Goal: Transaction & Acquisition: Purchase product/service

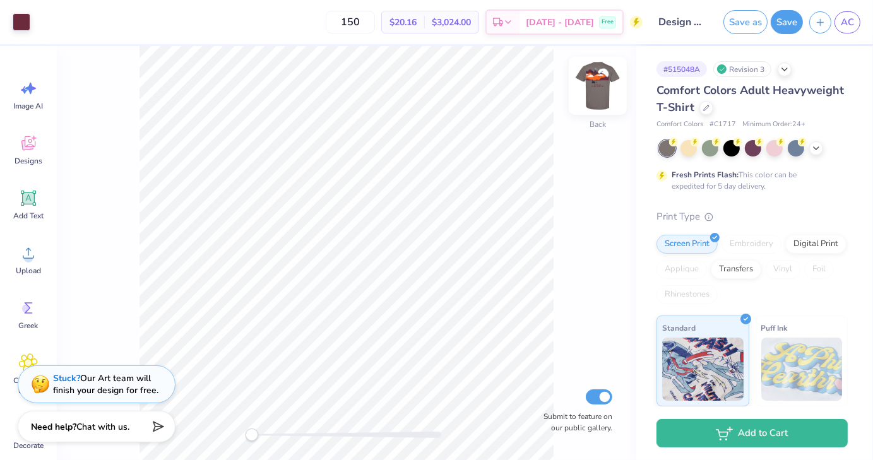
click at [598, 93] on img at bounding box center [597, 86] width 50 height 50
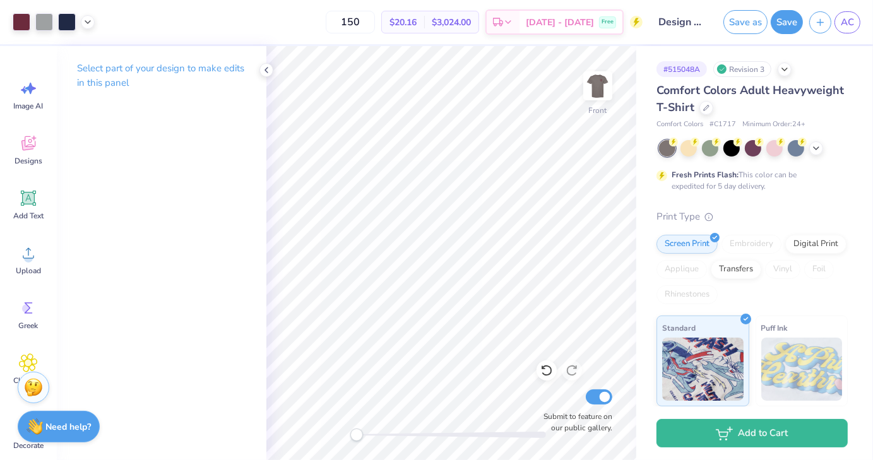
click at [14, 283] on div "Image AI Designs Add Text Upload Greek Clipart & logos Decorate" at bounding box center [28, 264] width 45 height 387
click at [23, 273] on span "Upload" at bounding box center [28, 271] width 25 height 10
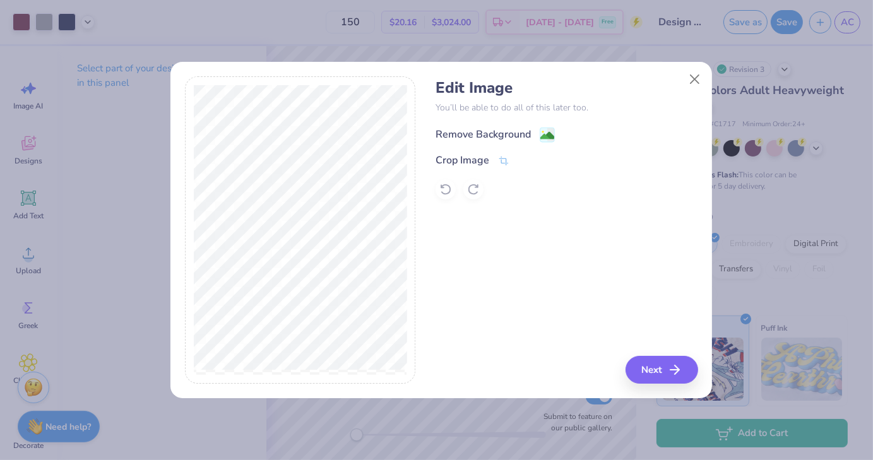
click at [537, 127] on div "Remove Background" at bounding box center [494, 135] width 119 height 16
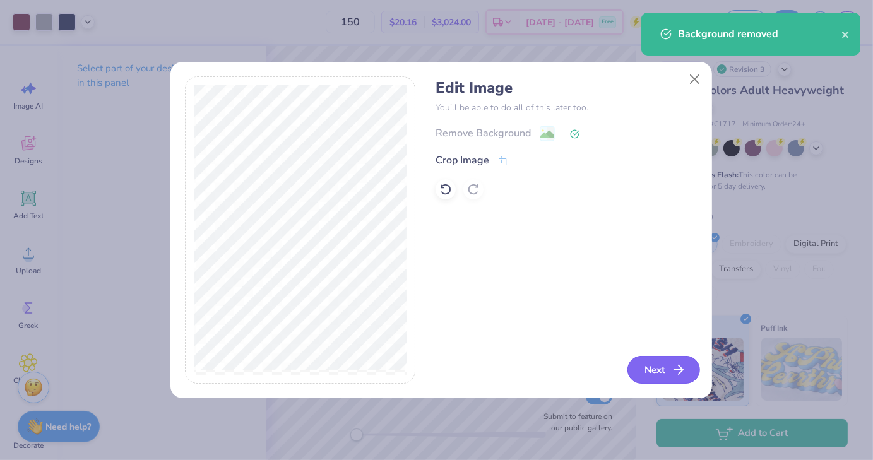
click at [640, 365] on button "Next" at bounding box center [663, 370] width 73 height 28
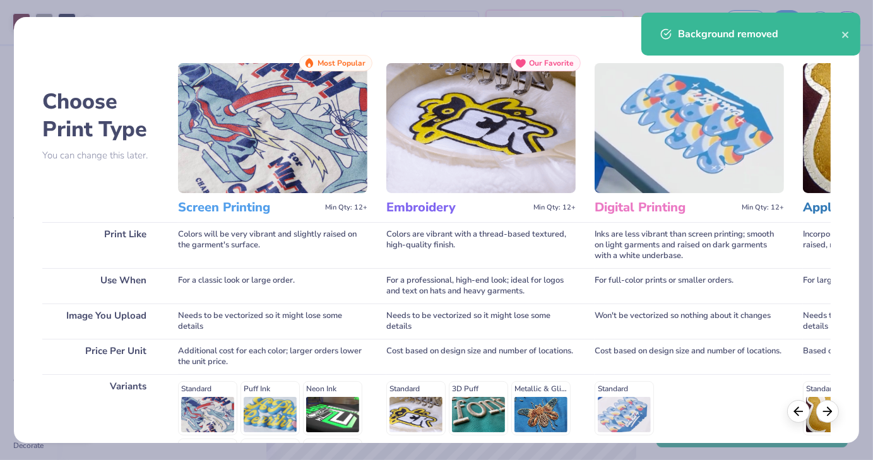
scroll to position [168, 0]
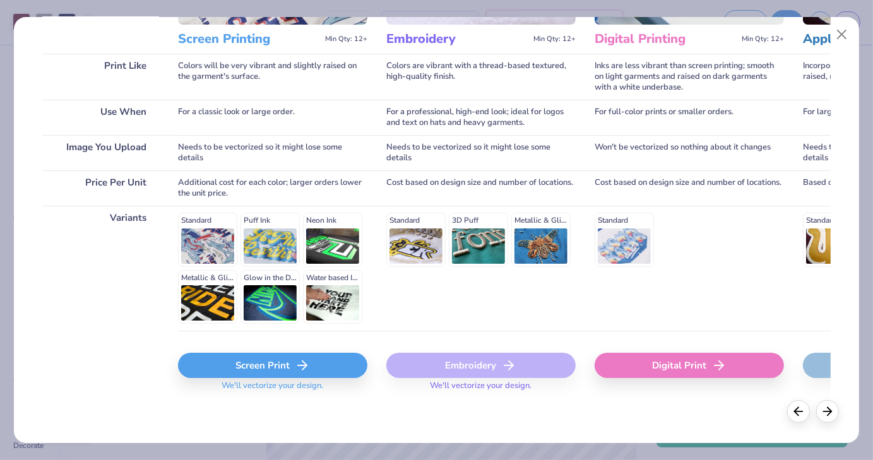
click at [270, 365] on div "Screen Print" at bounding box center [272, 365] width 189 height 25
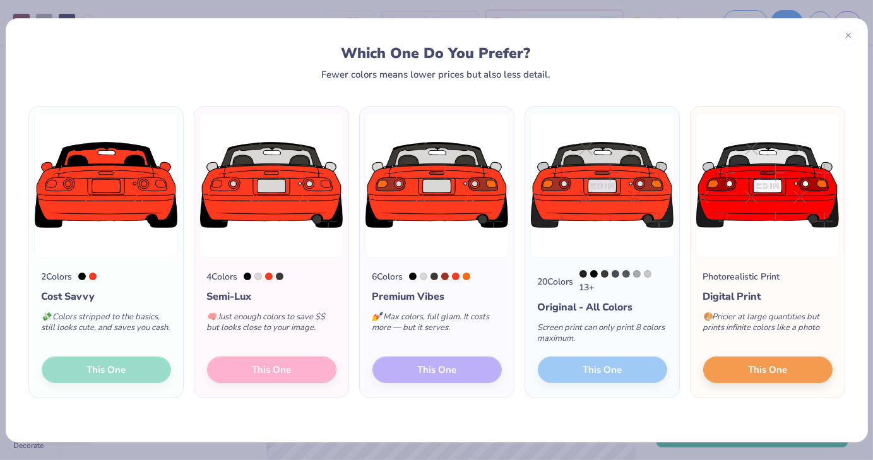
click at [93, 208] on img at bounding box center [106, 185] width 144 height 144
click at [85, 368] on div "2 Colors Cost Savvy 💸 Colors stripped to the basics, still looks cute, and save…" at bounding box center [106, 327] width 154 height 141
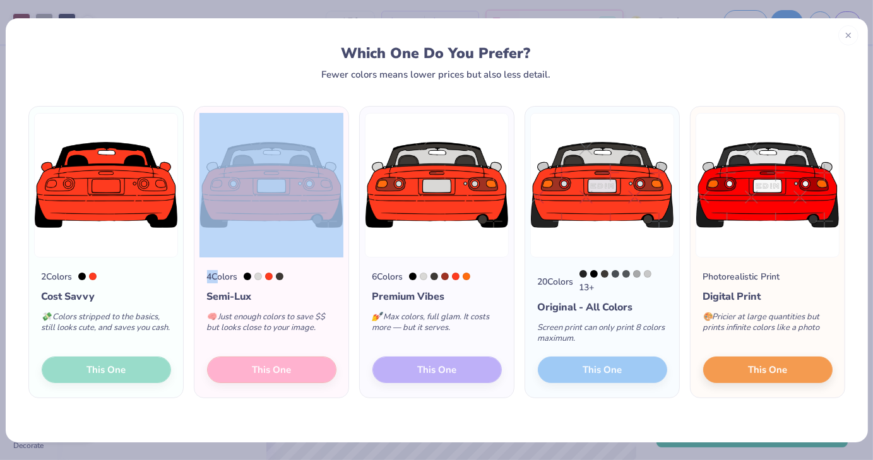
click at [85, 368] on div "2 Colors Cost Savvy 💸 Colors stripped to the basics, still looks cute, and save…" at bounding box center [106, 327] width 154 height 141
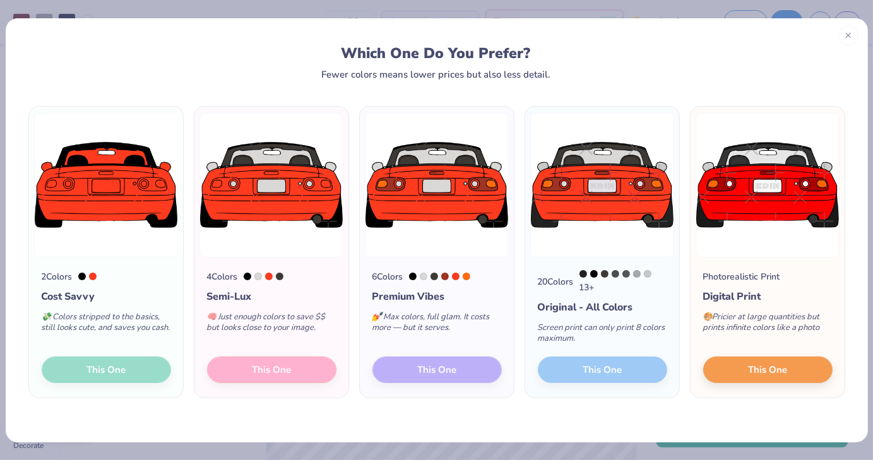
click at [177, 389] on div "2 Colors Cost Savvy 💸 Colors stripped to the basics, still looks cute, and save…" at bounding box center [106, 327] width 154 height 141
click at [856, 38] on div at bounding box center [848, 33] width 20 height 20
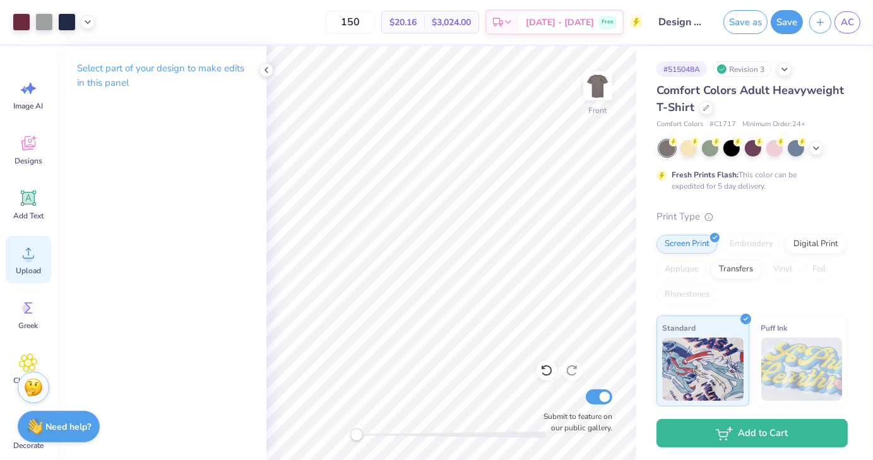
click at [15, 269] on div "Upload" at bounding box center [28, 259] width 45 height 47
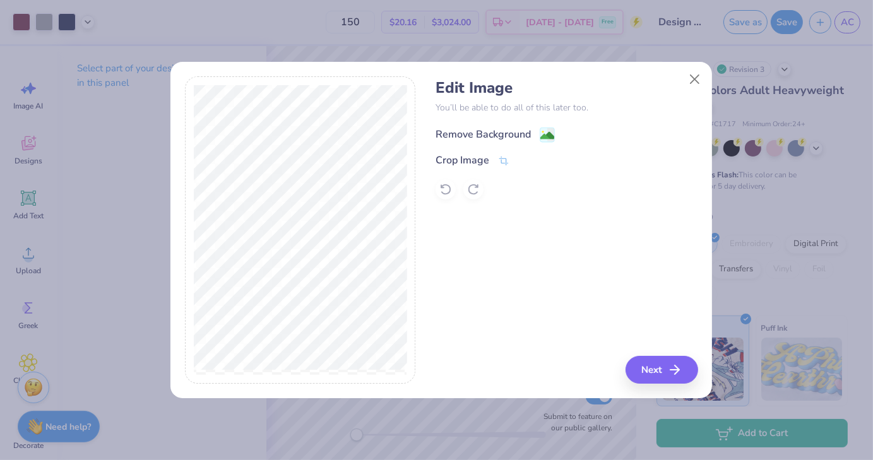
click at [545, 132] on image at bounding box center [547, 136] width 14 height 14
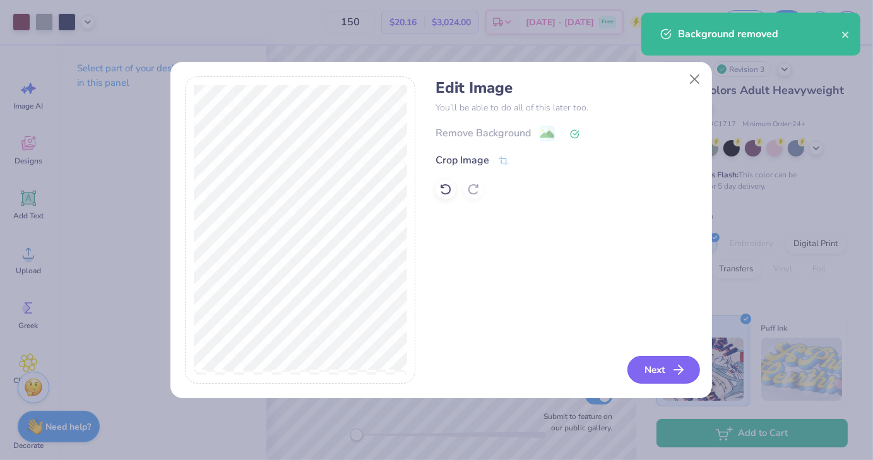
click at [676, 367] on icon "button" at bounding box center [678, 369] width 15 height 15
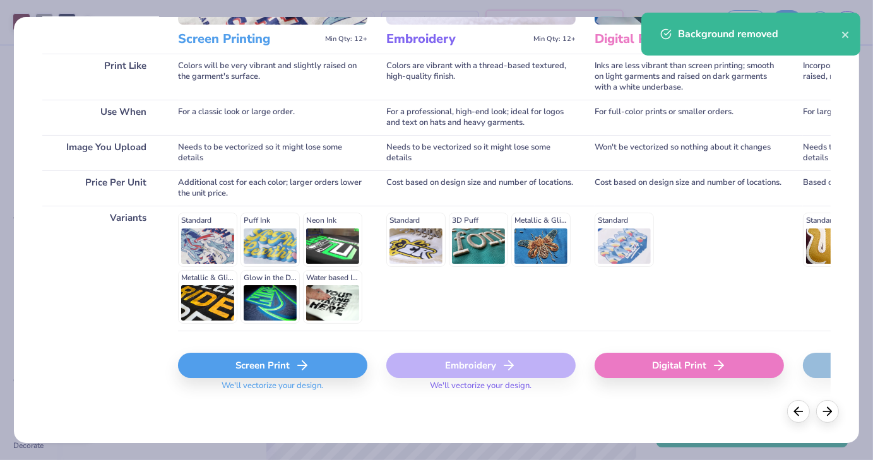
click at [274, 356] on div "Screen Print" at bounding box center [272, 365] width 189 height 25
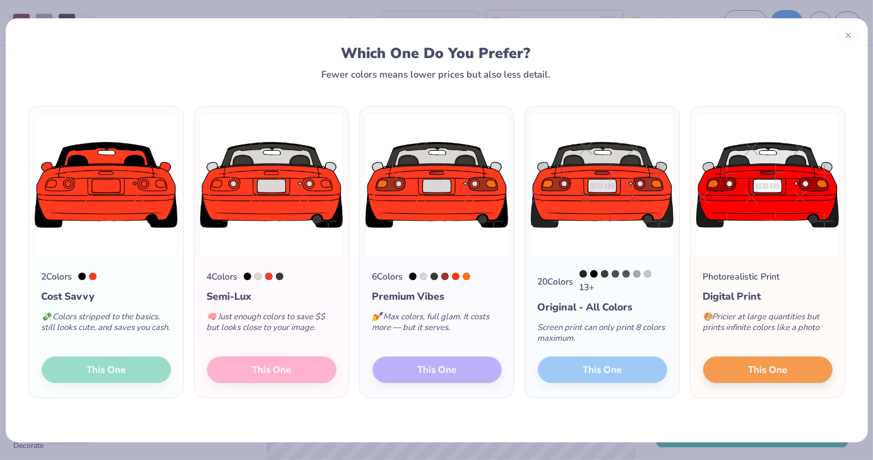
click at [126, 375] on div "2 Colors Cost Savvy 💸 Colors stripped to the basics, still looks cute, and save…" at bounding box center [106, 327] width 154 height 141
click at [280, 363] on div "4 Colors Semi-Lux 🧠 Just enough colors to save $$ but looks close to your image…" at bounding box center [271, 327] width 154 height 141
click at [277, 369] on div "4 Colors Semi-Lux 🧠 Just enough colors to save $$ but looks close to your image…" at bounding box center [271, 327] width 154 height 141
click at [844, 36] on icon at bounding box center [848, 33] width 9 height 9
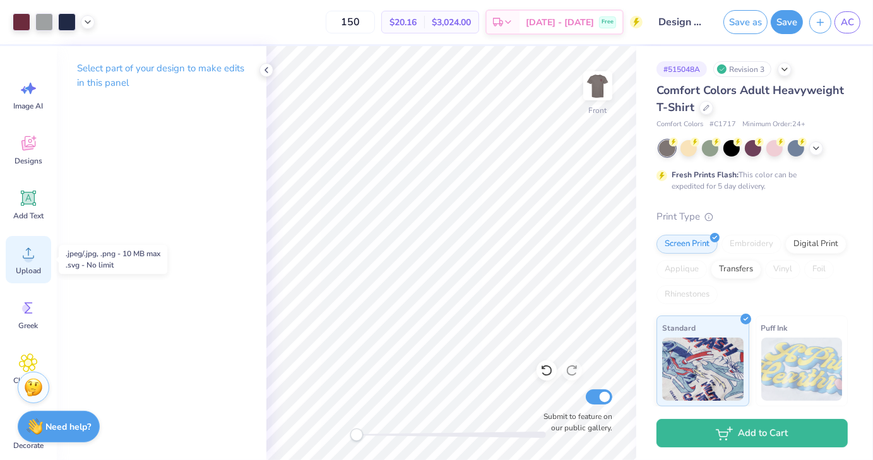
click at [27, 257] on icon at bounding box center [28, 253] width 11 height 11
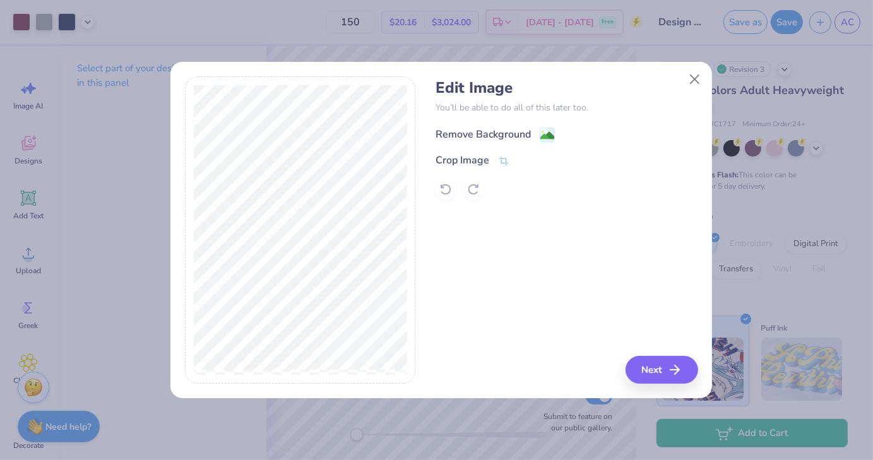
click at [548, 135] on image at bounding box center [547, 136] width 14 height 14
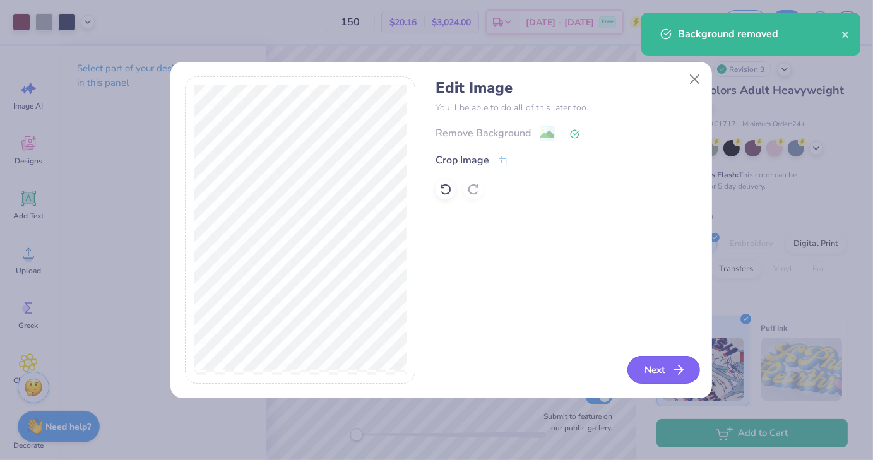
click at [649, 370] on button "Next" at bounding box center [663, 370] width 73 height 28
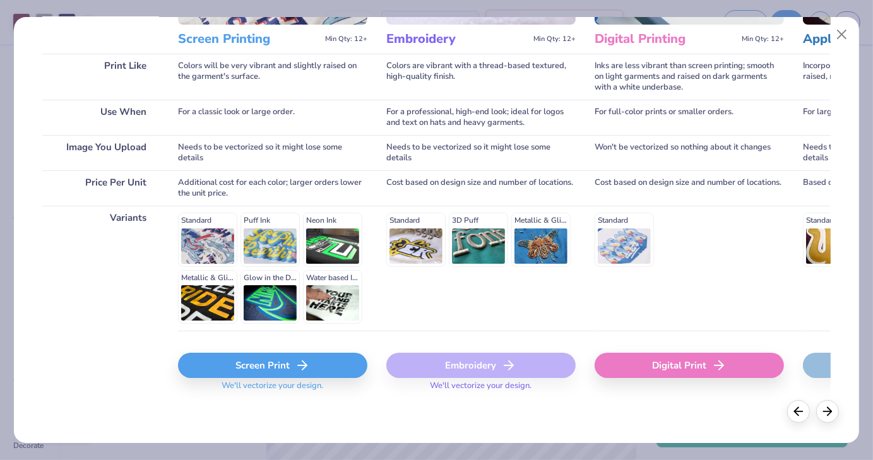
click at [273, 366] on div "Screen Print" at bounding box center [272, 365] width 189 height 25
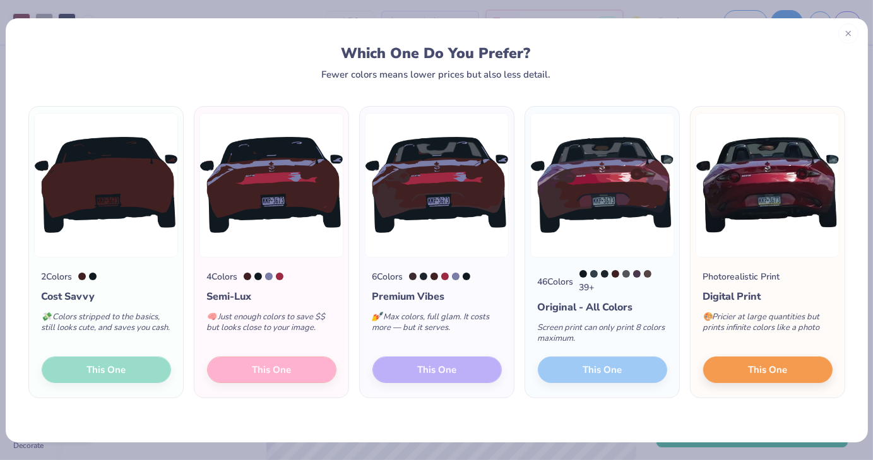
click at [854, 32] on div at bounding box center [848, 33] width 20 height 20
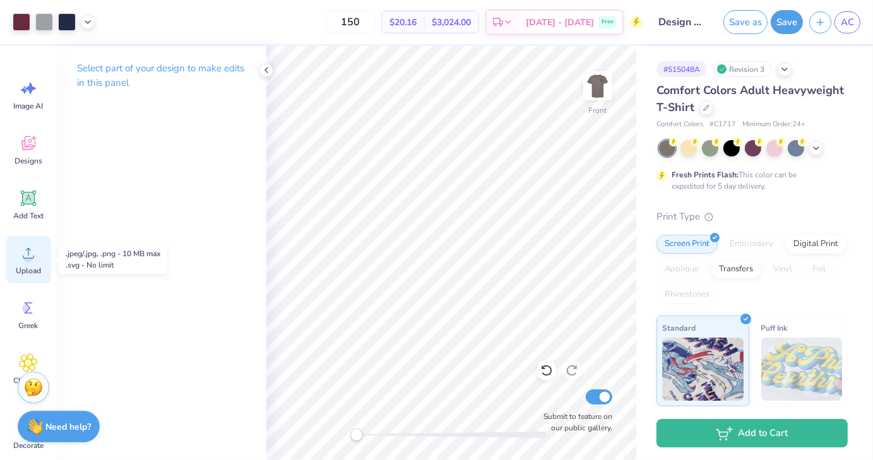
click at [21, 273] on span "Upload" at bounding box center [28, 271] width 25 height 10
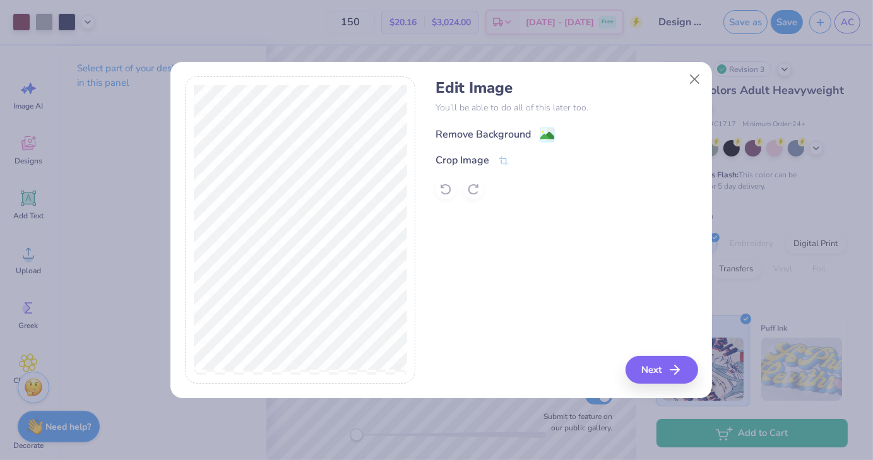
click at [544, 134] on image at bounding box center [547, 136] width 14 height 14
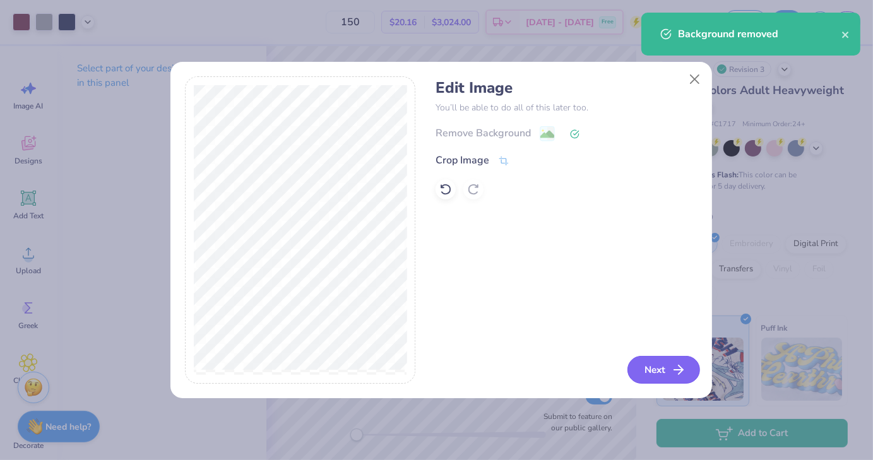
click at [665, 381] on button "Next" at bounding box center [663, 370] width 73 height 28
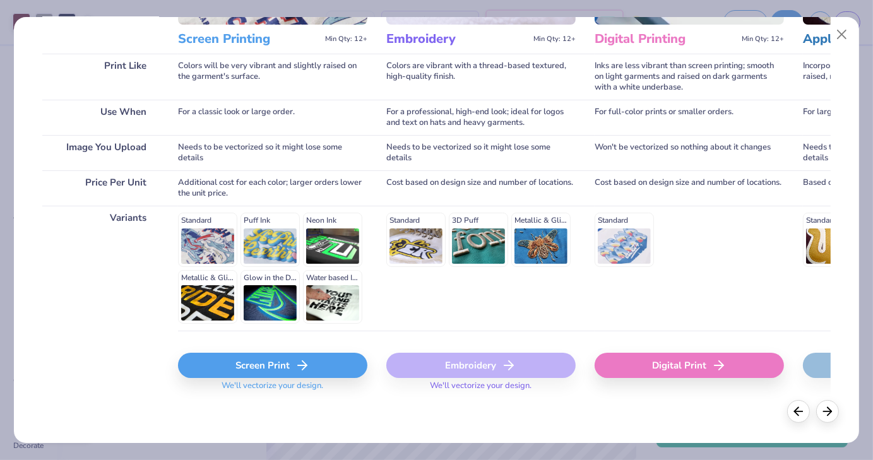
click at [278, 353] on div "Screen Print" at bounding box center [272, 365] width 189 height 25
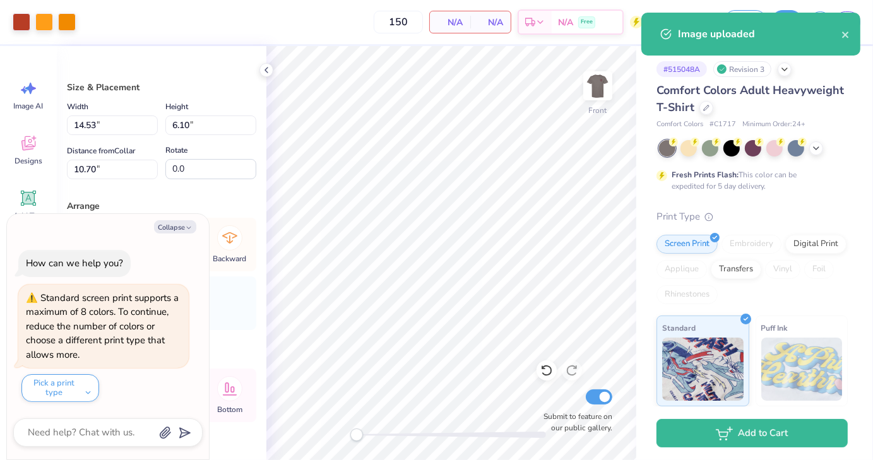
type textarea "x"
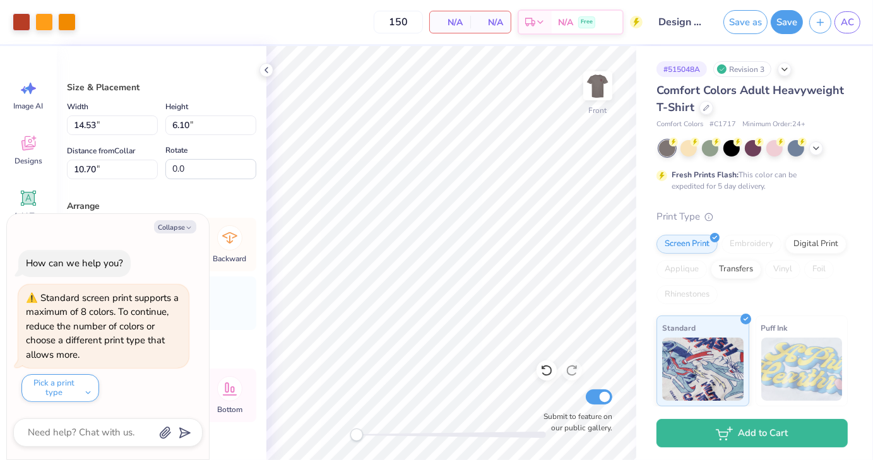
type input "4.31"
type input "1.81"
type input "14.99"
click at [25, 20] on div at bounding box center [22, 21] width 18 height 18
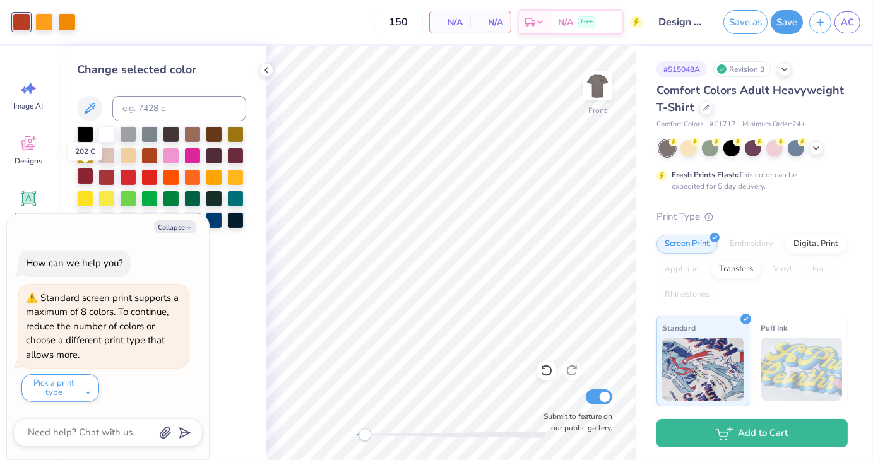
click at [87, 176] on div at bounding box center [85, 176] width 16 height 16
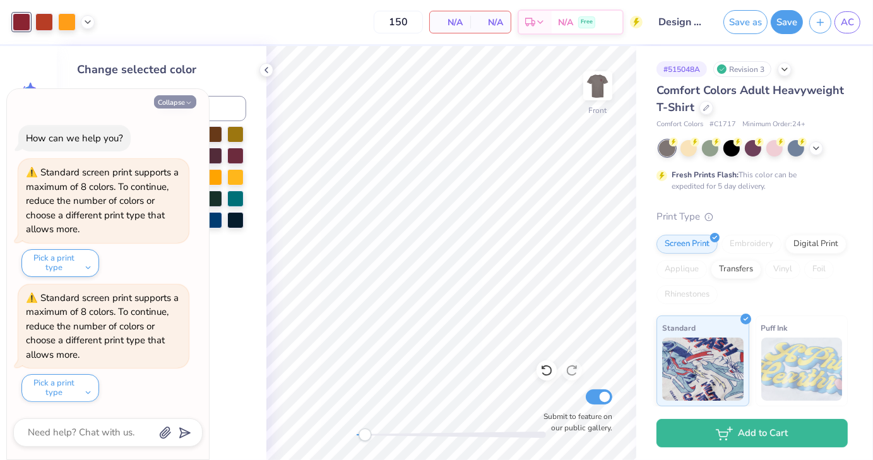
click at [168, 102] on button "Collapse" at bounding box center [175, 101] width 42 height 13
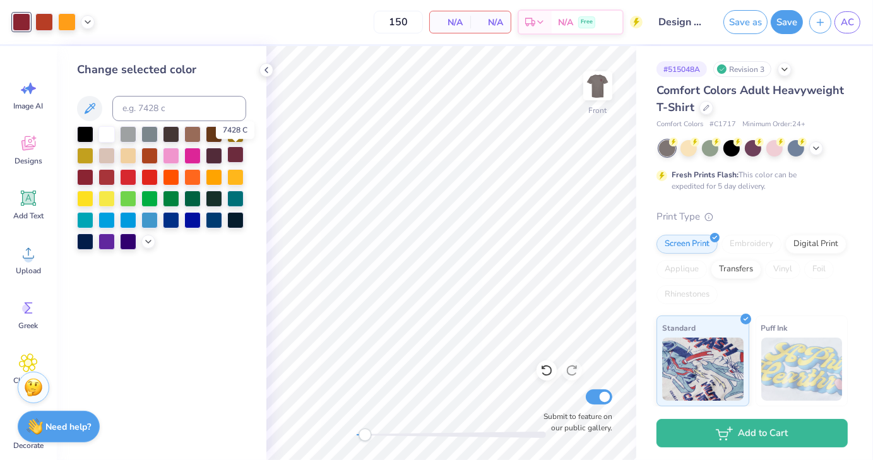
click at [233, 156] on div at bounding box center [235, 154] width 16 height 16
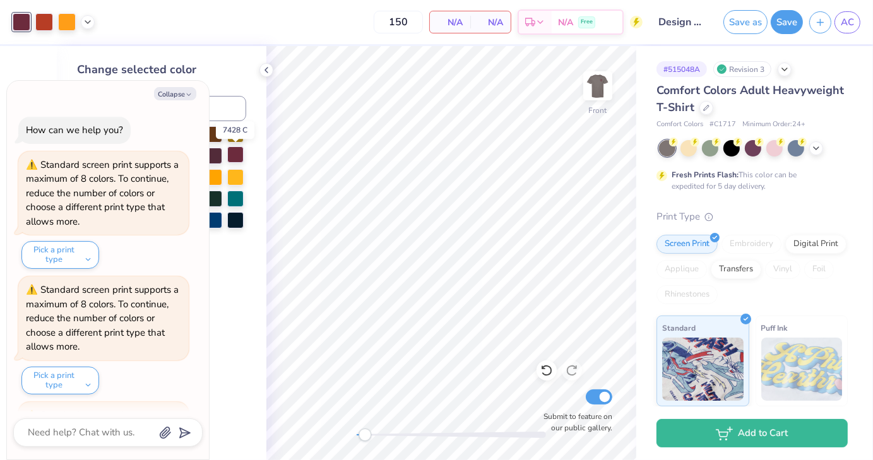
scroll to position [116, 0]
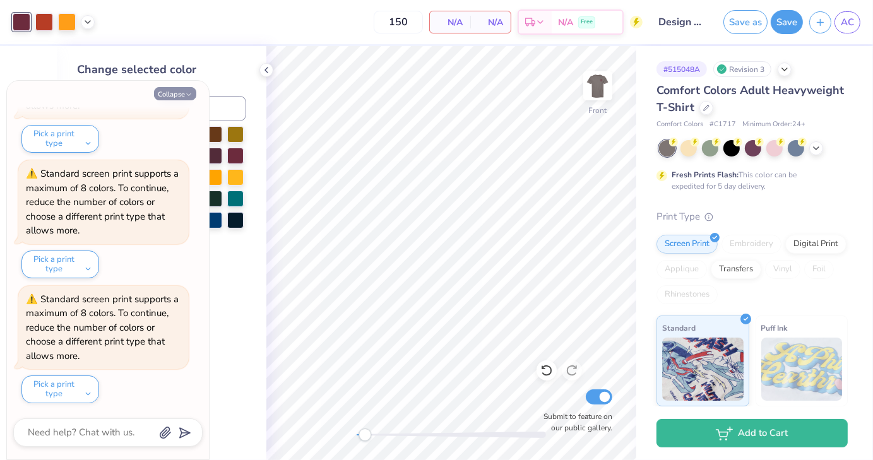
click at [170, 95] on button "Collapse" at bounding box center [175, 93] width 42 height 13
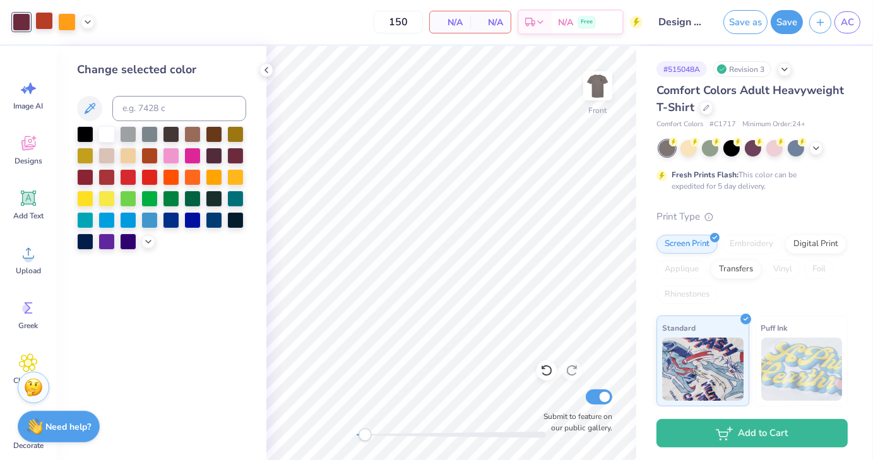
click at [45, 27] on div at bounding box center [44, 21] width 18 height 18
click at [106, 135] on div at bounding box center [106, 133] width 16 height 16
click at [48, 20] on div at bounding box center [44, 21] width 18 height 18
click at [107, 131] on div at bounding box center [106, 133] width 16 height 16
click at [40, 21] on div at bounding box center [44, 21] width 18 height 18
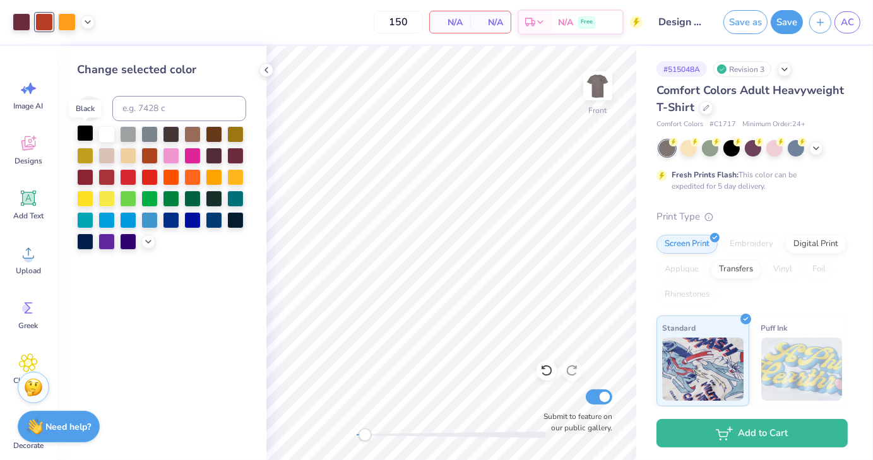
click at [88, 129] on div at bounding box center [85, 133] width 16 height 16
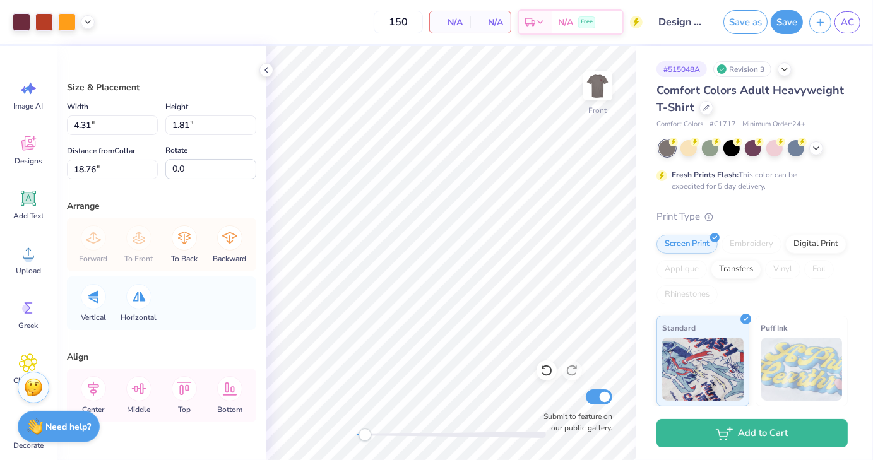
click at [98, 22] on div "Art colors 150 N/A Per Item N/A Total Est. Delivery N/A Free Design Title Desig…" at bounding box center [436, 22] width 873 height 44
click at [88, 24] on icon at bounding box center [88, 21] width 10 height 10
click at [84, 57] on div at bounding box center [88, 53] width 18 height 18
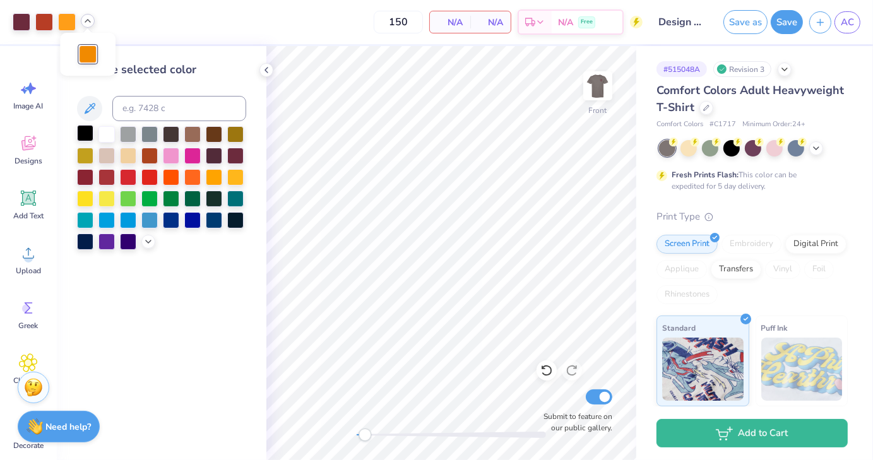
click at [91, 132] on div at bounding box center [85, 133] width 16 height 16
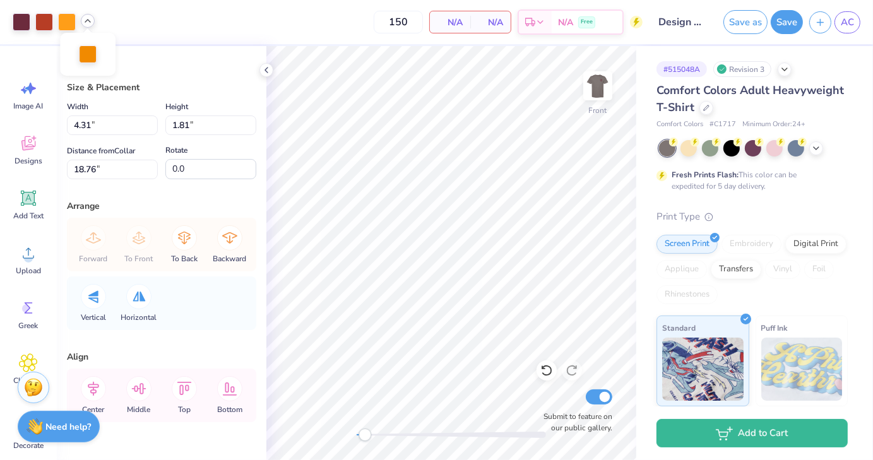
click at [88, 23] on icon at bounding box center [88, 21] width 10 height 10
click at [91, 54] on div at bounding box center [88, 53] width 18 height 18
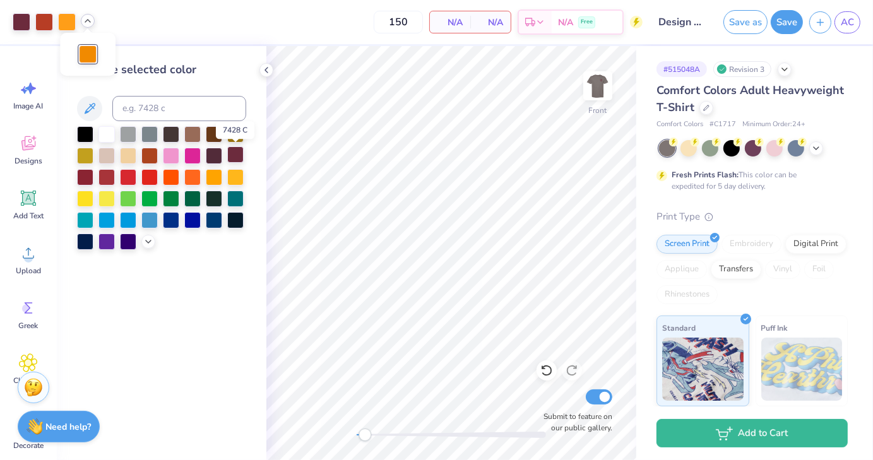
click at [233, 155] on div at bounding box center [235, 154] width 16 height 16
click at [89, 55] on div at bounding box center [88, 53] width 18 height 18
click at [237, 157] on div at bounding box center [235, 154] width 16 height 16
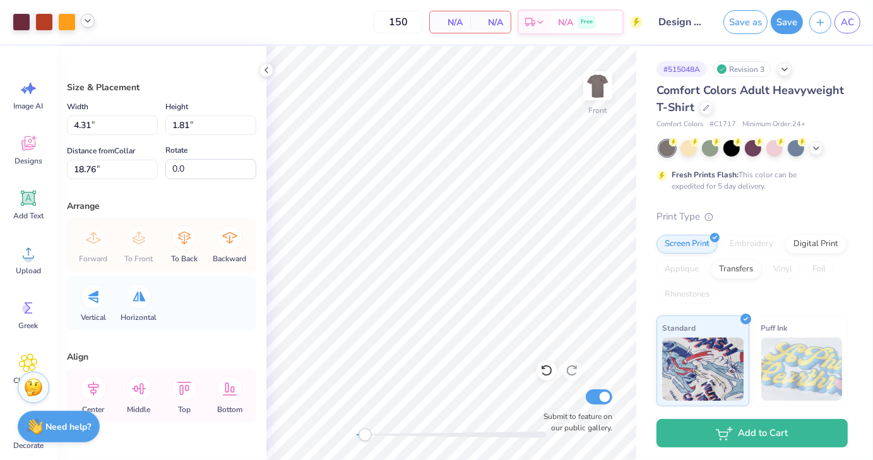
click at [33, 21] on div at bounding box center [54, 22] width 82 height 18
click at [59, 28] on div at bounding box center [67, 21] width 18 height 18
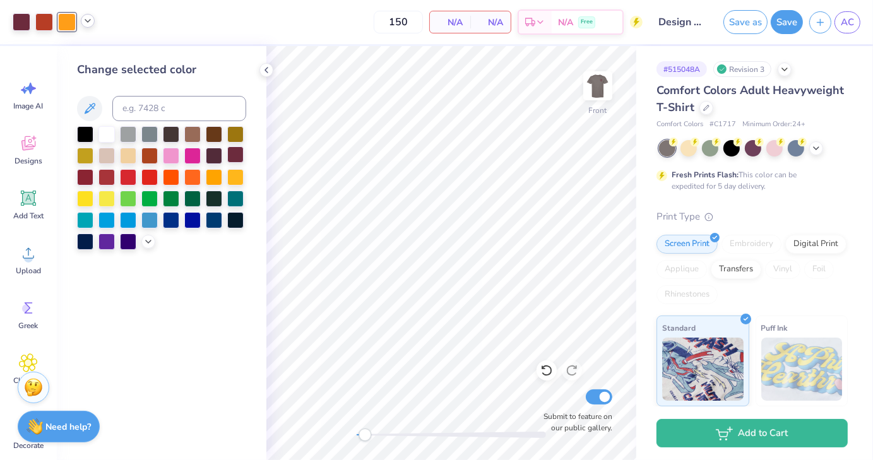
click at [241, 151] on div at bounding box center [235, 154] width 16 height 16
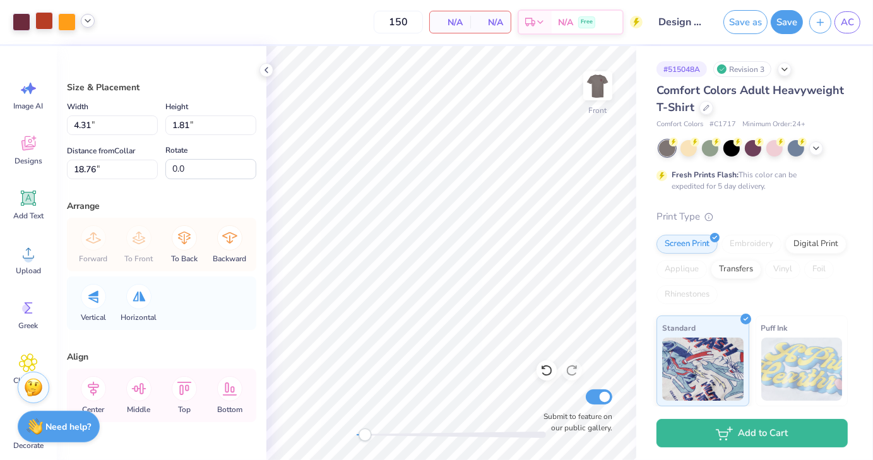
click at [53, 18] on div at bounding box center [44, 21] width 18 height 18
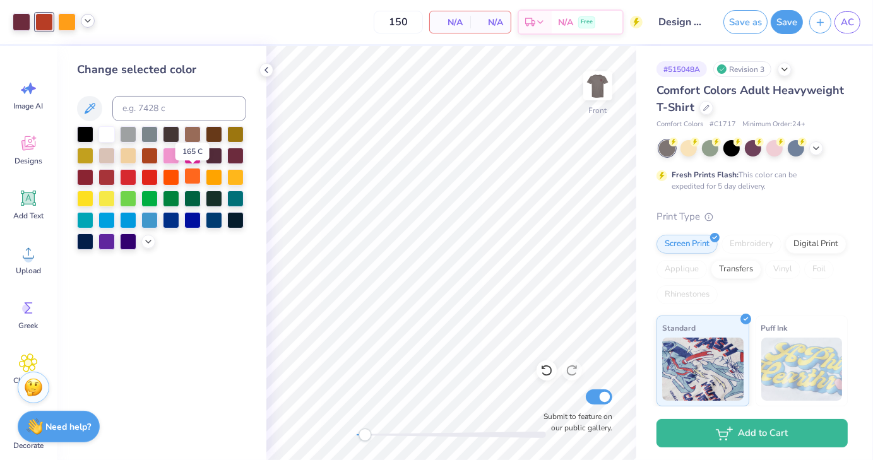
click at [193, 182] on div at bounding box center [192, 176] width 16 height 16
click at [171, 180] on div at bounding box center [171, 176] width 16 height 16
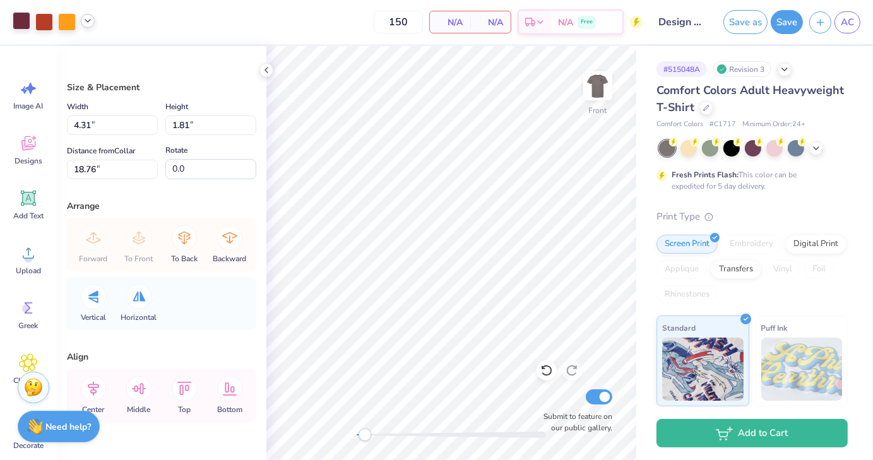
click at [21, 25] on div at bounding box center [22, 21] width 18 height 18
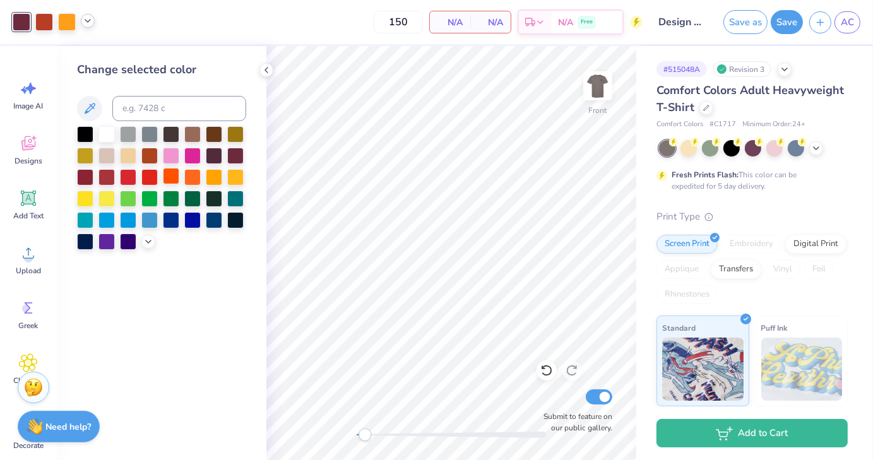
click at [172, 180] on div at bounding box center [171, 176] width 16 height 16
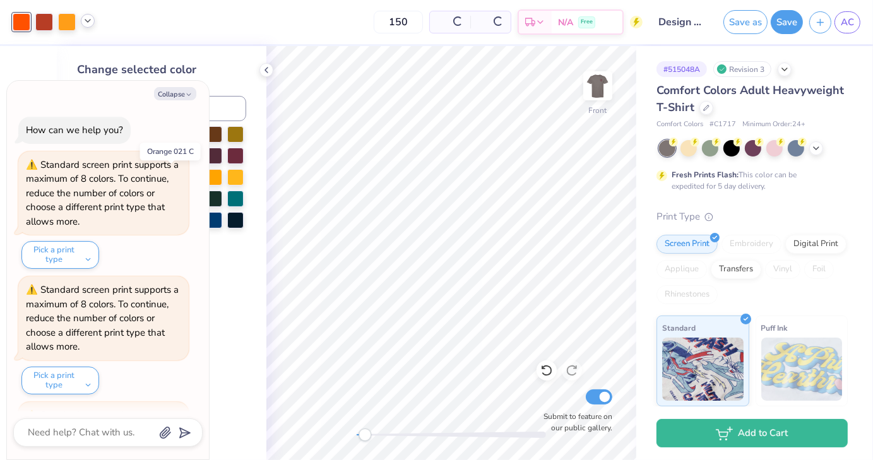
scroll to position [241, 0]
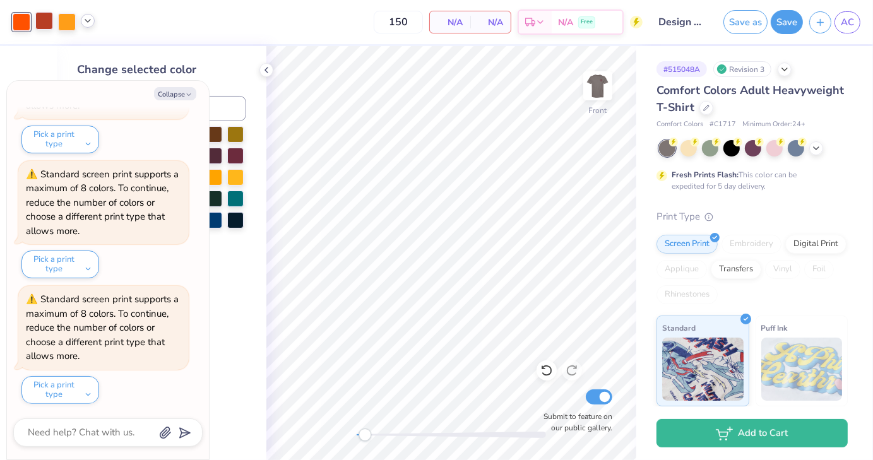
click at [49, 20] on div at bounding box center [44, 21] width 18 height 18
click at [167, 95] on button "Collapse" at bounding box center [175, 93] width 42 height 13
type textarea "x"
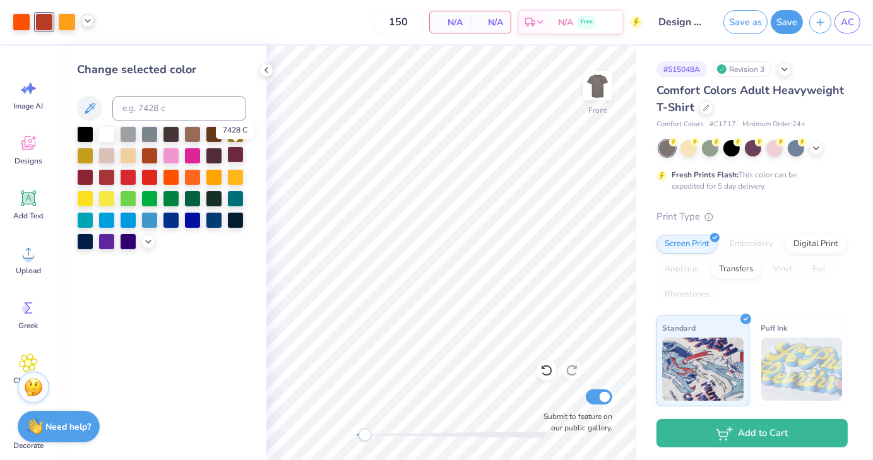
click at [238, 160] on div at bounding box center [235, 154] width 16 height 16
click at [87, 177] on div at bounding box center [85, 176] width 16 height 16
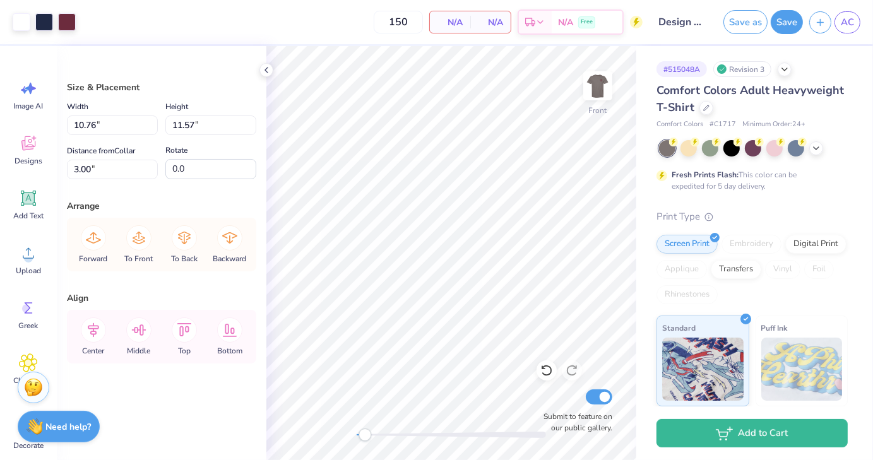
type input "10.76"
type input "11.57"
type input "3.00"
click at [64, 23] on div at bounding box center [67, 21] width 18 height 18
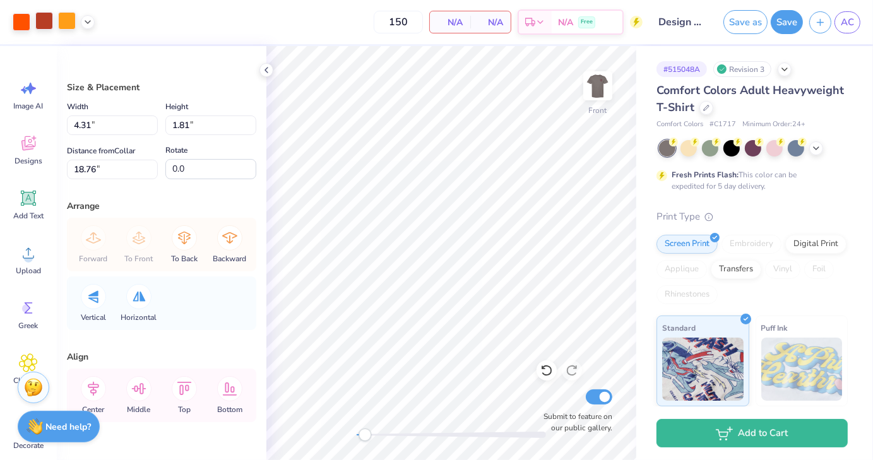
click at [47, 25] on div at bounding box center [44, 21] width 18 height 18
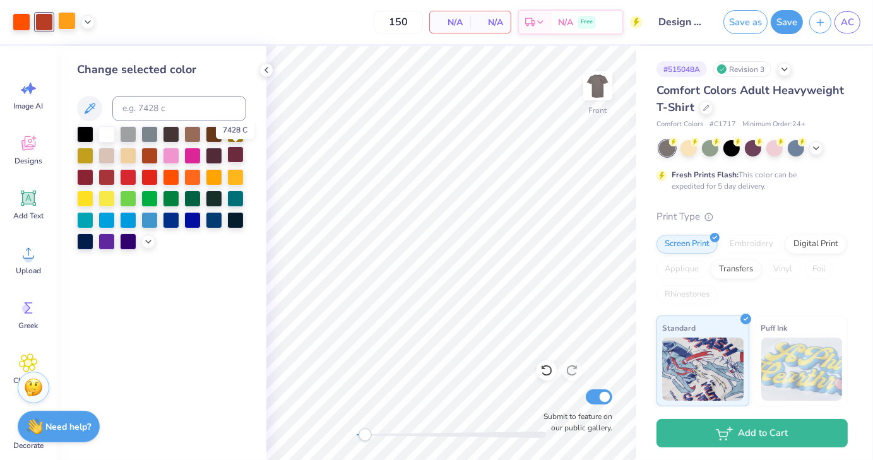
click at [235, 158] on div at bounding box center [235, 154] width 16 height 16
click at [48, 22] on div at bounding box center [44, 21] width 18 height 18
click at [235, 154] on div at bounding box center [235, 154] width 16 height 16
click at [86, 418] on div "Need help? Chat with us." at bounding box center [59, 425] width 82 height 32
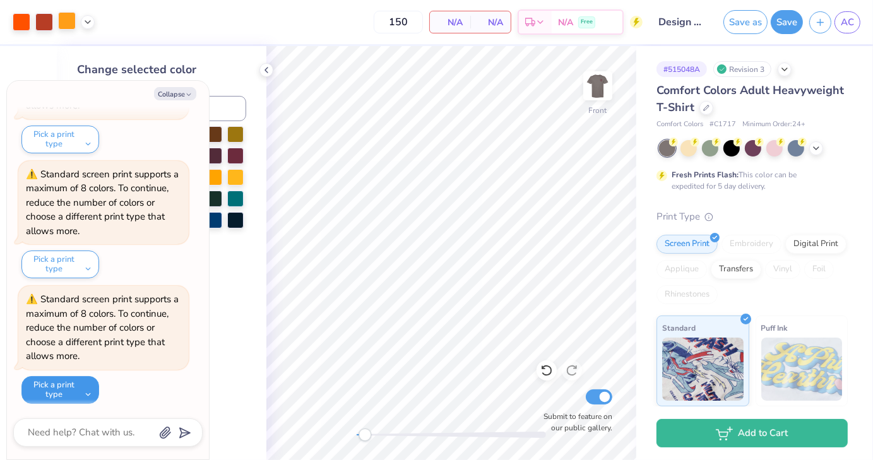
click at [82, 396] on button "Pick a print type" at bounding box center [60, 390] width 78 height 28
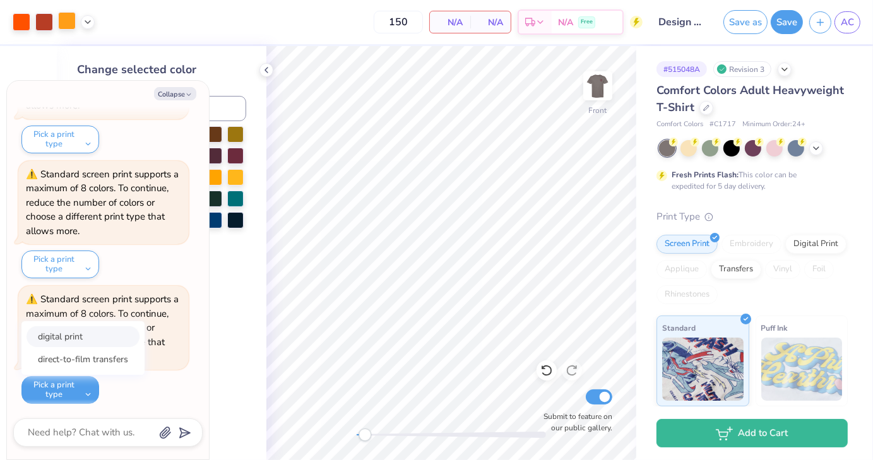
click at [96, 341] on button "digital print" at bounding box center [82, 336] width 113 height 21
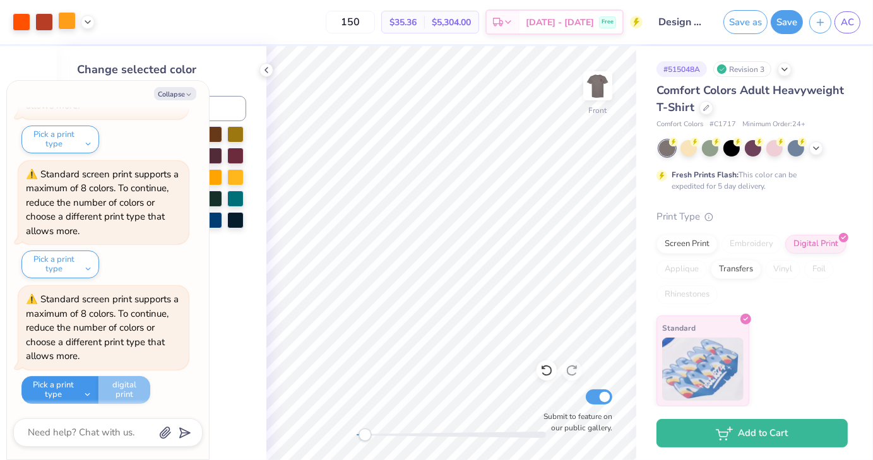
click at [81, 393] on button "Pick a print type" at bounding box center [59, 390] width 77 height 28
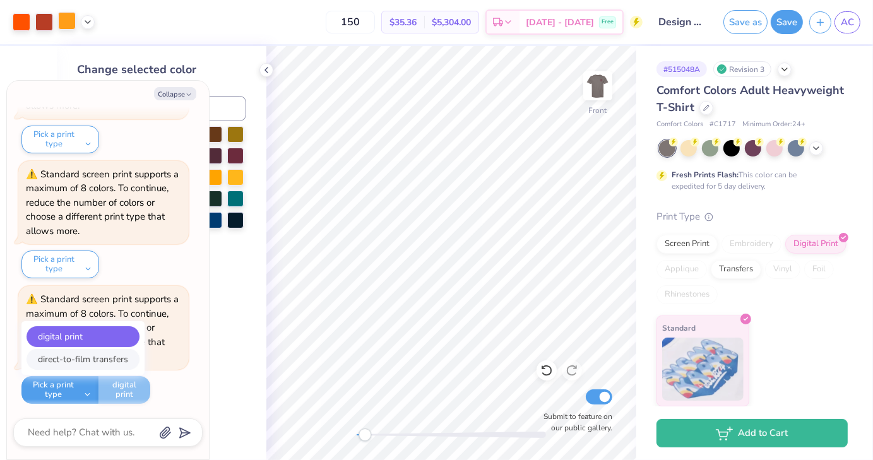
click at [101, 355] on button "direct-to-film transfers" at bounding box center [82, 359] width 113 height 21
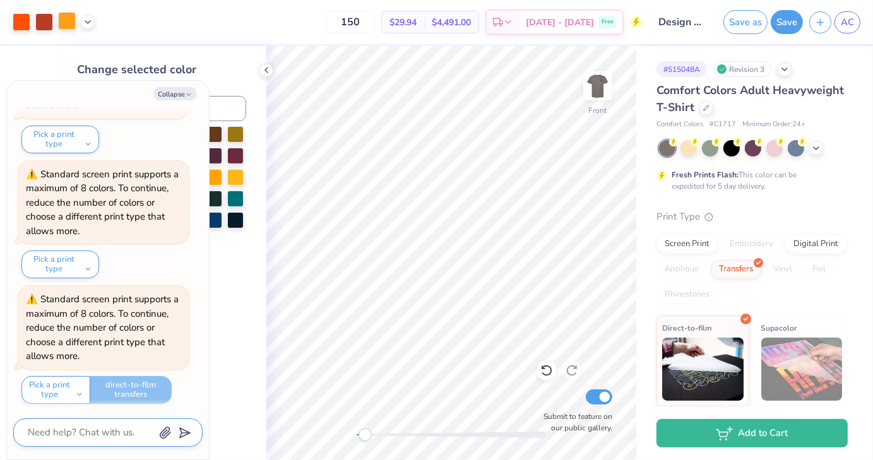
click at [93, 438] on textarea at bounding box center [90, 432] width 128 height 17
type textarea "x"
type textarea "w"
type textarea "x"
type textarea "wh"
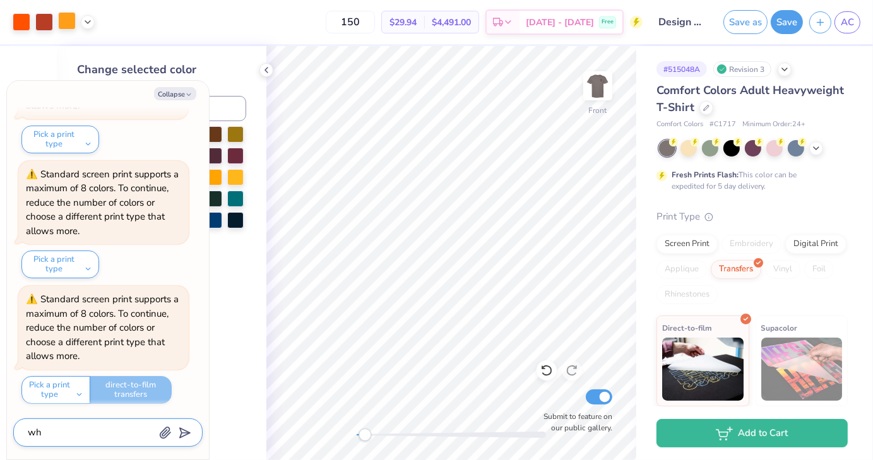
type textarea "x"
type textarea "why"
type textarea "x"
type textarea "why"
type textarea "x"
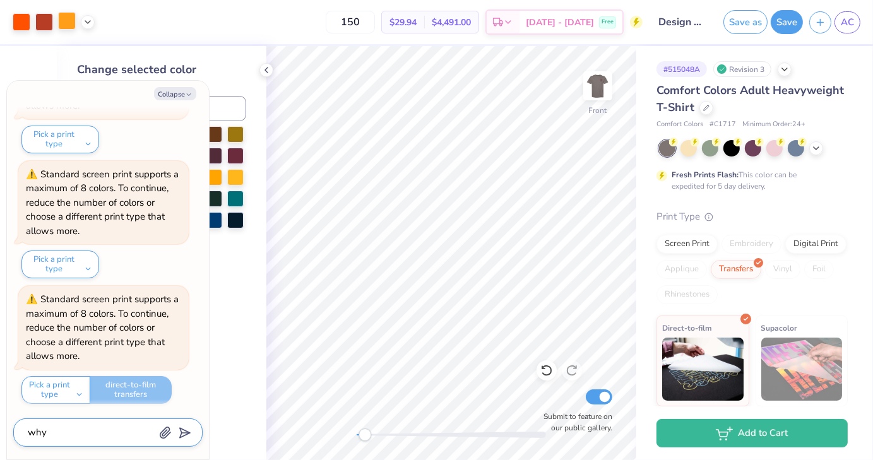
type textarea "why w"
type textarea "x"
type textarea "why wo"
type textarea "x"
type textarea "why won"
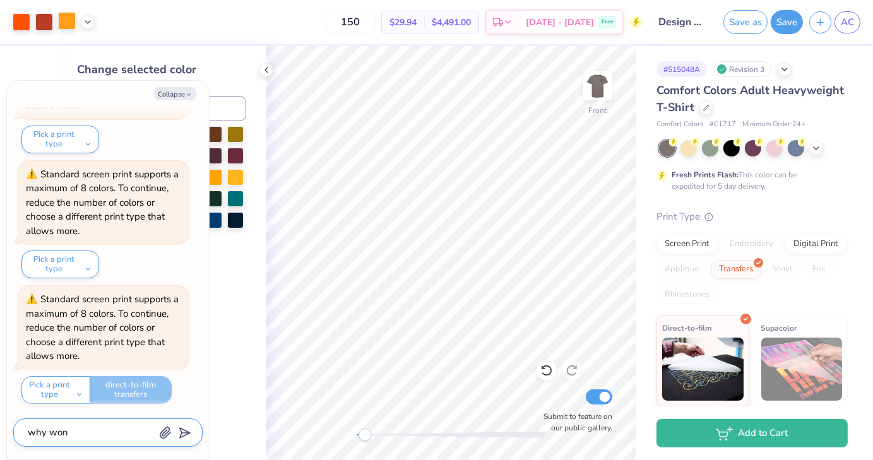
type textarea "x"
type textarea "why wont"
type textarea "x"
type textarea "why wont"
type textarea "x"
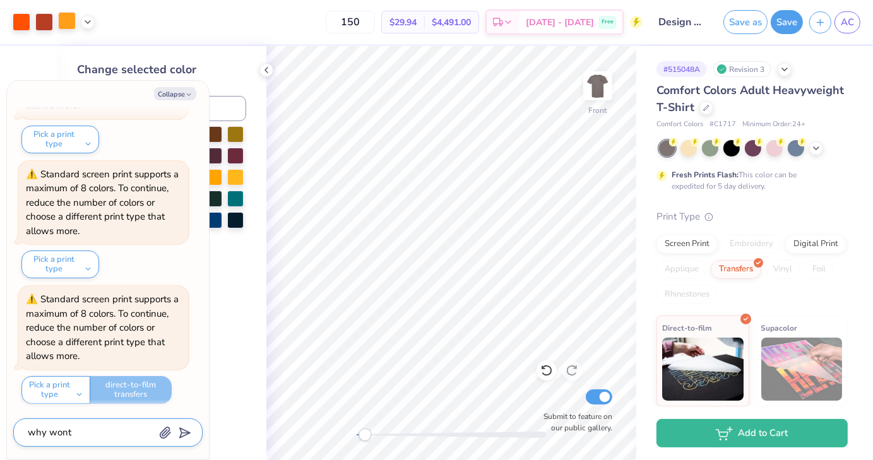
type textarea "why wont t"
type textarea "x"
type textarea "why wont th"
type textarea "x"
type textarea "why wont the"
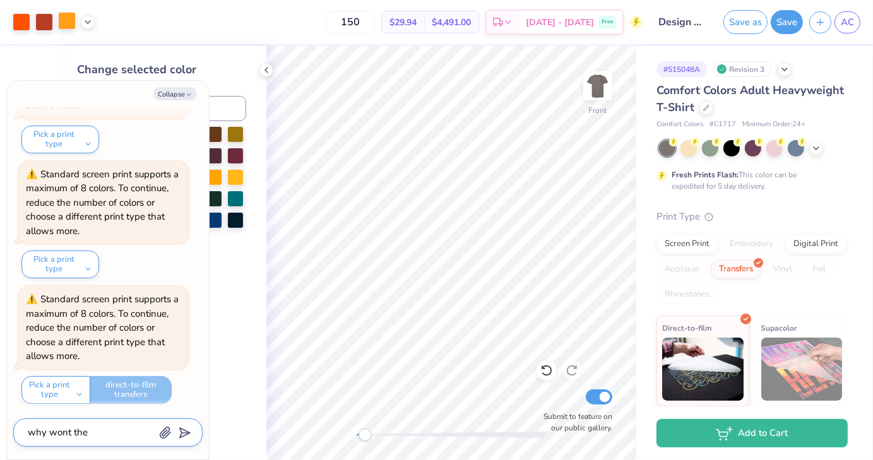
type textarea "x"
type textarea "why wont the"
type textarea "x"
type textarea "why wont the c"
type textarea "x"
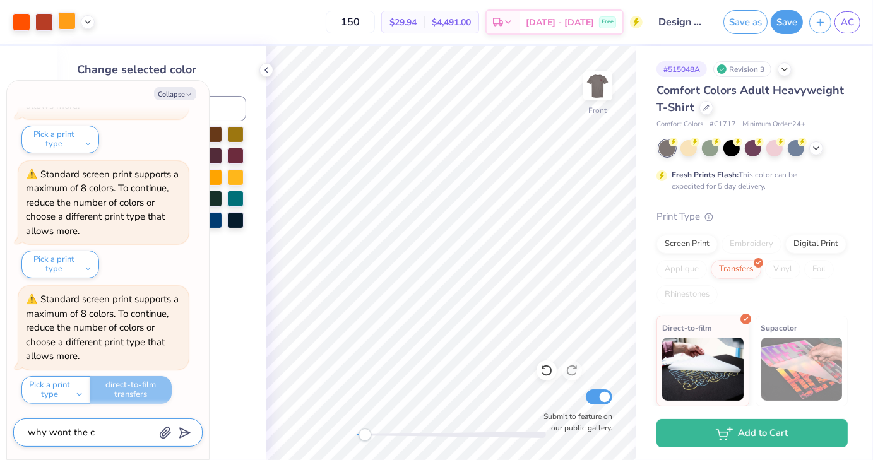
type textarea "why wont the co"
type textarea "x"
type textarea "why wont the col"
type textarea "x"
type textarea "why wont the colo"
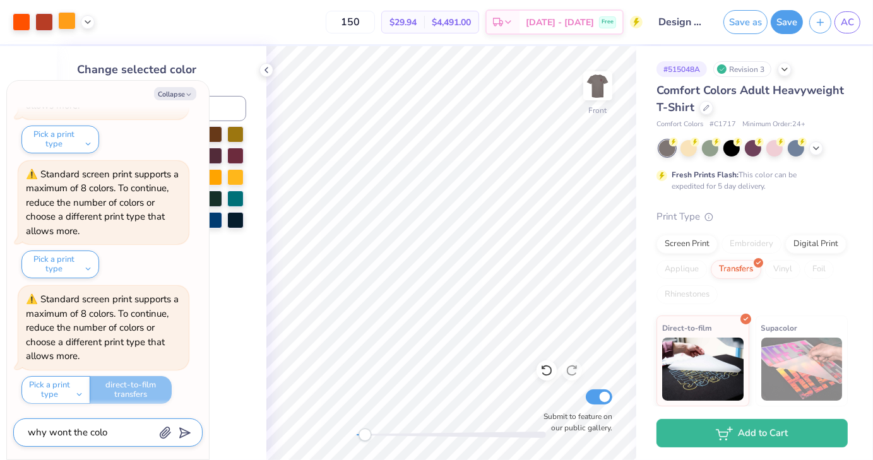
type textarea "x"
type textarea "why wont the color"
type textarea "x"
type textarea "why wont the color"
type textarea "x"
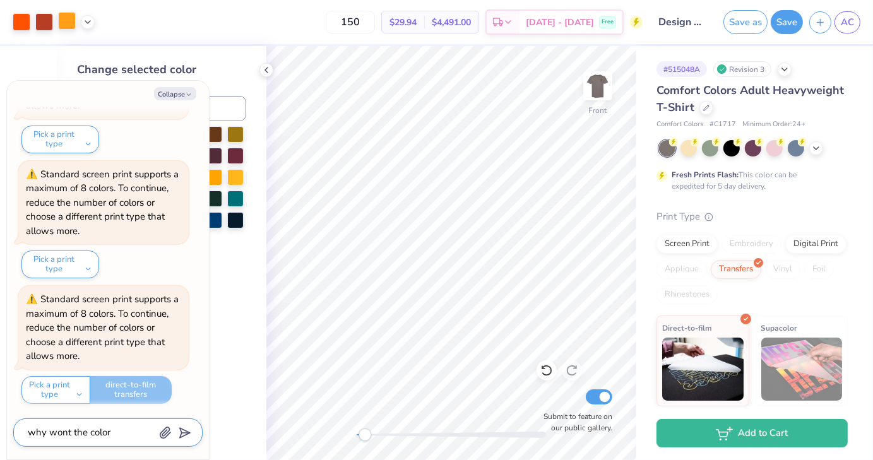
type textarea "why wont the color c"
type textarea "x"
type textarea "why wont the color cha"
type textarea "x"
type textarea "why wont the color chan"
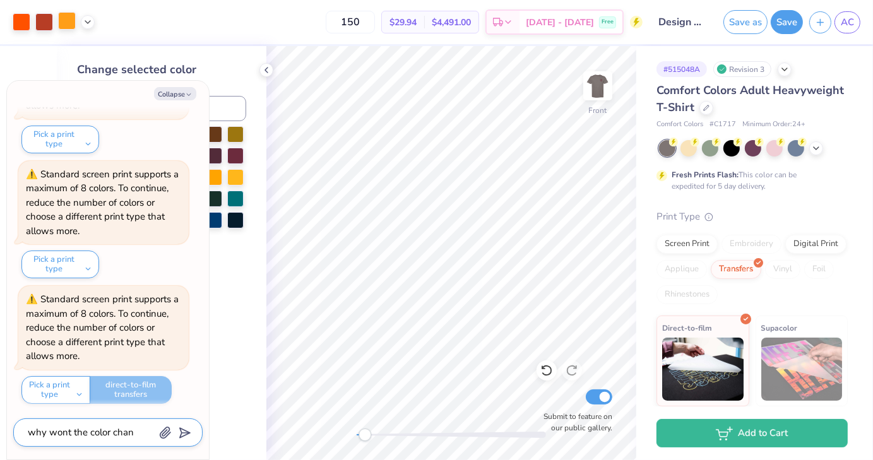
type textarea "x"
type textarea "why wont the color [PERSON_NAME]"
type textarea "x"
type textarea "why wont the color change"
type textarea "x"
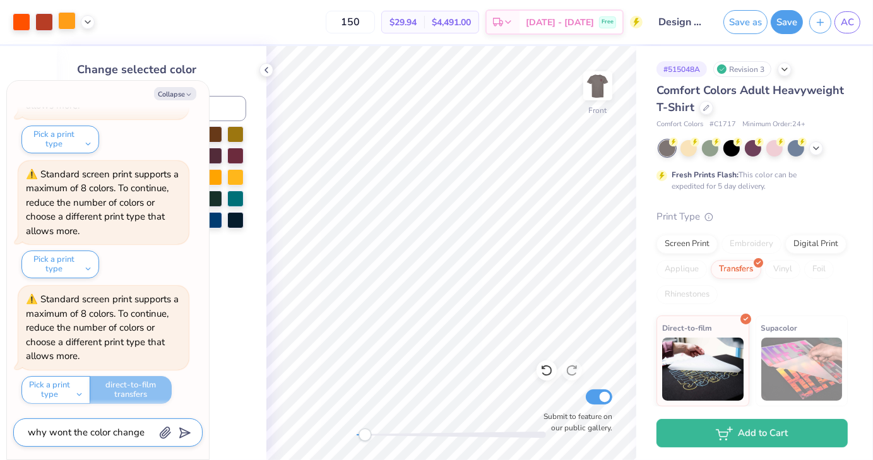
type textarea "why wont the color change o"
type textarea "x"
type textarea "why wont the color change of"
type textarea "x"
type textarea "why wont the color change o"
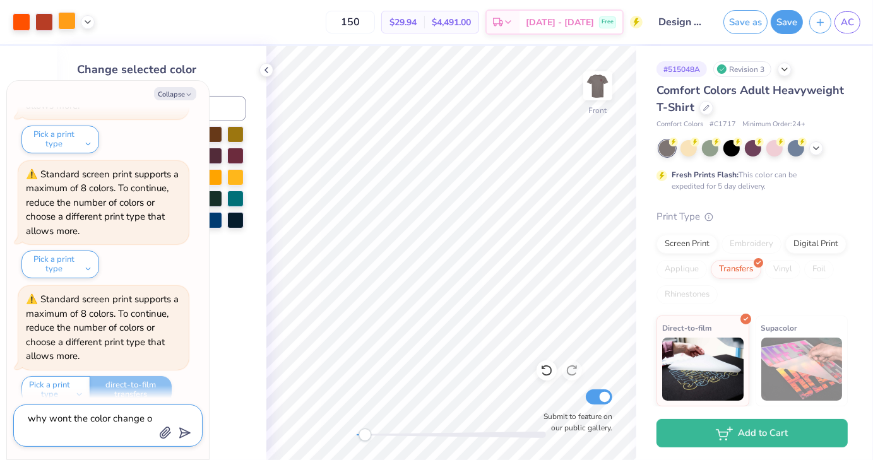
type textarea "x"
type textarea "why wont the color change"
type textarea "x"
type textarea "why wont the color change f"
type textarea "x"
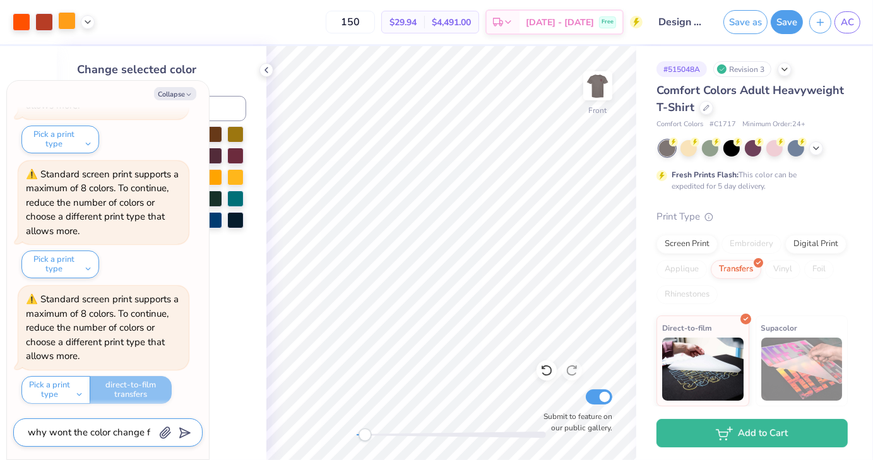
type textarea "why wont the color change fo"
type textarea "x"
type textarea "why wont the color change for"
type textarea "x"
type textarea "why wont the color change for"
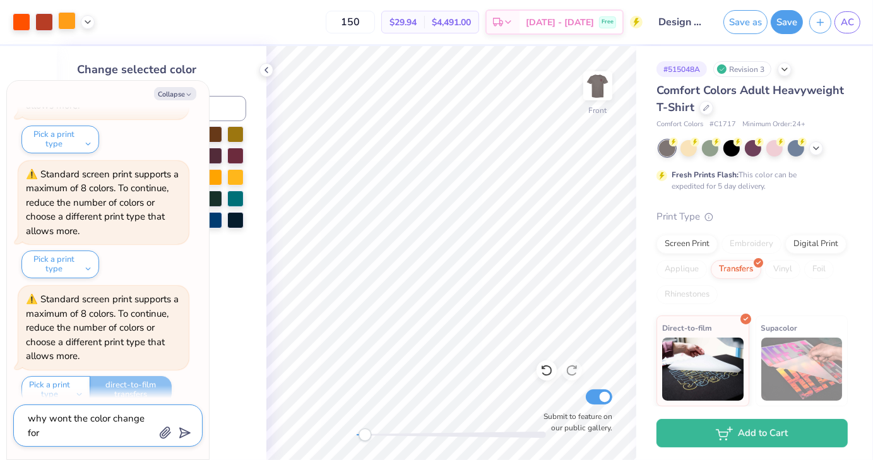
type textarea "x"
type textarea "why wont the color change for t"
type textarea "x"
type textarea "why wont the color change for th"
type textarea "x"
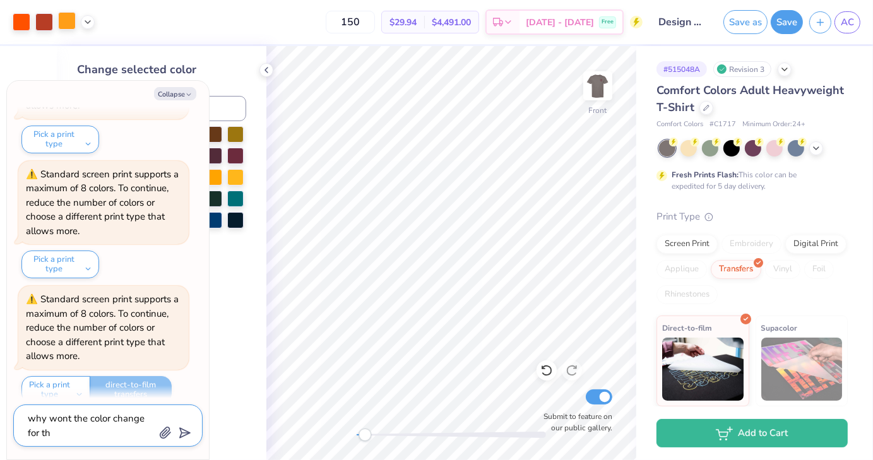
type textarea "why wont the color change for the"
type textarea "x"
type textarea "why wont the color change for the"
type textarea "x"
type textarea "why wont the color change for the i"
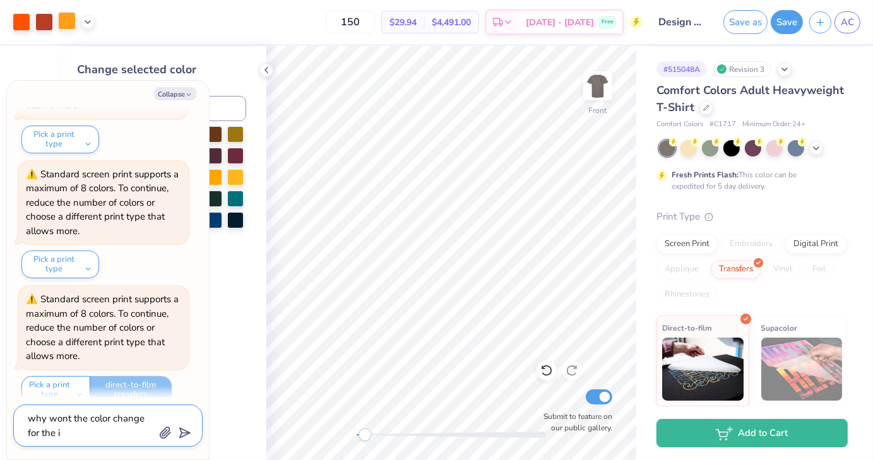
type textarea "x"
type textarea "why wont the color change for the im"
type textarea "x"
type textarea "why wont the color change for the ima"
type textarea "x"
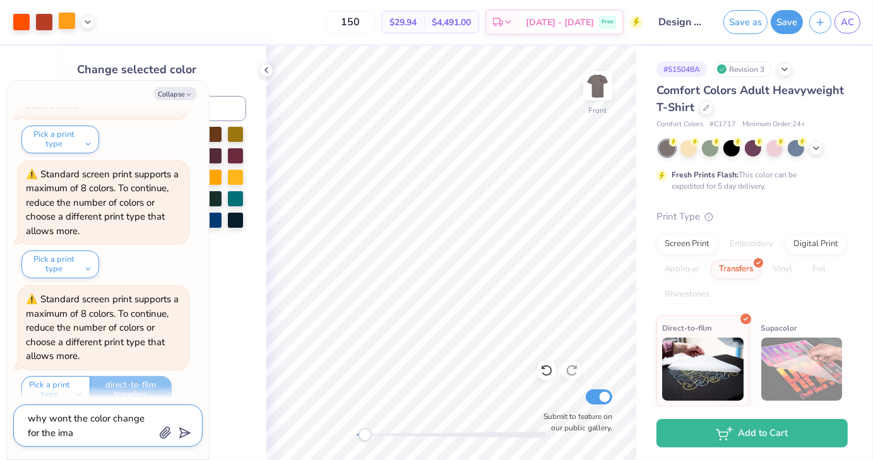
type textarea "why wont the color change for the imag"
type textarea "x"
type textarea "why wont the color change for the image"
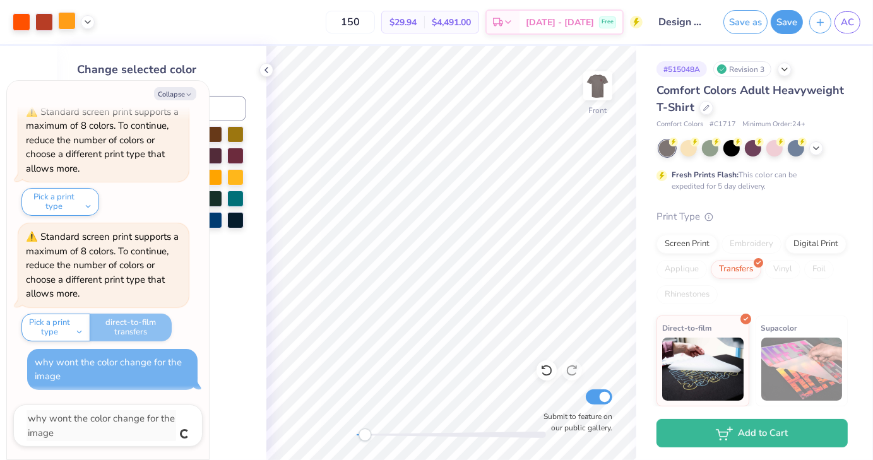
type textarea "x"
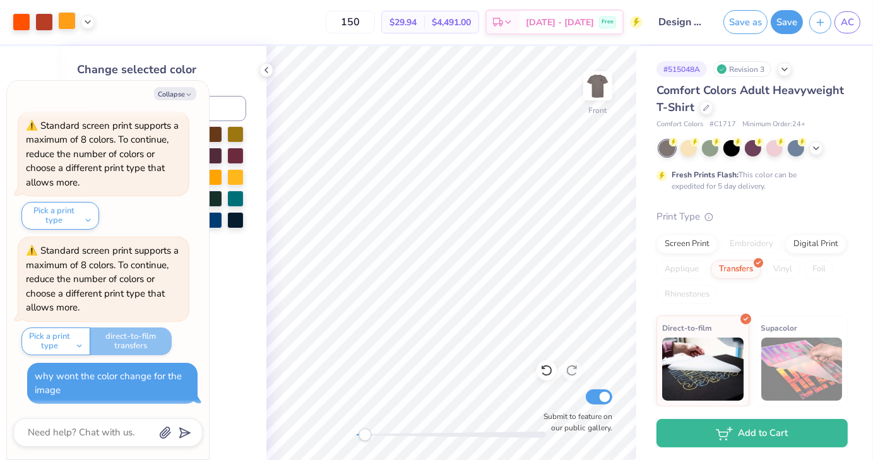
scroll to position [290, 0]
click at [82, 303] on div "Standard screen print supports a maximum of 8 colors. To continue, reduce the n…" at bounding box center [103, 279] width 155 height 71
click at [387, 442] on div "Front Submit to feature on our public gallery." at bounding box center [451, 253] width 370 height 414
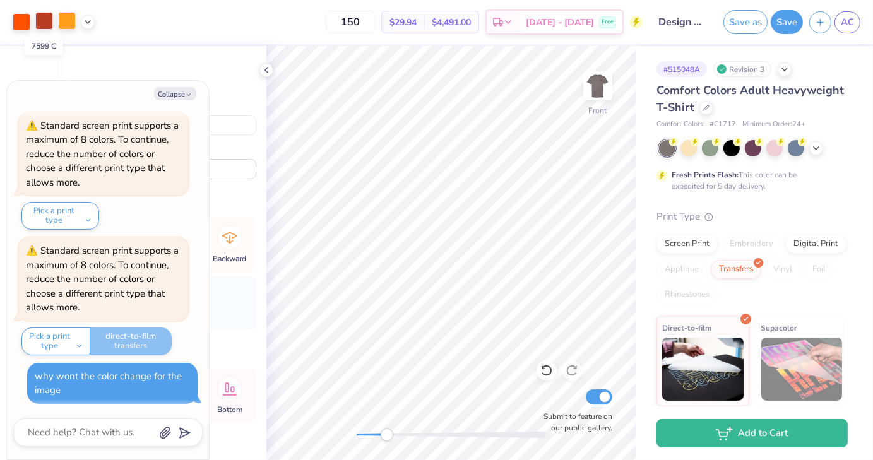
click at [44, 21] on div at bounding box center [44, 21] width 18 height 18
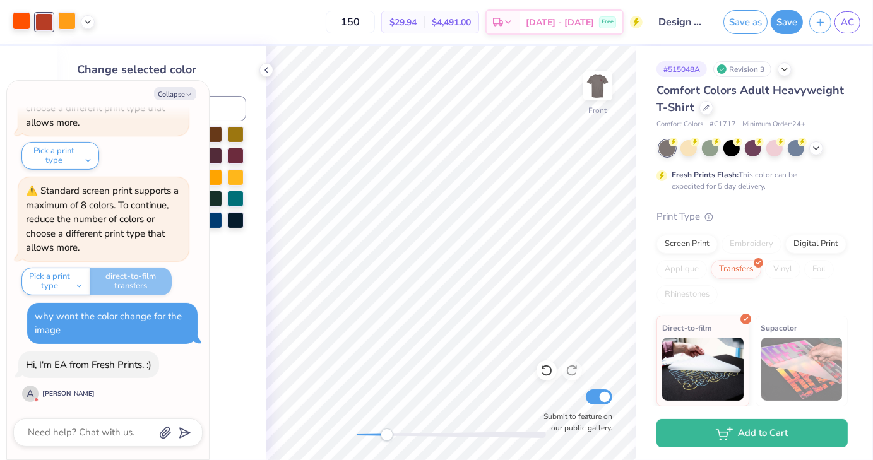
click at [21, 25] on div at bounding box center [22, 21] width 18 height 18
click at [23, 25] on div at bounding box center [22, 22] width 18 height 18
click at [90, 23] on icon at bounding box center [88, 21] width 10 height 10
click at [88, 67] on div at bounding box center [88, 54] width 56 height 43
click at [87, 60] on div at bounding box center [88, 53] width 18 height 18
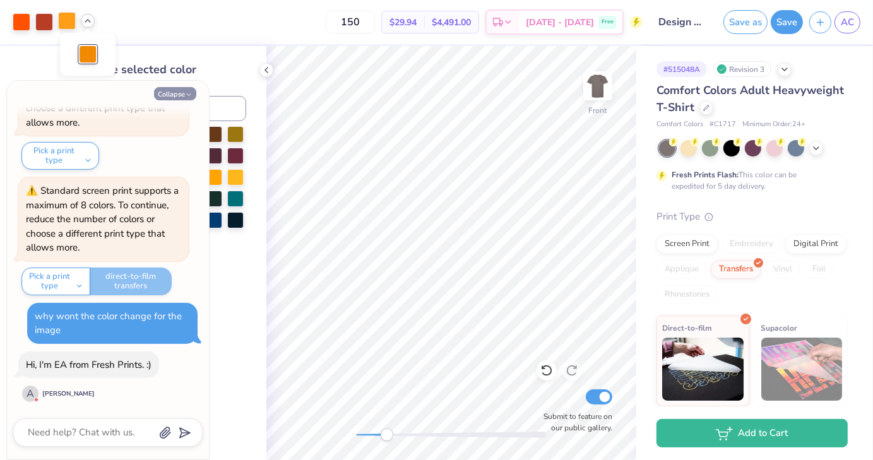
click at [185, 91] on icon "button" at bounding box center [189, 95] width 8 height 8
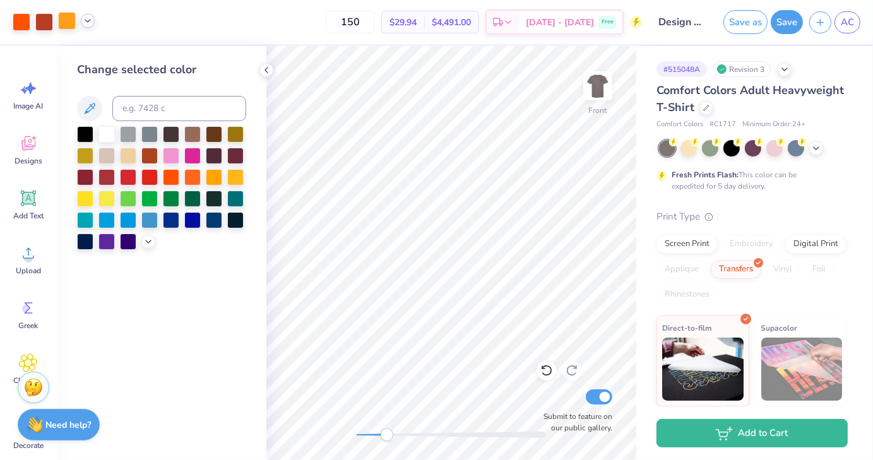
click at [74, 427] on strong "Need help?" at bounding box center [68, 425] width 45 height 12
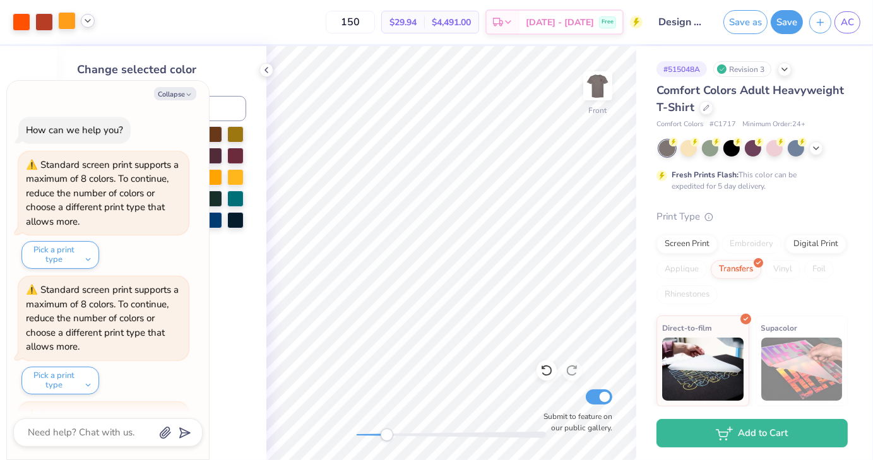
scroll to position [452, 0]
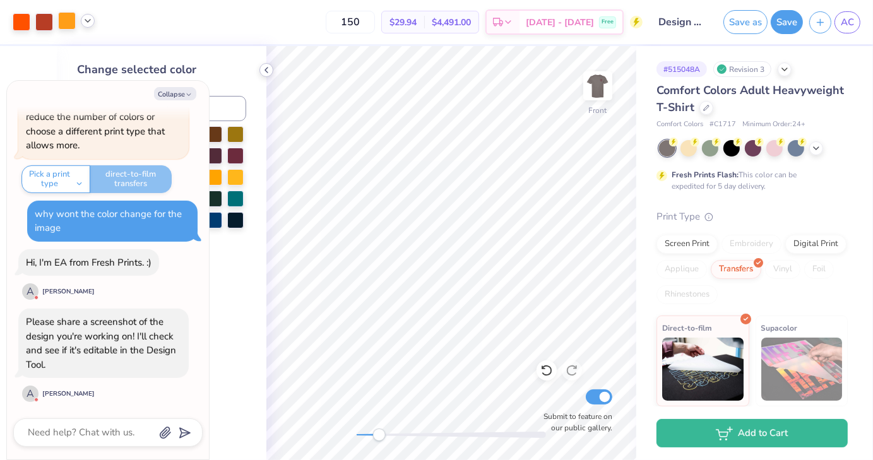
click at [266, 64] on div at bounding box center [266, 70] width 14 height 14
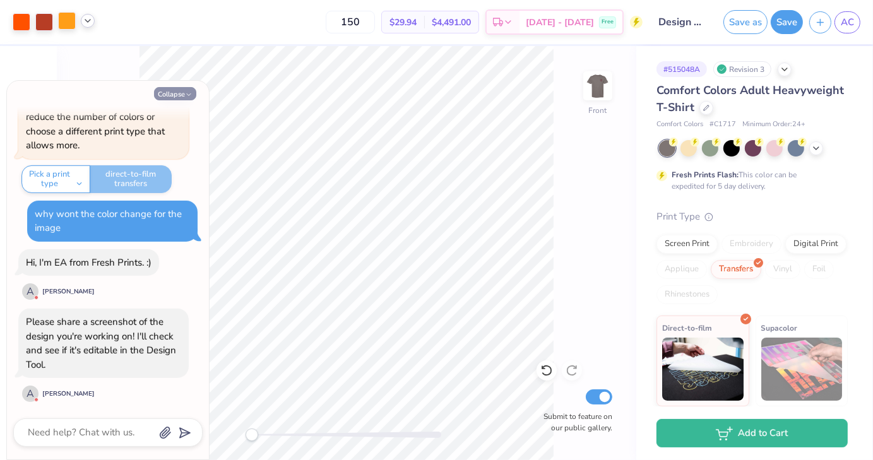
click at [183, 95] on button "Collapse" at bounding box center [175, 93] width 42 height 13
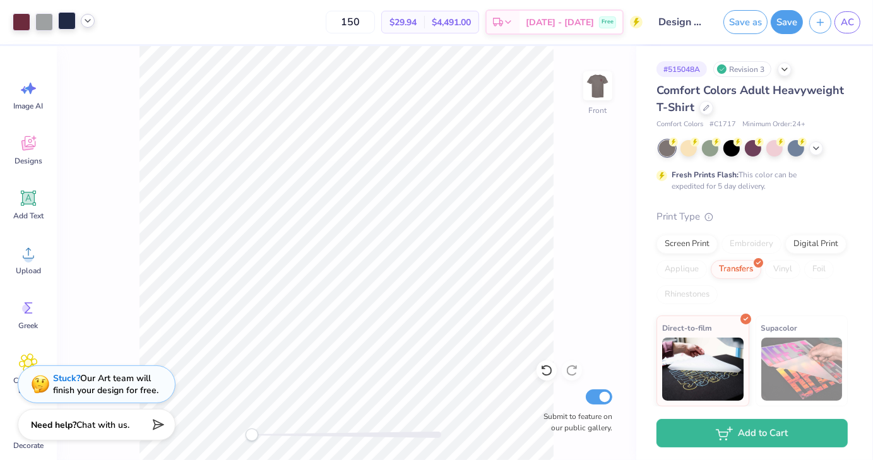
click at [70, 423] on strong "Need help?" at bounding box center [53, 425] width 45 height 12
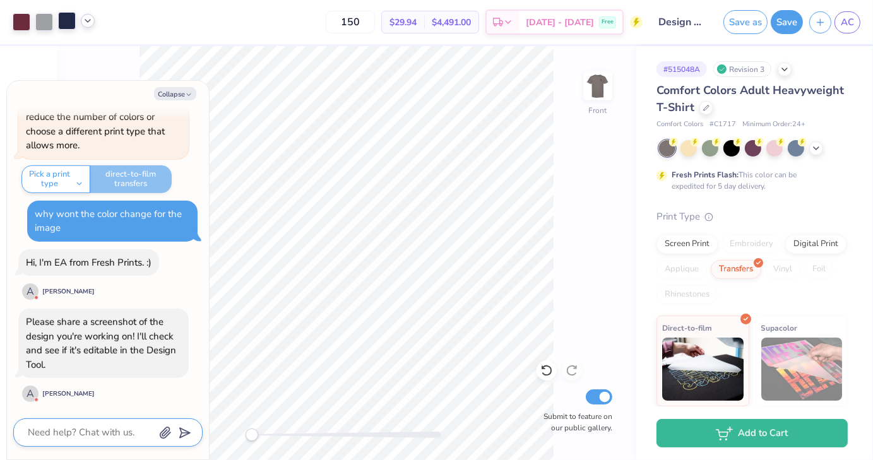
click at [66, 435] on textarea at bounding box center [90, 432] width 128 height 17
type textarea "x"
type textarea "H"
type textarea "x"
type textarea "Hi"
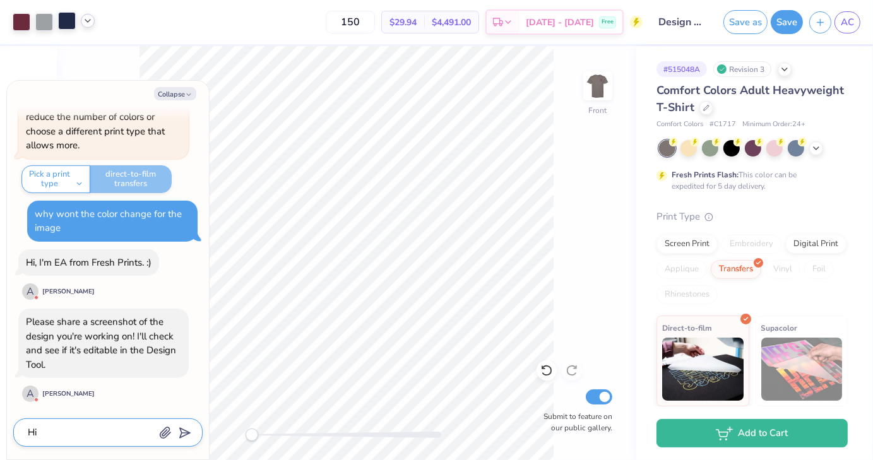
click at [167, 428] on icon "button" at bounding box center [165, 433] width 10 height 11
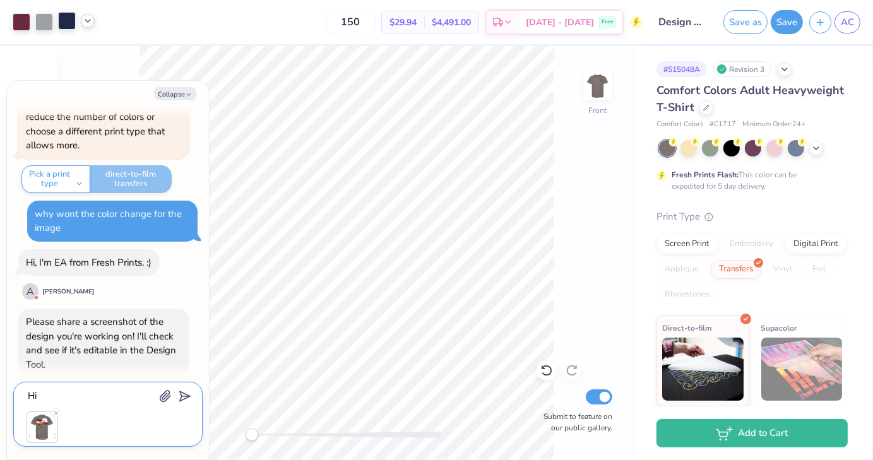
click at [62, 399] on textarea "Hi" at bounding box center [90, 395] width 128 height 17
type textarea "x"
type textarea "Hi!"
type textarea "x"
type textarea "Hi!"
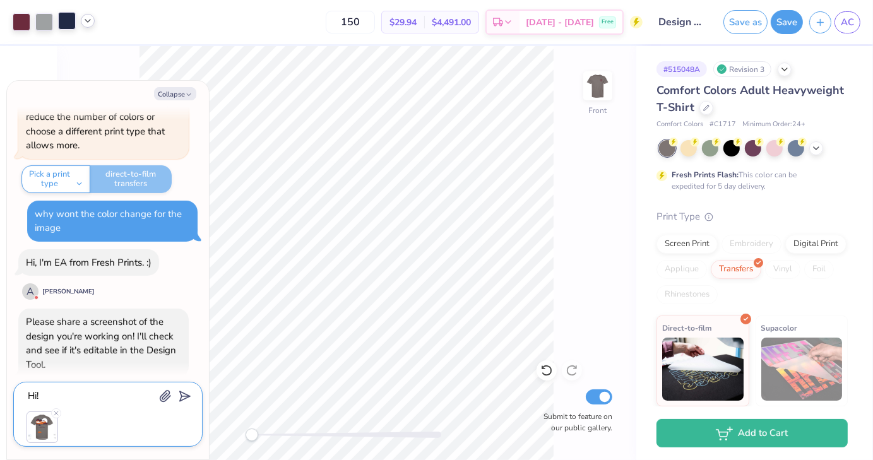
type textarea "x"
type textarea "Hi! t"
type textarea "x"
type textarea "Hi! tha"
type textarea "x"
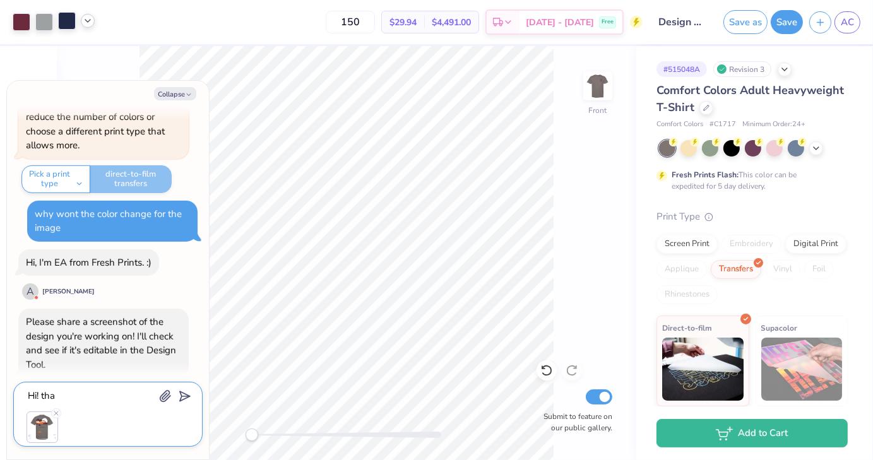
type textarea "Hi! than"
type textarea "x"
type textarea "Hi! thanks"
type textarea "x"
type textarea "Hi! thanks!"
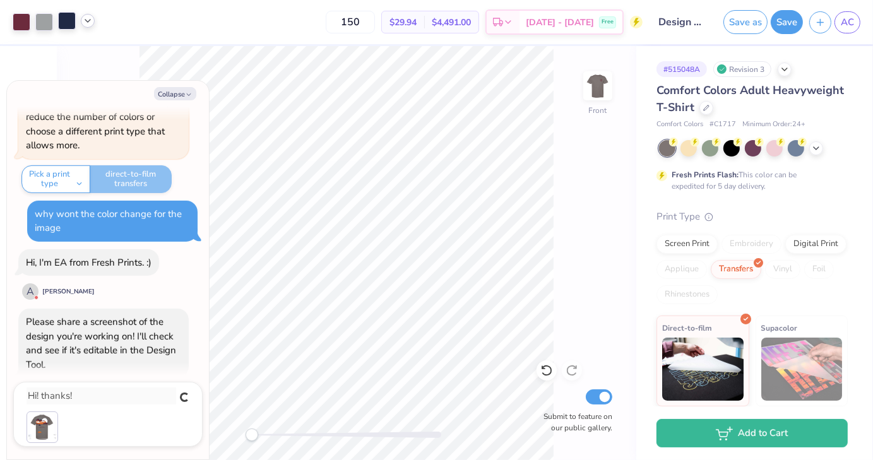
scroll to position [591, 0]
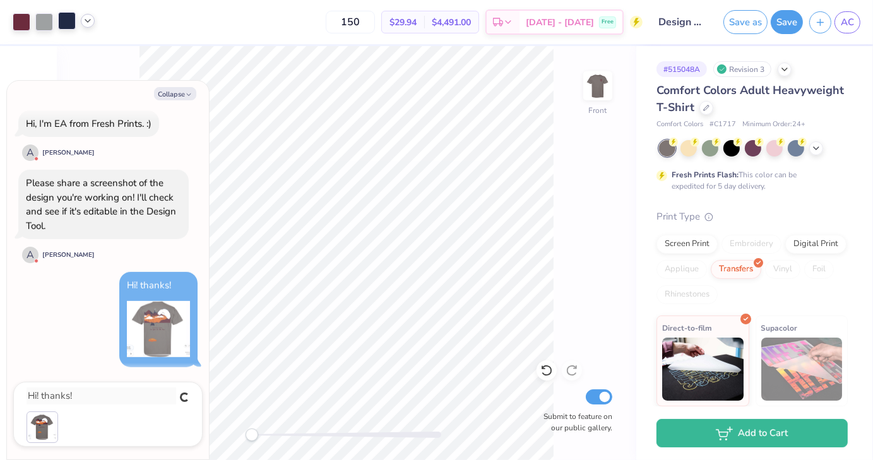
type textarea "x"
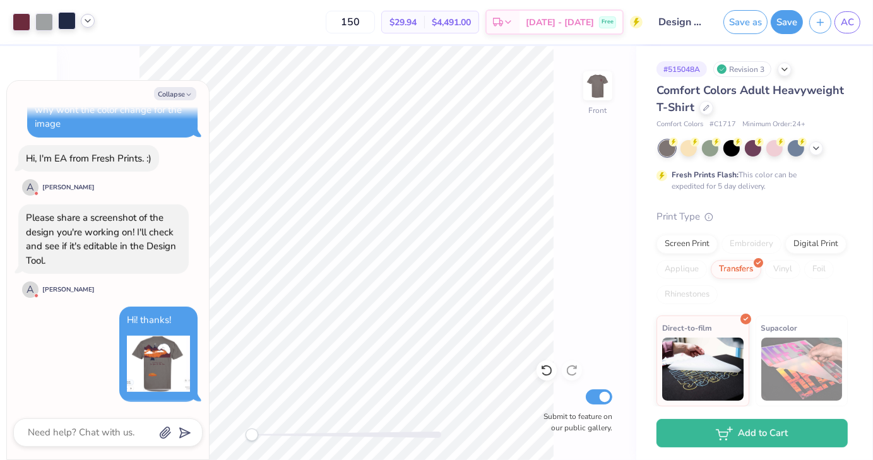
scroll to position [554, 0]
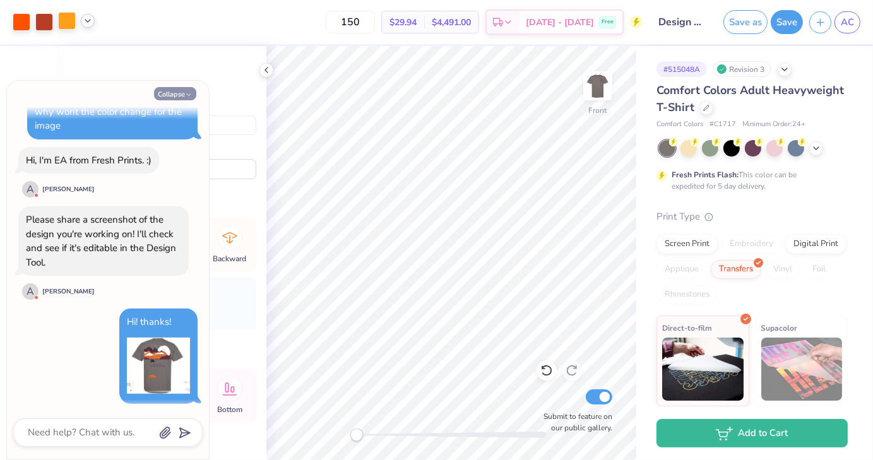
click at [183, 97] on button "Collapse" at bounding box center [175, 93] width 42 height 13
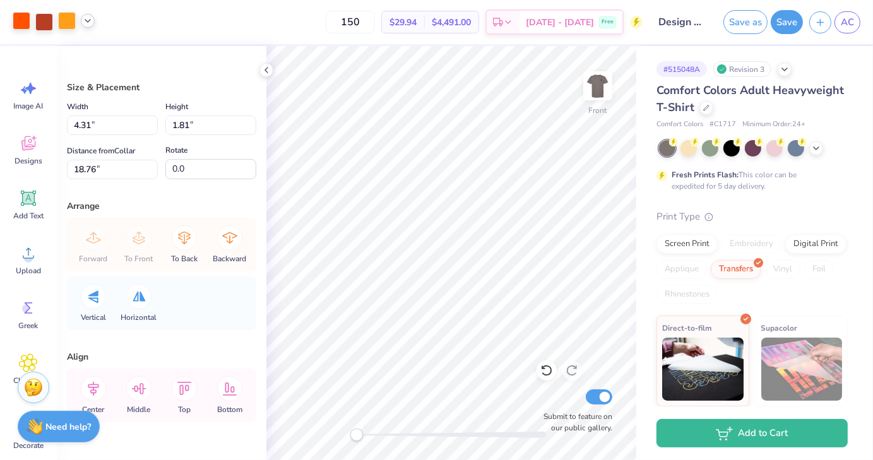
click at [23, 23] on div at bounding box center [22, 21] width 18 height 18
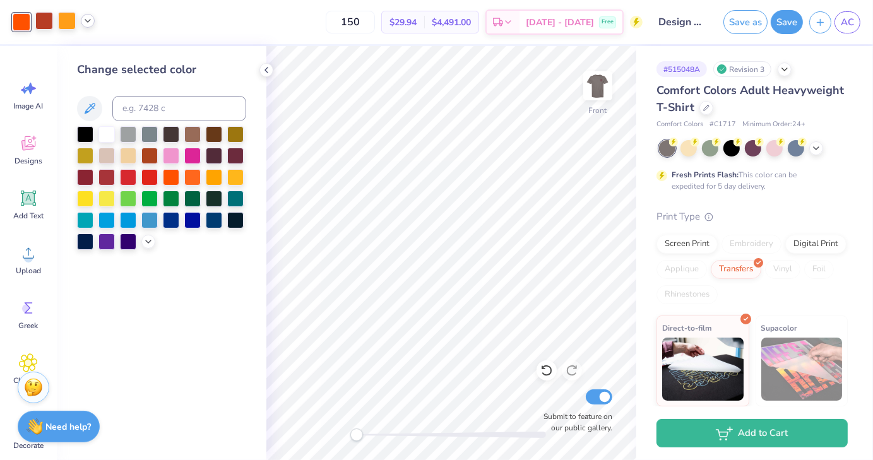
click at [48, 24] on div at bounding box center [44, 21] width 18 height 18
click at [242, 156] on div at bounding box center [235, 154] width 16 height 16
click at [43, 428] on div "Need help? Chat with us." at bounding box center [59, 425] width 82 height 32
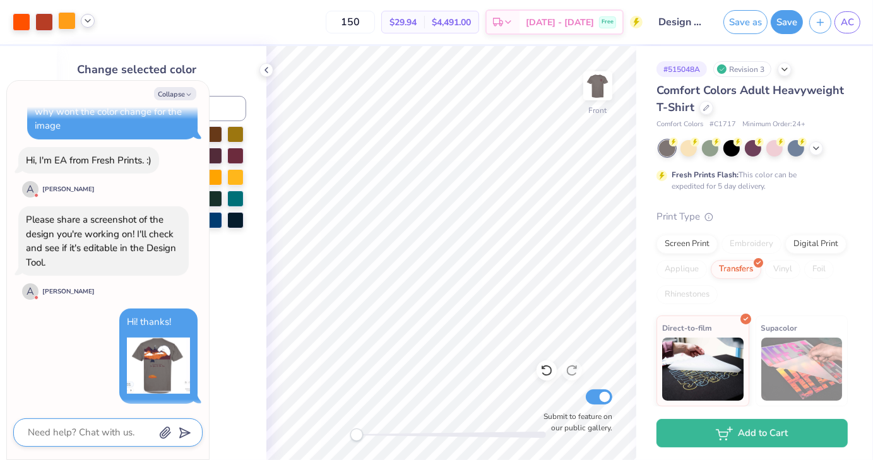
click at [43, 428] on textarea at bounding box center [90, 432] width 128 height 17
type textarea "x"
type textarea "I"
type textarea "x"
type textarea "I"
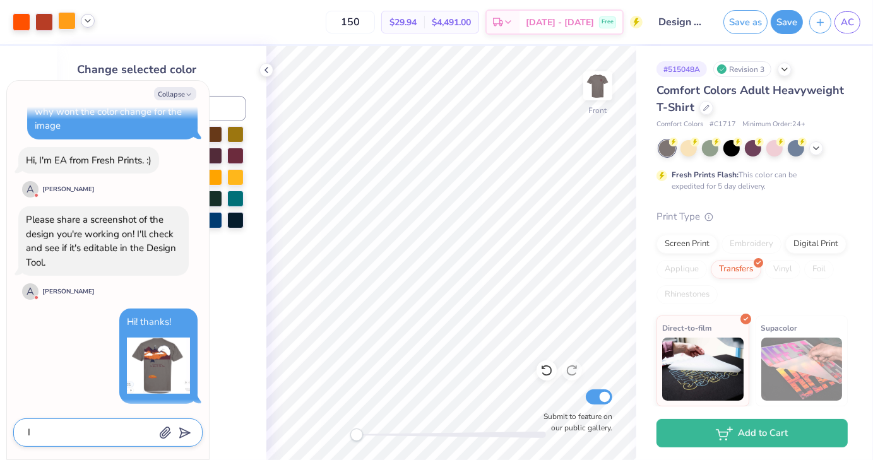
type textarea "x"
type textarea "I k"
type textarea "x"
type textarea "I kw"
type textarea "x"
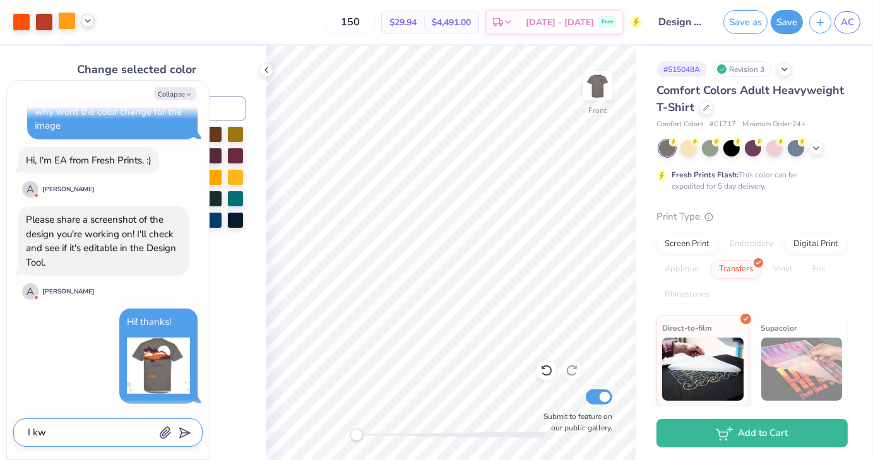
type textarea "I kww"
type textarea "x"
type textarea "I kwwp"
type textarea "x"
type textarea "I kww"
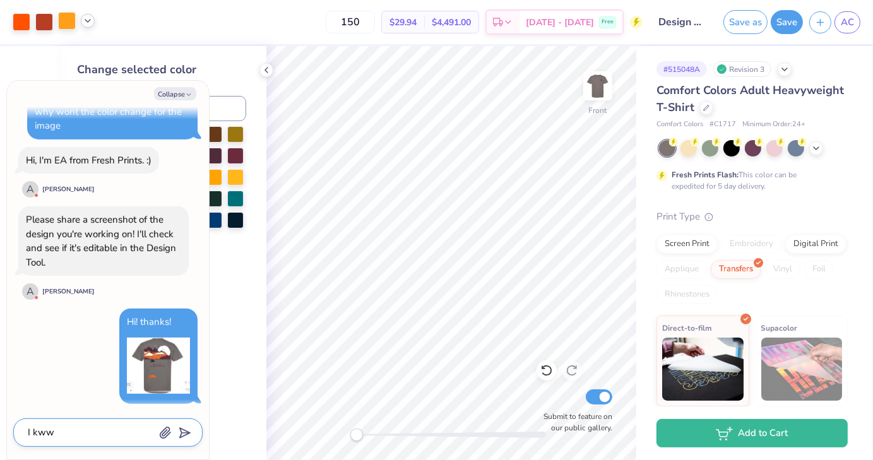
type textarea "x"
type textarea "I kw"
type textarea "x"
type textarea "I k"
type textarea "x"
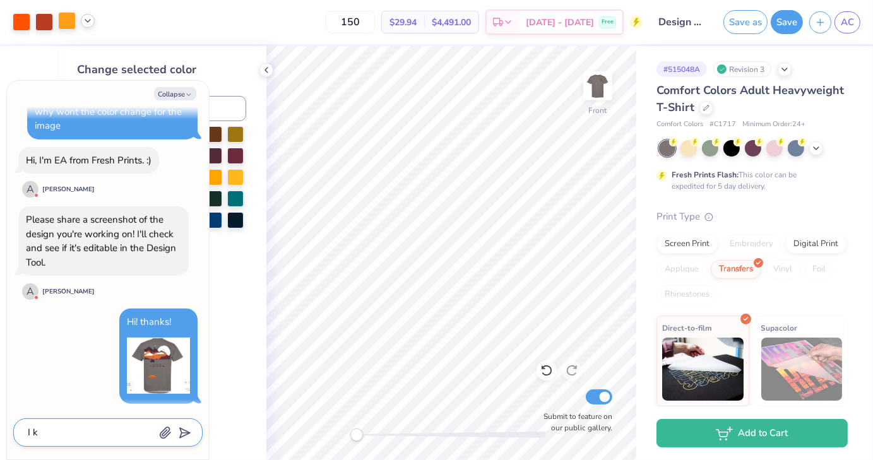
type textarea "I ke"
type textarea "x"
type textarea "I kee"
type textarea "x"
type textarea "I keep"
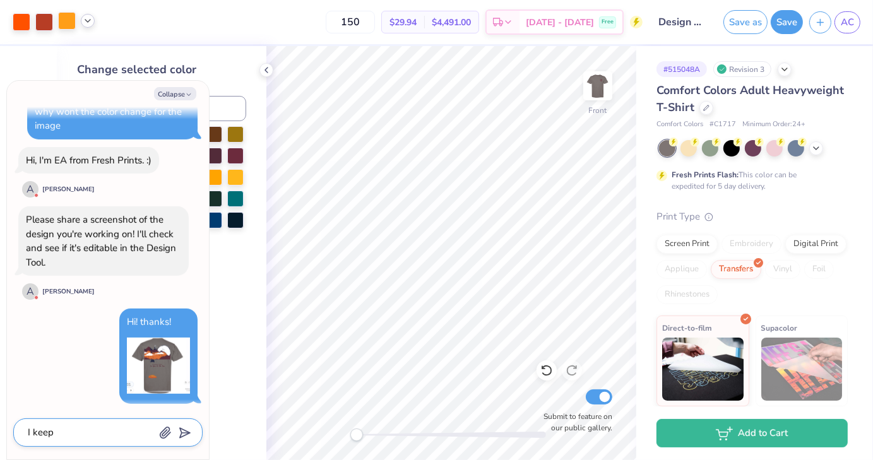
type textarea "x"
type textarea "I keep"
type textarea "x"
type textarea "I keep t"
type textarea "x"
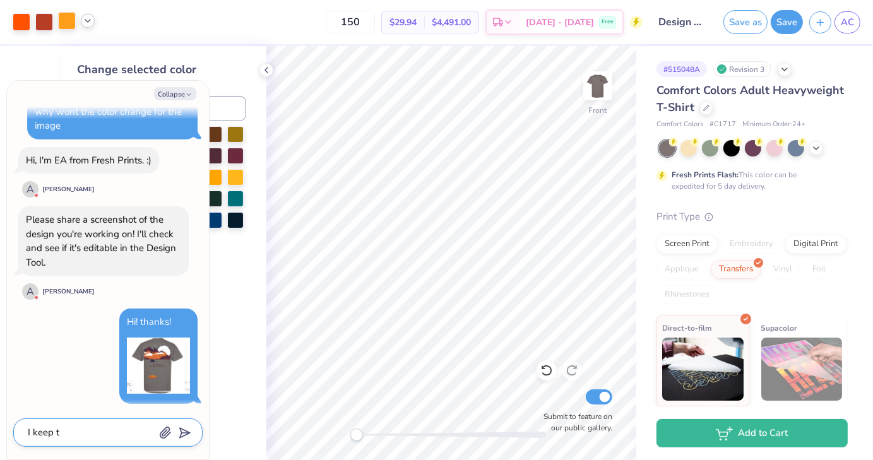
type textarea "I keep tr"
type textarea "x"
type textarea "I keep try"
type textarea "x"
type textarea "I keep tryi"
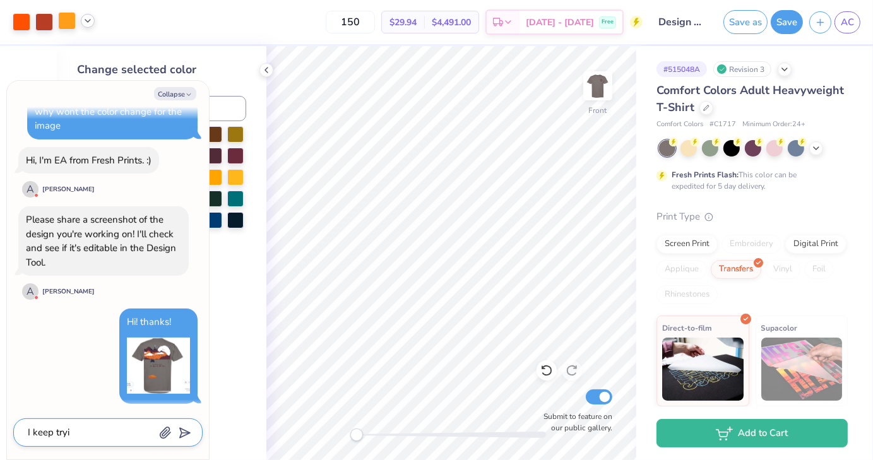
type textarea "x"
type textarea "I keep trying"
type textarea "x"
type textarea "I keep trying"
type textarea "x"
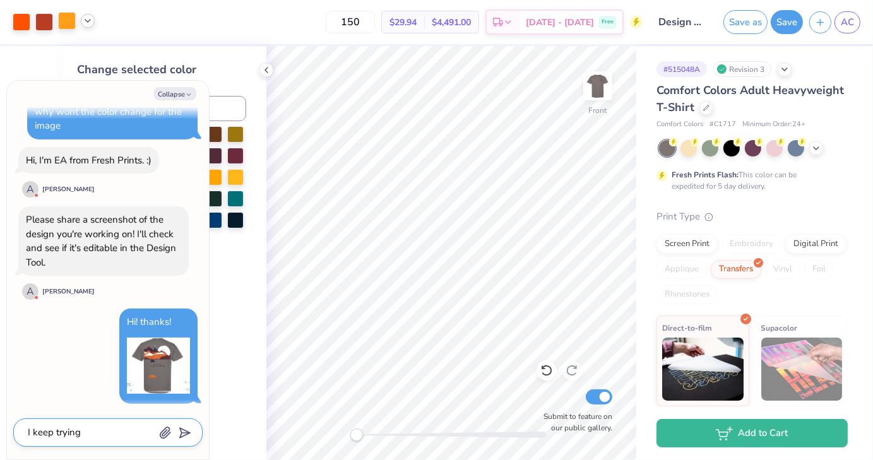
type textarea "I keep trying t"
type textarea "x"
type textarea "I keep trying th"
type textarea "x"
type textarea "I keep trying the"
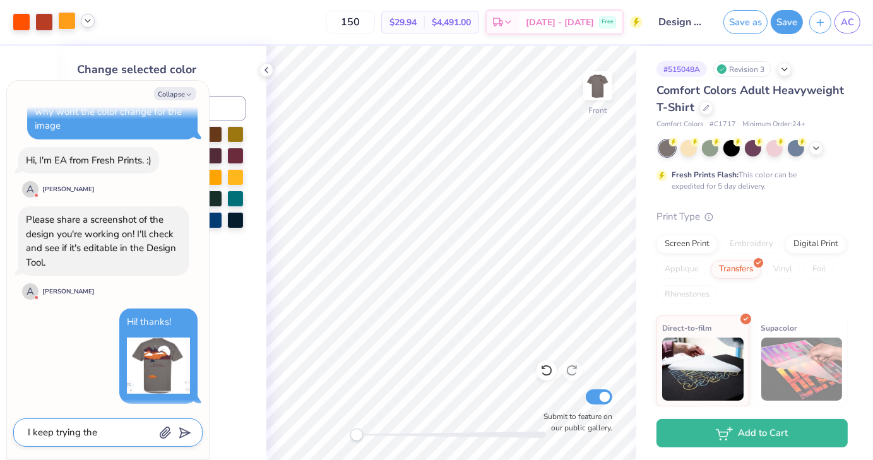
type textarea "x"
type textarea "I keep trying the"
type textarea "x"
type textarea "I keep trying the ch"
type textarea "x"
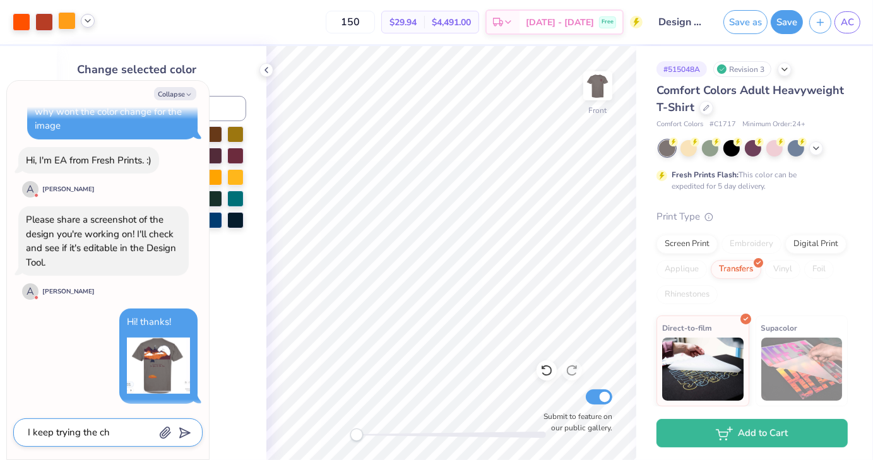
type textarea "I keep trying the cha"
type textarea "x"
type textarea "I keep trying the chan"
type textarea "x"
type textarea "I keep trying the [PERSON_NAME]"
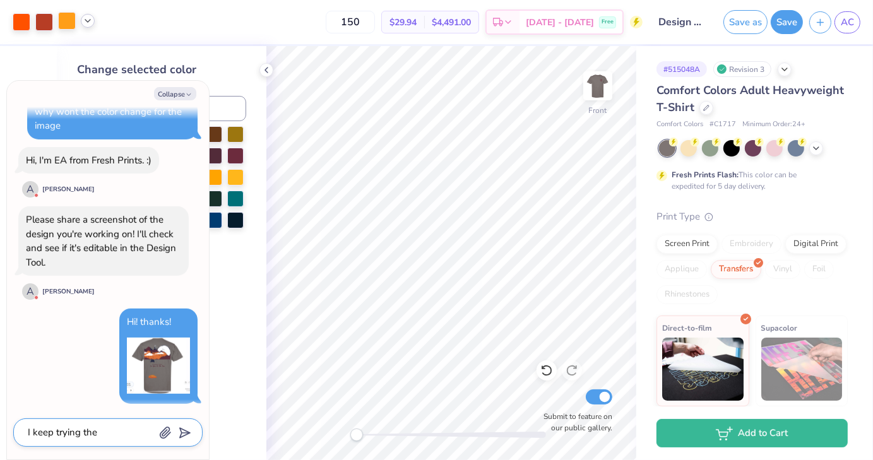
type textarea "x"
type textarea "I keep trying the change"
type textarea "x"
type textarea "I keep trying the change"
type textarea "x"
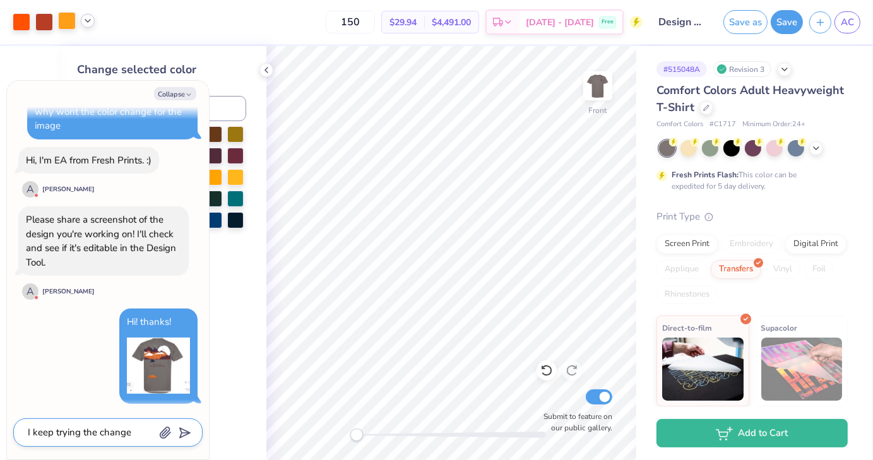
type textarea "I keep trying the change t"
type textarea "x"
type textarea "I keep trying the change the"
type textarea "x"
type textarea "I keep trying the change the"
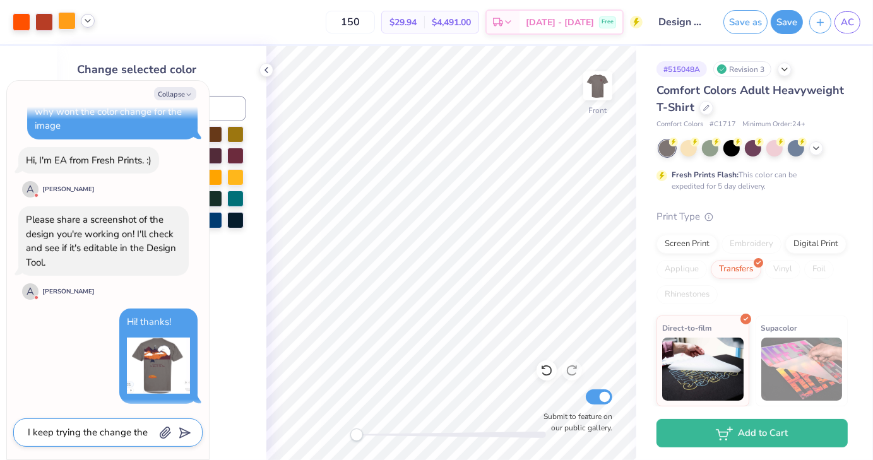
type textarea "x"
type textarea "I keep trying the change the c"
type textarea "x"
type textarea "I keep trying the change the ca"
type textarea "x"
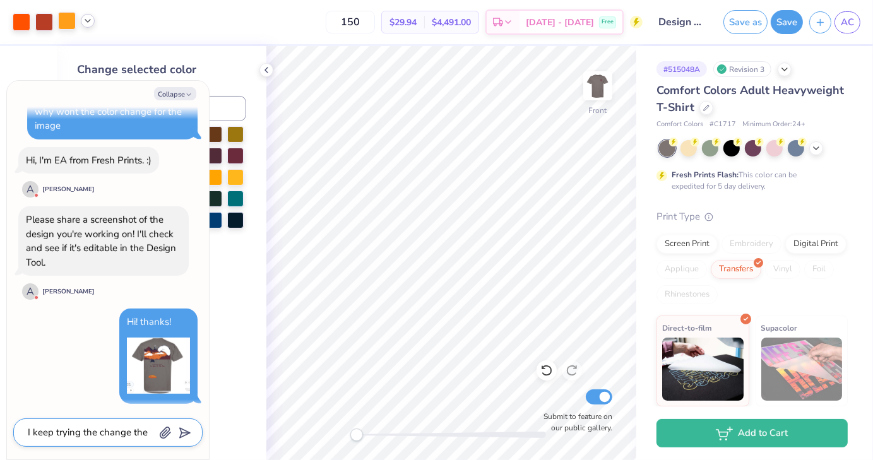
type textarea "I keep trying the change the car"
type textarea "x"
type textarea "I keep trying the change the cars"
type textarea "x"
type textarea "I keep trying the change the cars c"
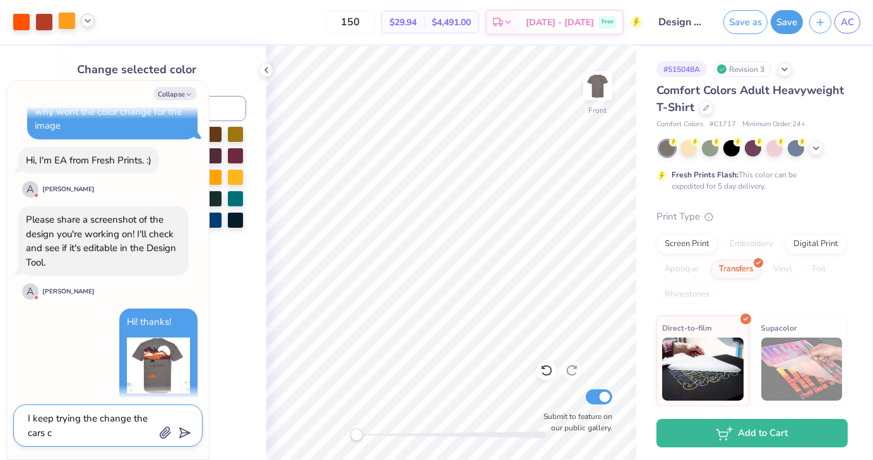
type textarea "x"
type textarea "I keep trying the change the cars co"
type textarea "x"
type textarea "I keep trying the change the cars col"
type textarea "x"
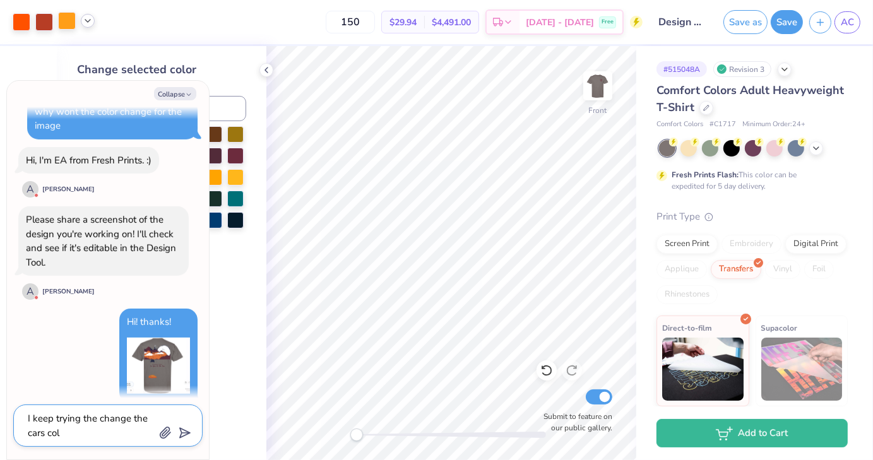
type textarea "I keep trying the change the cars colo"
type textarea "x"
type textarea "I keep trying the change the cars color"
type textarea "x"
type textarea "I keep trying the change the cars color"
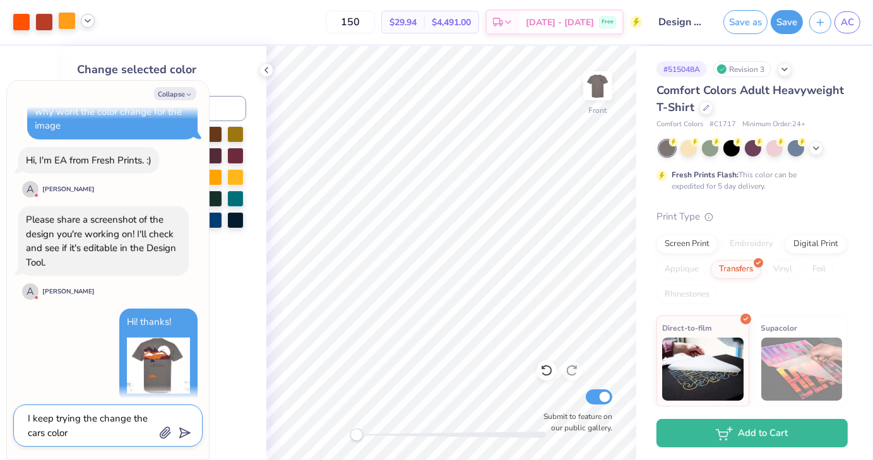
type textarea "x"
type textarea "I keep trying the change the cars color a"
type textarea "x"
type textarea "I keep trying the change the cars color an"
click at [83, 419] on textarea "I keep trying the change the cars color and it wont let me" at bounding box center [90, 425] width 128 height 31
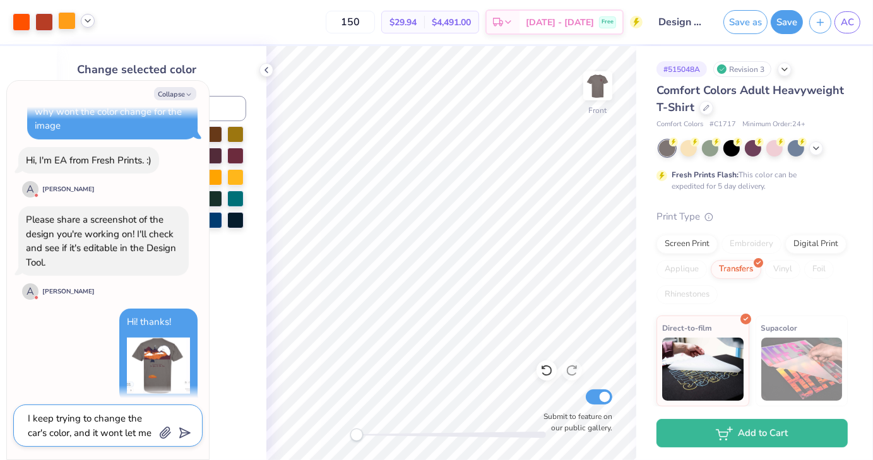
scroll to position [670, 0]
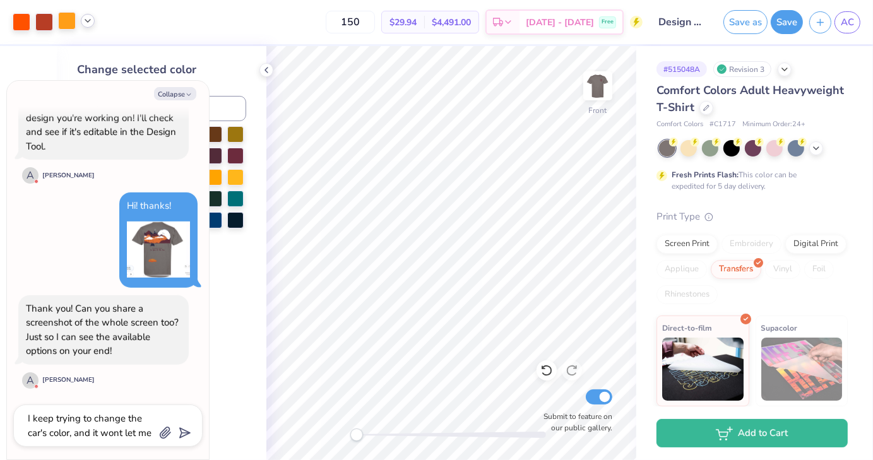
click at [141, 349] on div "Thank you! Can you share a screenshot of the whole screen too? Just so I can se…" at bounding box center [103, 330] width 155 height 57
click at [17, 421] on div "I keep trying to change the car's color, and it wont let me" at bounding box center [107, 425] width 189 height 42
drag, startPoint x: 26, startPoint y: 418, endPoint x: 162, endPoint y: 445, distance: 138.5
click at [162, 445] on div "I keep trying to change the car's color, and it wont let me" at bounding box center [107, 425] width 189 height 42
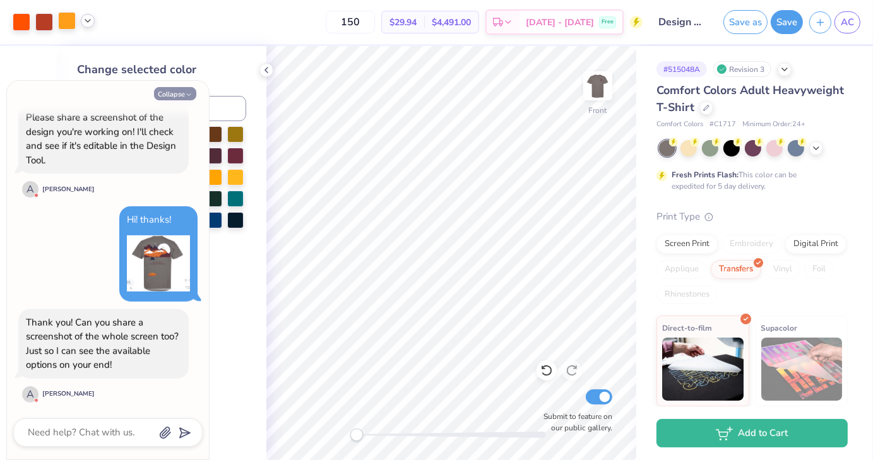
click at [181, 95] on button "Collapse" at bounding box center [175, 93] width 42 height 13
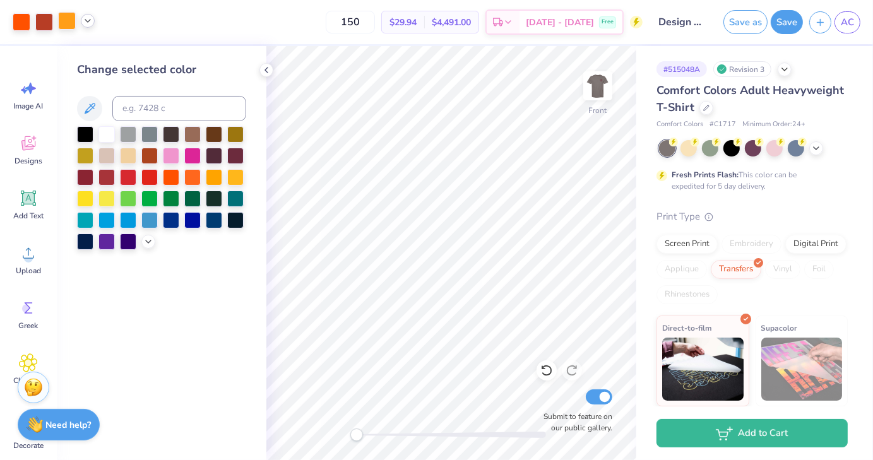
click at [56, 432] on div "Need help? Chat with us." at bounding box center [59, 425] width 82 height 32
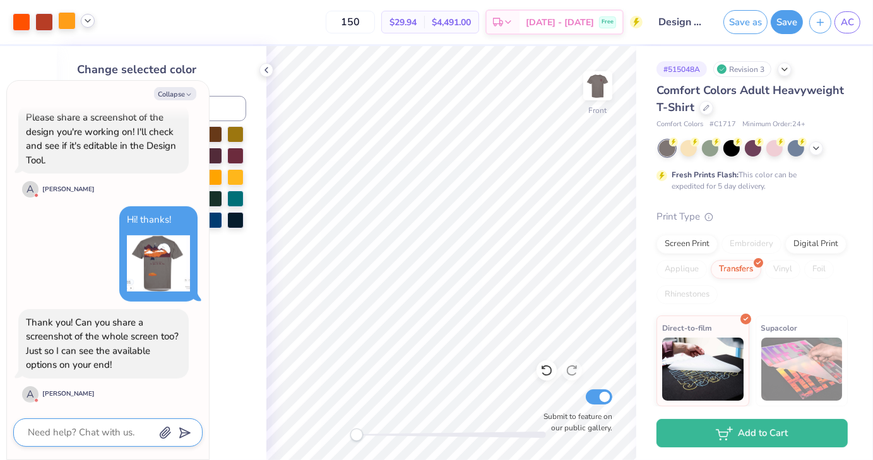
click at [59, 431] on textarea at bounding box center [90, 432] width 128 height 17
click at [158, 434] on button "button" at bounding box center [165, 432] width 14 height 14
click at [184, 94] on button "Collapse" at bounding box center [175, 93] width 42 height 13
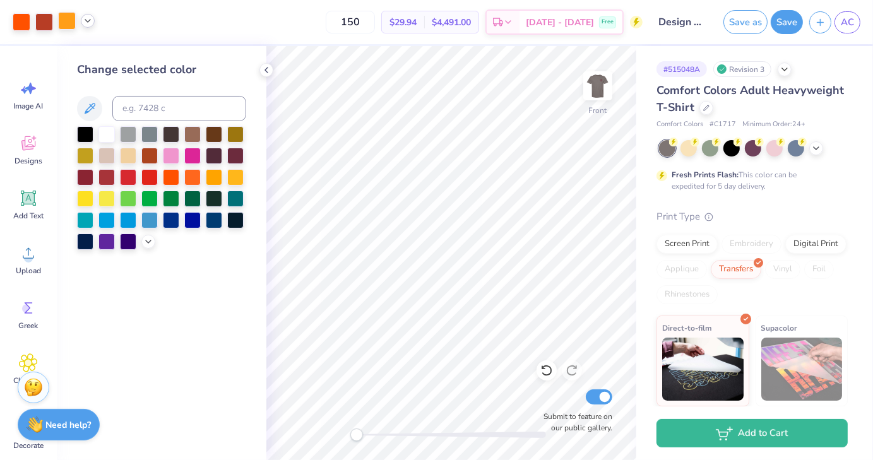
click at [68, 420] on strong "Need help?" at bounding box center [68, 425] width 45 height 12
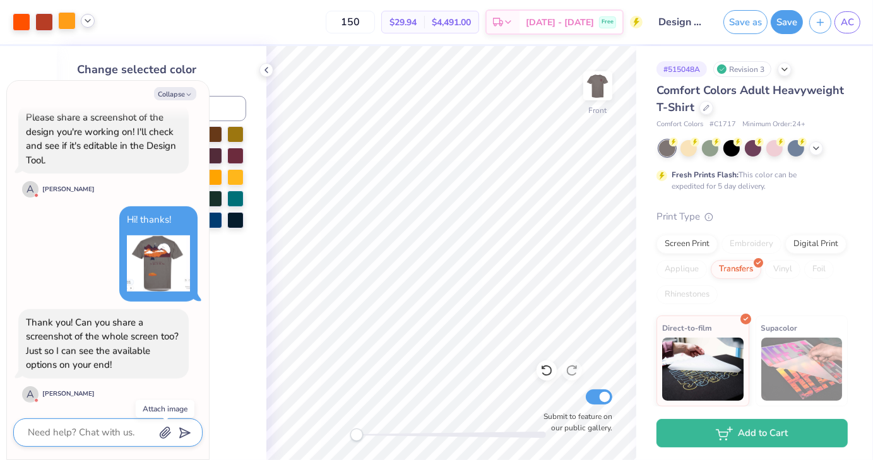
click at [162, 435] on icon "button" at bounding box center [165, 433] width 10 height 11
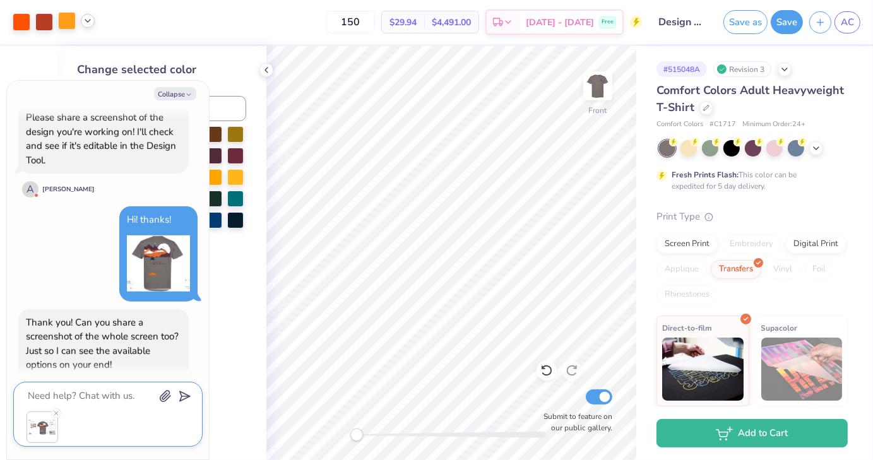
click at [158, 388] on button "button" at bounding box center [165, 395] width 14 height 14
click at [184, 395] on icon "submit" at bounding box center [183, 396] width 18 height 18
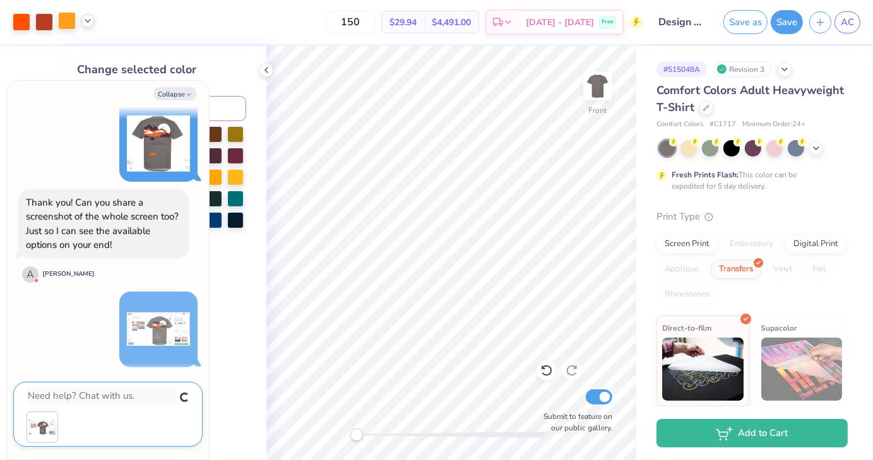
scroll to position [739, 0]
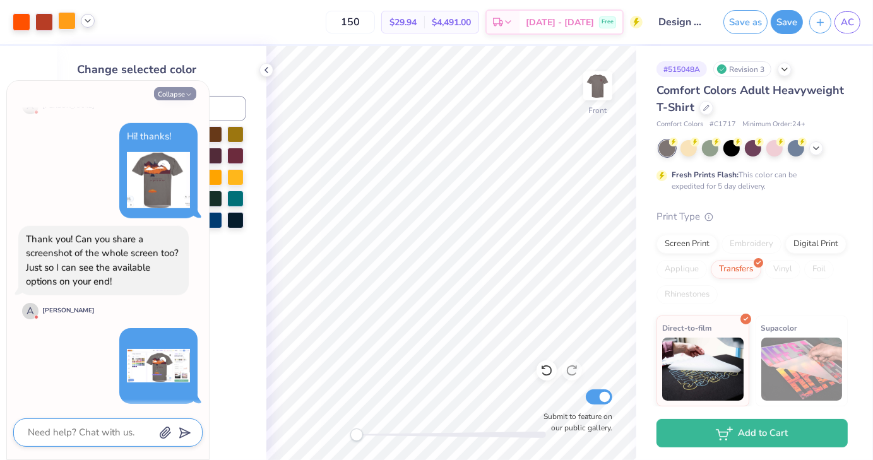
click at [176, 92] on button "Collapse" at bounding box center [175, 93] width 42 height 13
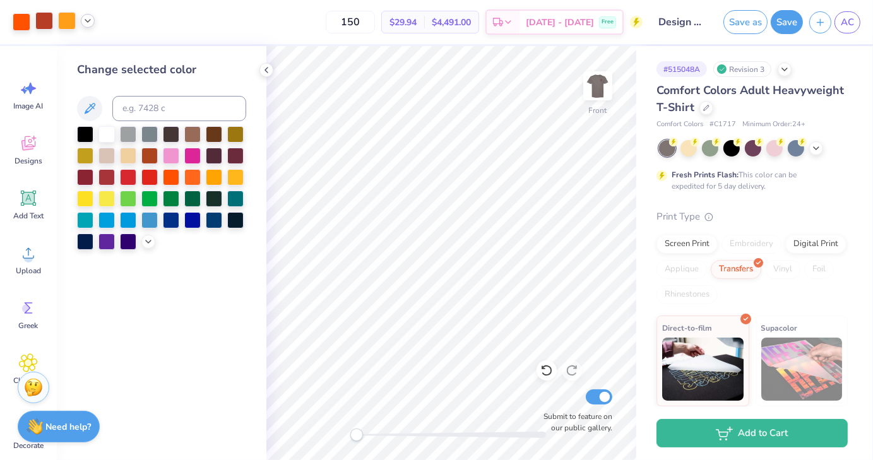
click at [44, 20] on div at bounding box center [44, 21] width 18 height 18
click at [239, 155] on div at bounding box center [235, 154] width 16 height 16
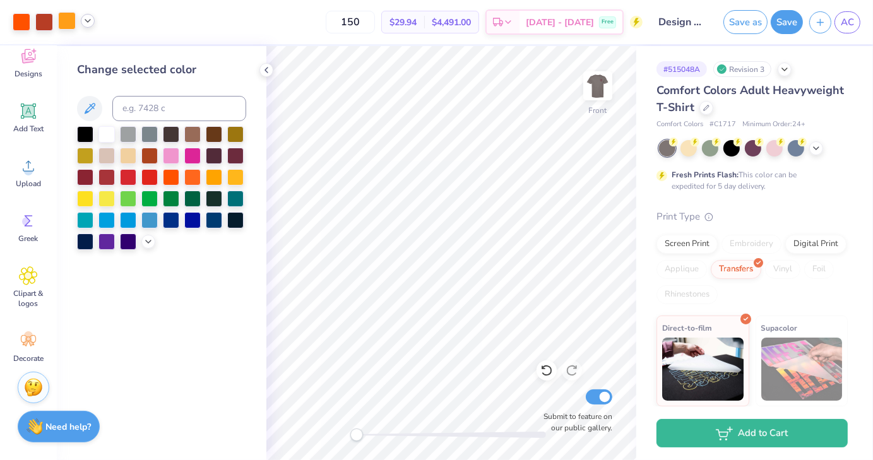
scroll to position [92, 0]
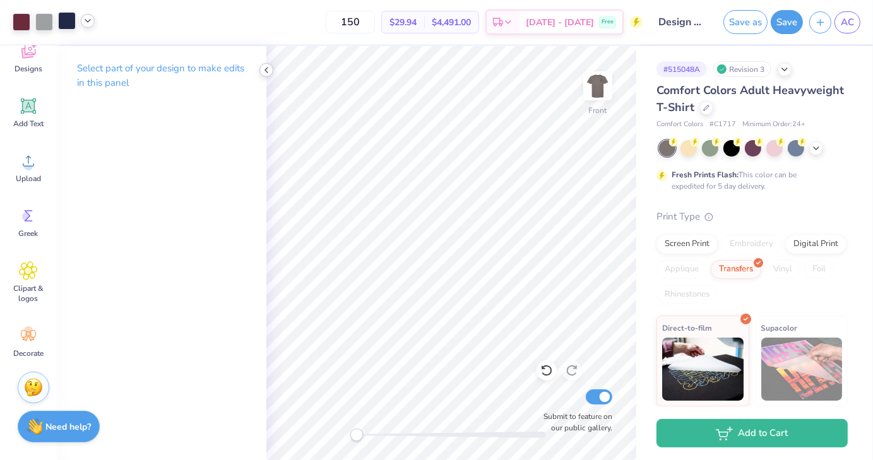
click at [269, 72] on icon at bounding box center [266, 70] width 10 height 10
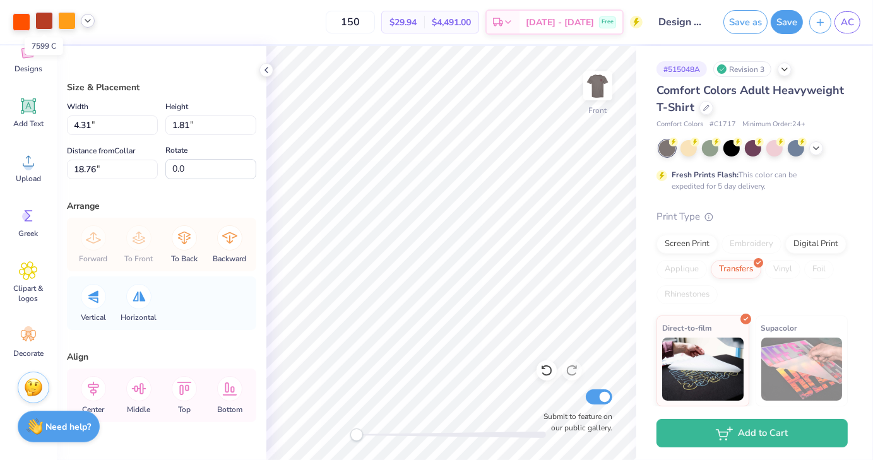
click at [47, 23] on div at bounding box center [44, 21] width 18 height 18
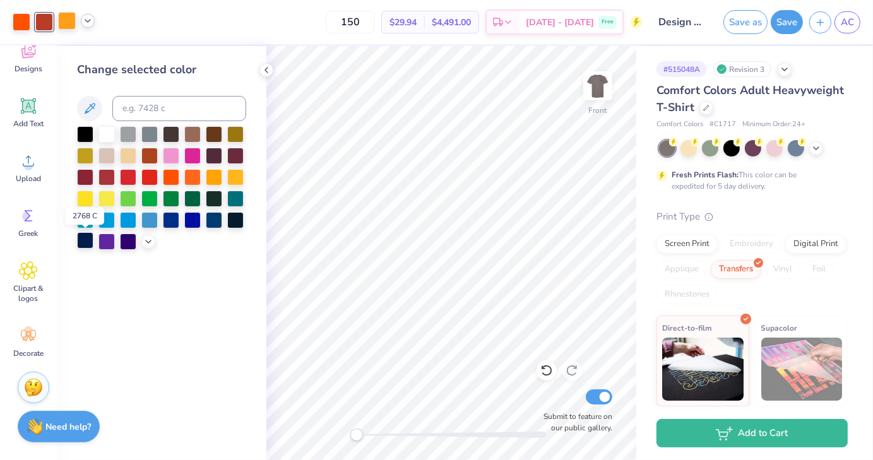
click at [90, 238] on div at bounding box center [85, 240] width 16 height 16
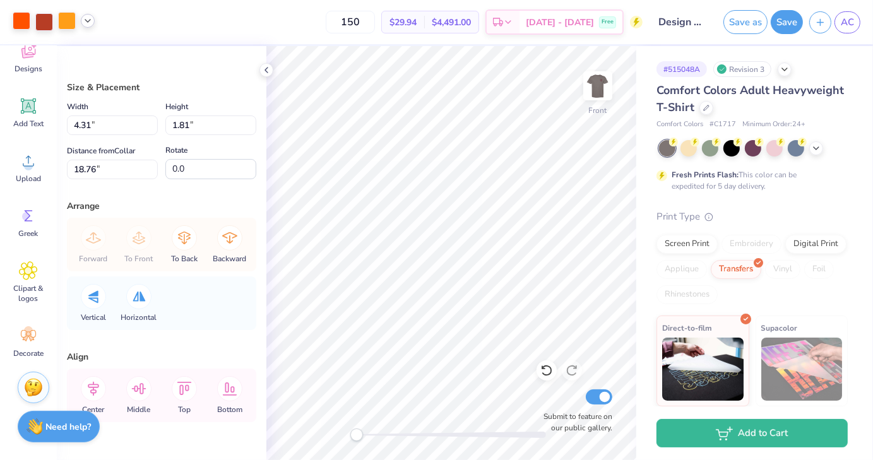
click at [15, 21] on div at bounding box center [22, 21] width 18 height 18
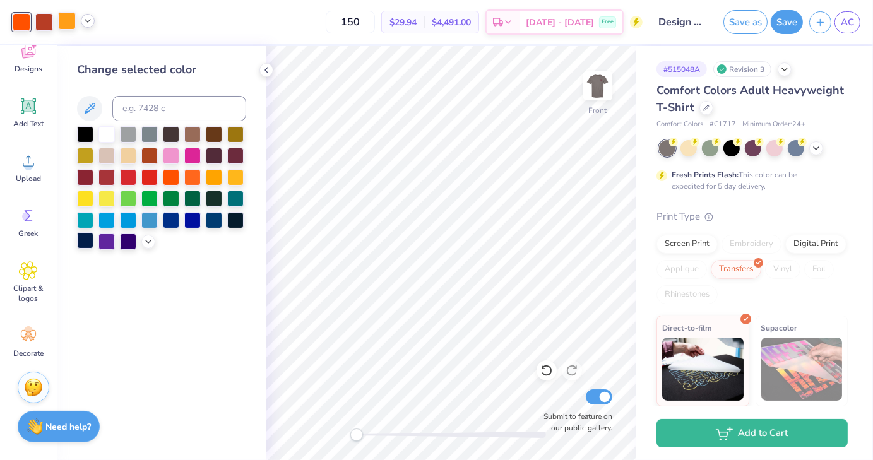
click at [87, 244] on div at bounding box center [85, 240] width 16 height 16
click at [47, 18] on div at bounding box center [44, 21] width 18 height 18
click at [56, 425] on strong "Need help?" at bounding box center [68, 425] width 45 height 12
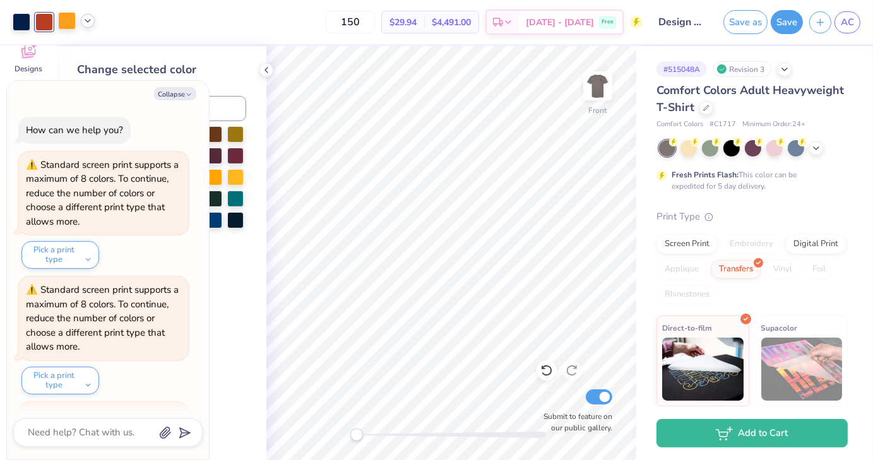
scroll to position [739, 0]
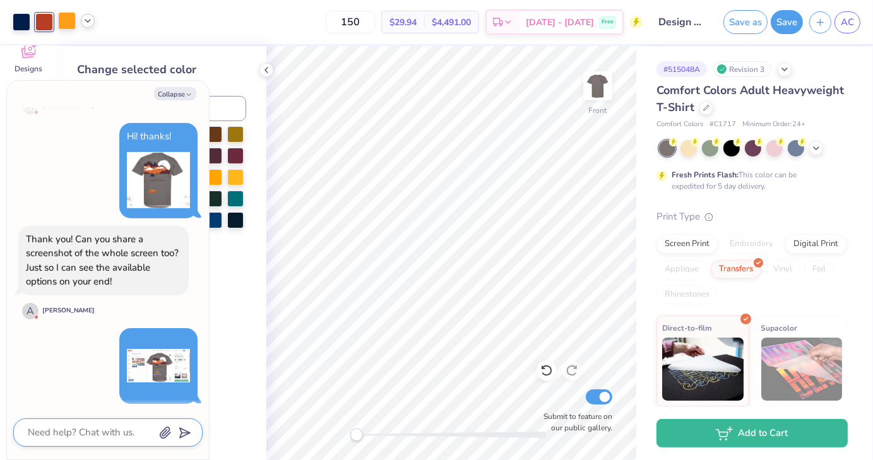
click at [60, 430] on textarea at bounding box center [90, 432] width 128 height 17
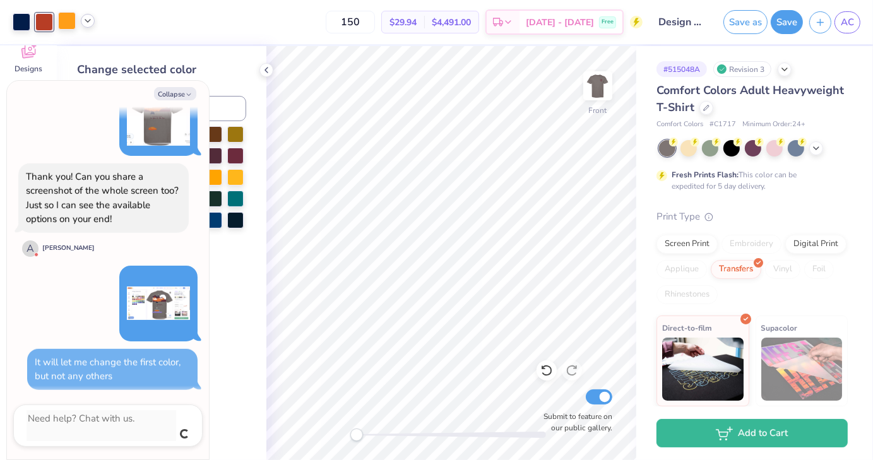
scroll to position [788, 0]
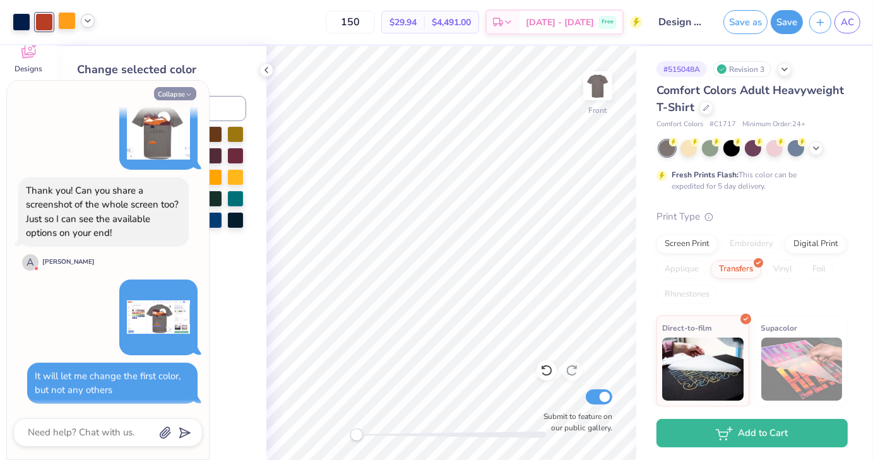
click at [177, 92] on button "Collapse" at bounding box center [175, 93] width 42 height 13
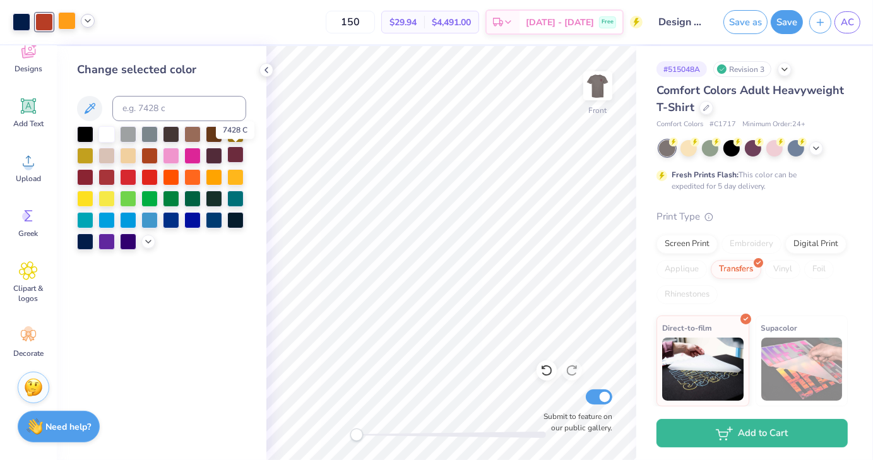
click at [239, 153] on div at bounding box center [235, 154] width 16 height 16
click at [45, 25] on div at bounding box center [44, 21] width 18 height 18
click at [235, 156] on div at bounding box center [235, 154] width 16 height 16
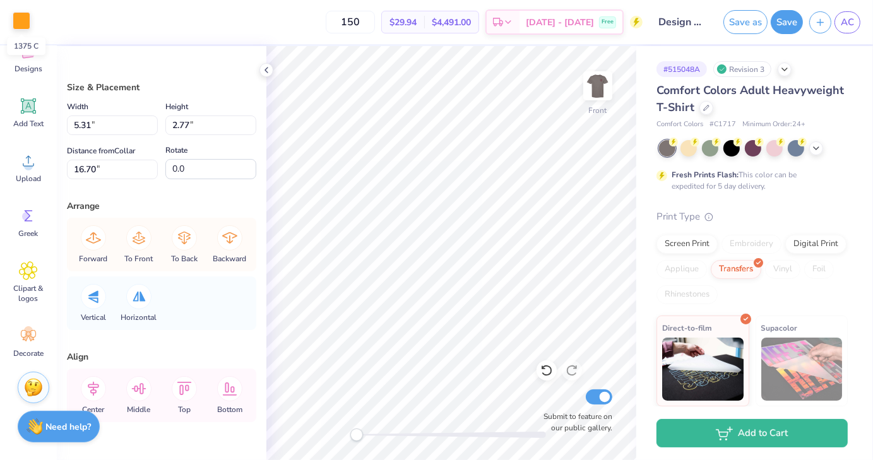
click at [26, 26] on div at bounding box center [22, 21] width 18 height 18
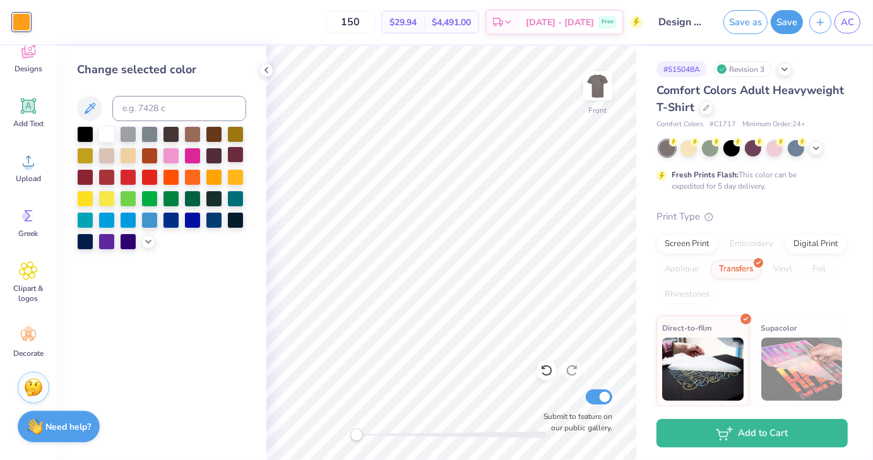
click at [233, 157] on div at bounding box center [235, 154] width 16 height 16
click at [28, 19] on div at bounding box center [22, 21] width 18 height 18
click at [237, 153] on div at bounding box center [235, 154] width 16 height 16
click at [23, 23] on div at bounding box center [22, 21] width 18 height 18
click at [24, 26] on div at bounding box center [22, 22] width 18 height 18
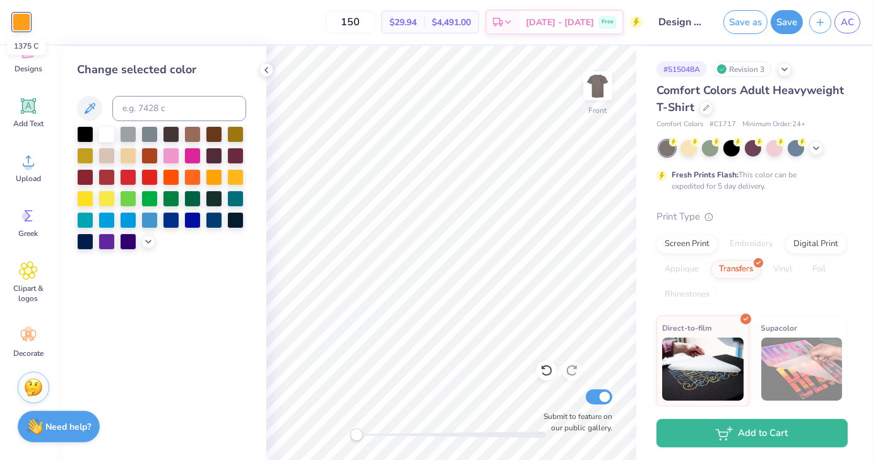
click at [24, 26] on div at bounding box center [22, 22] width 18 height 18
click at [91, 108] on icon at bounding box center [89, 108] width 15 height 15
click at [88, 107] on icon at bounding box center [90, 108] width 11 height 11
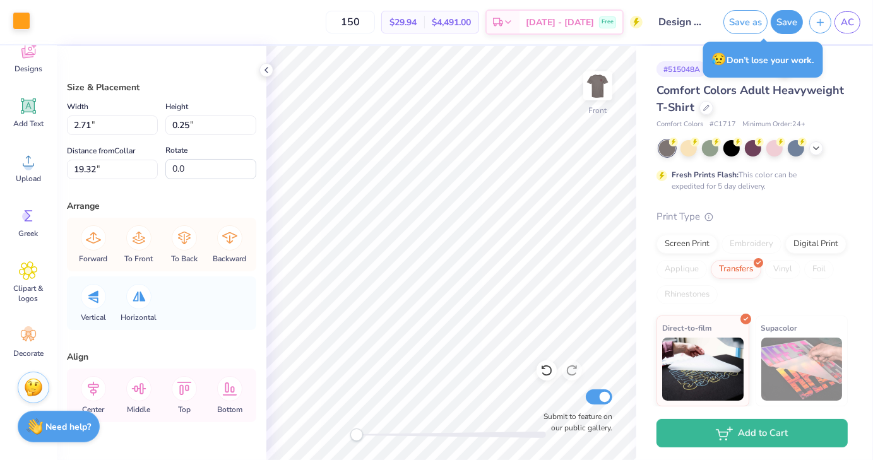
click at [19, 27] on div at bounding box center [22, 21] width 18 height 18
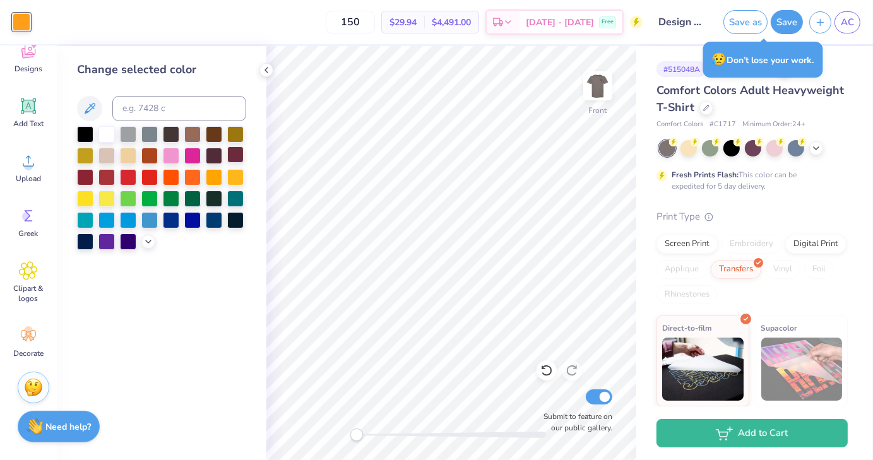
click at [232, 155] on div at bounding box center [235, 154] width 16 height 16
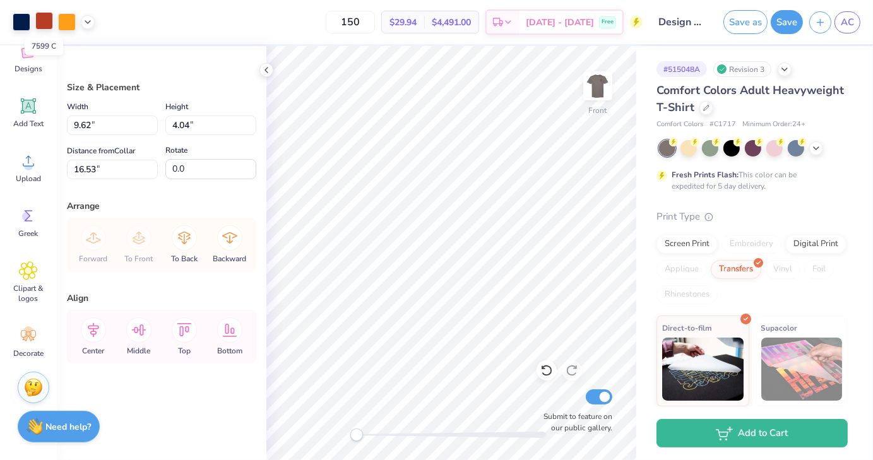
click at [44, 18] on div at bounding box center [44, 21] width 18 height 18
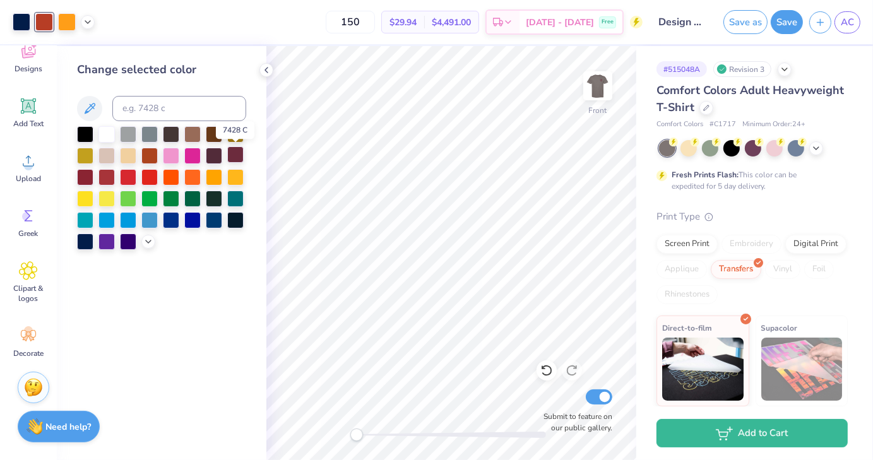
click at [237, 155] on div at bounding box center [235, 154] width 16 height 16
click at [40, 21] on div at bounding box center [44, 21] width 18 height 18
click at [81, 241] on div at bounding box center [85, 240] width 16 height 16
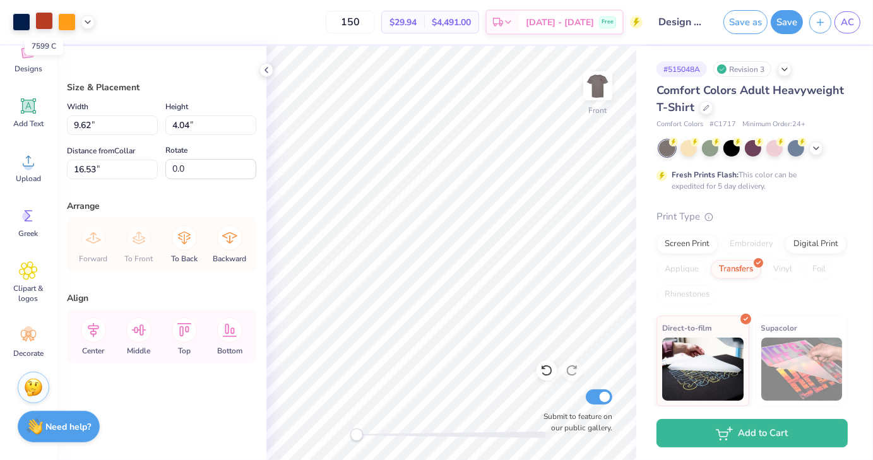
click at [50, 18] on div at bounding box center [44, 21] width 18 height 18
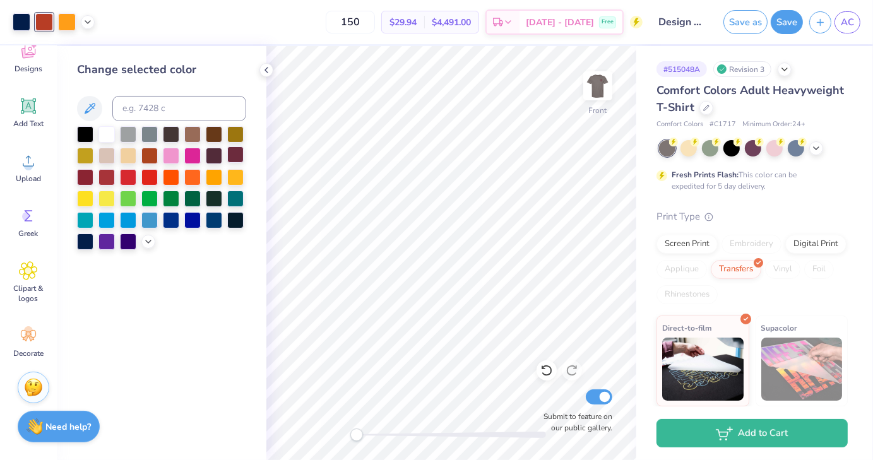
click at [238, 155] on div at bounding box center [235, 154] width 16 height 16
click at [82, 175] on div at bounding box center [85, 176] width 16 height 16
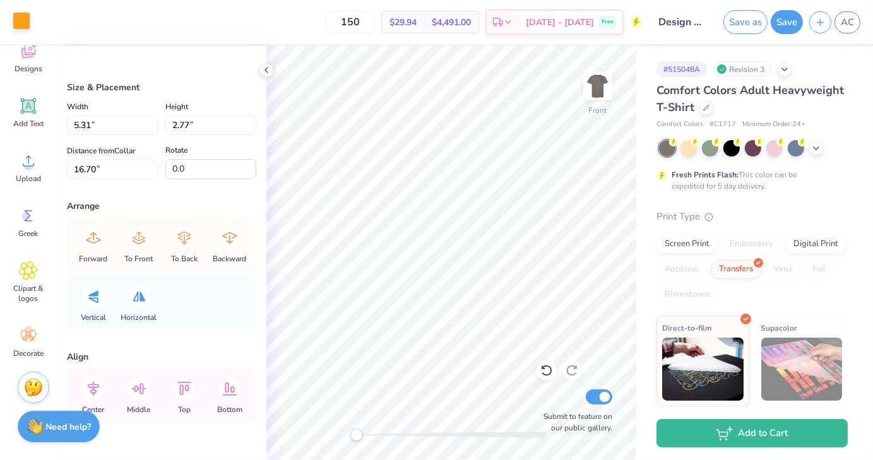
click at [29, 18] on div at bounding box center [22, 21] width 18 height 18
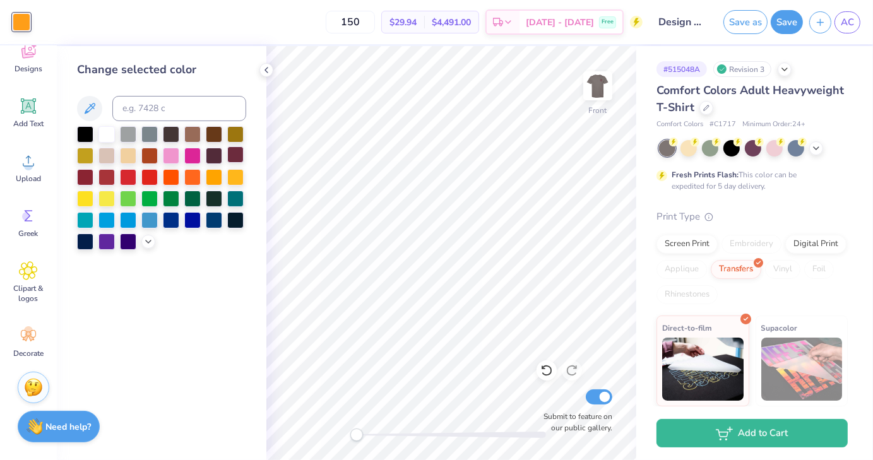
click at [233, 158] on div at bounding box center [235, 154] width 16 height 16
click at [18, 17] on div at bounding box center [22, 21] width 18 height 18
click at [89, 184] on div at bounding box center [85, 176] width 16 height 16
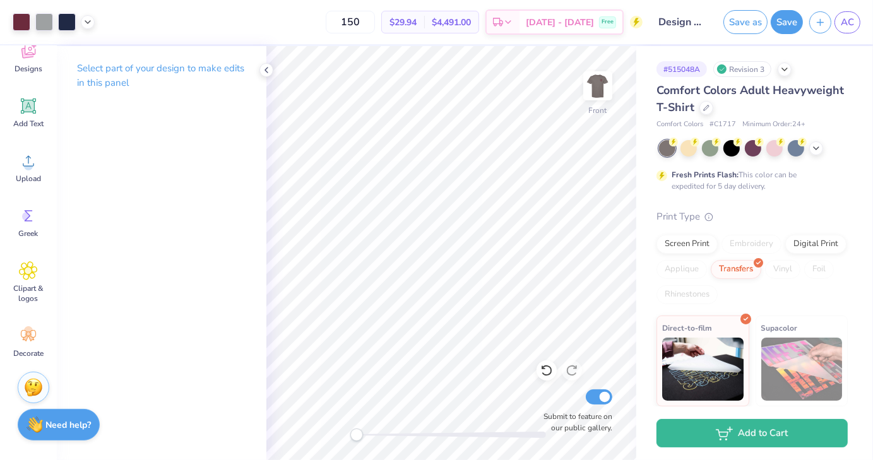
click at [69, 423] on strong "Need help?" at bounding box center [68, 425] width 45 height 12
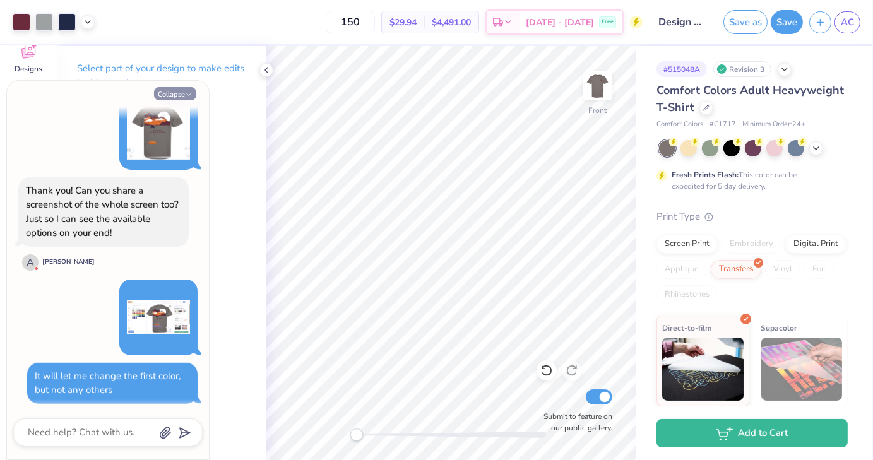
click at [175, 95] on button "Collapse" at bounding box center [175, 93] width 42 height 13
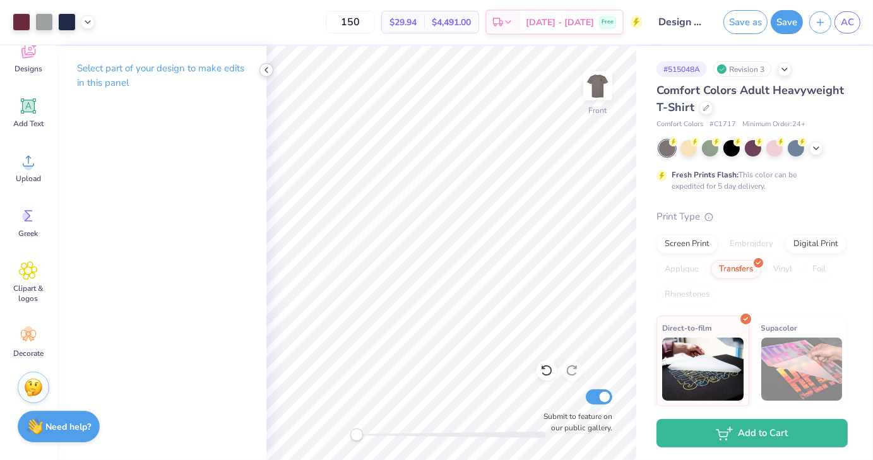
click at [261, 71] on icon at bounding box center [266, 70] width 10 height 10
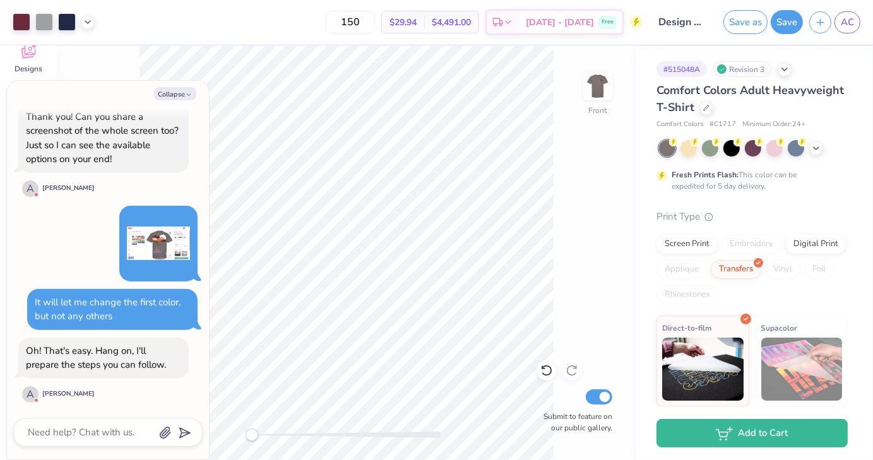
scroll to position [1037, 0]
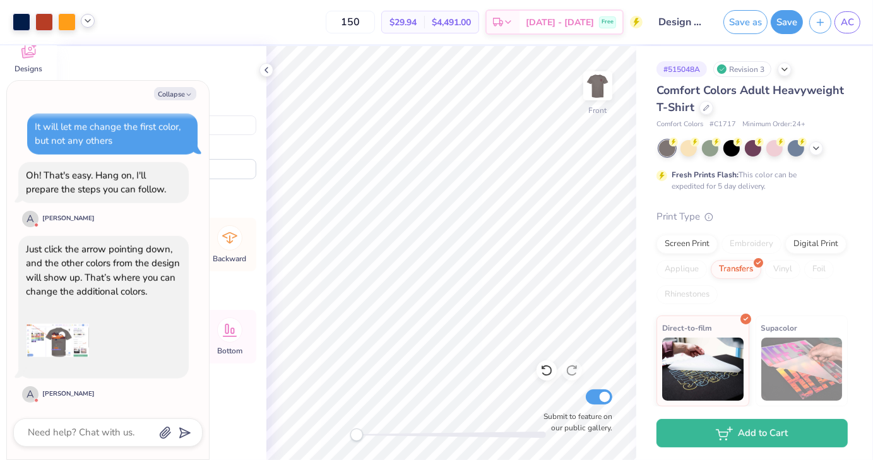
click at [86, 25] on icon at bounding box center [88, 21] width 10 height 10
click at [90, 61] on div at bounding box center [88, 53] width 18 height 18
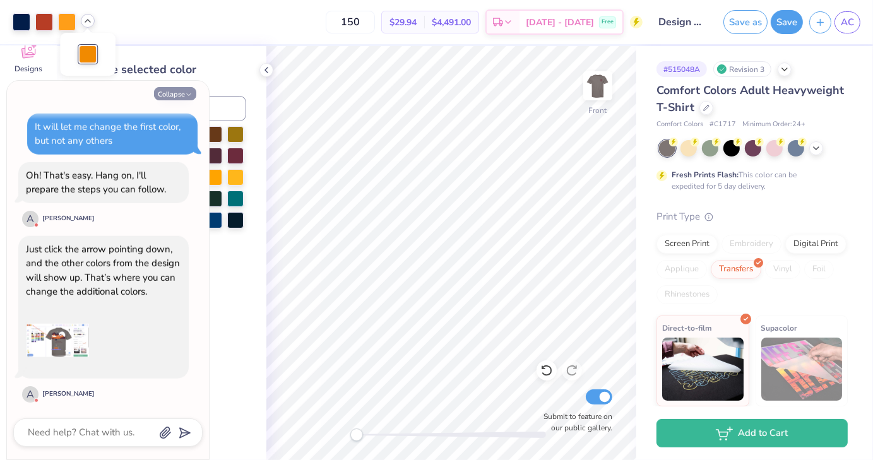
click at [173, 95] on button "Collapse" at bounding box center [175, 93] width 42 height 13
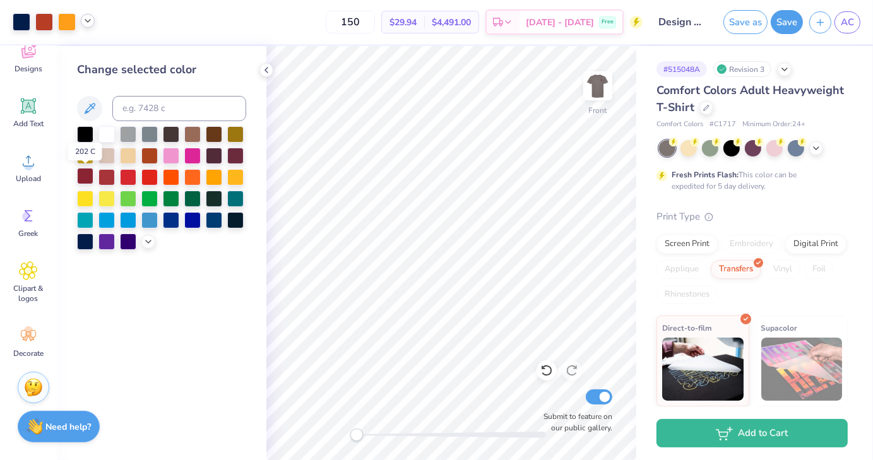
click at [85, 176] on div at bounding box center [85, 176] width 16 height 16
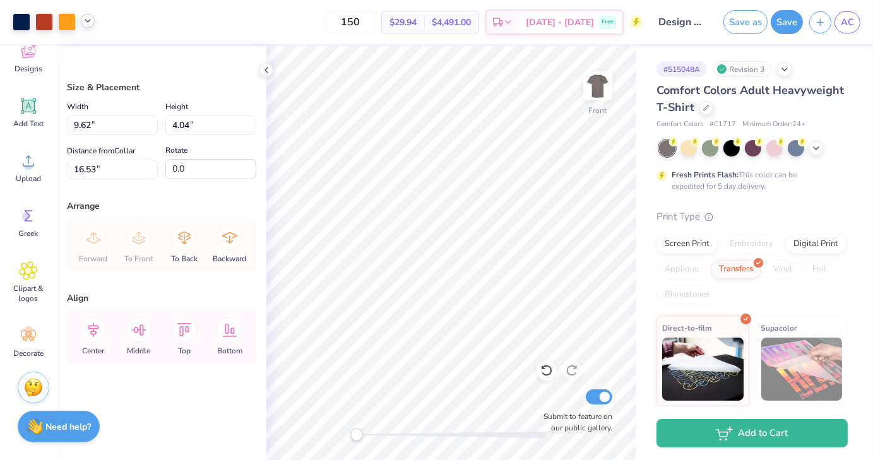
click at [90, 20] on icon at bounding box center [88, 21] width 10 height 10
click at [88, 64] on div at bounding box center [88, 54] width 56 height 43
click at [86, 56] on div at bounding box center [88, 53] width 18 height 18
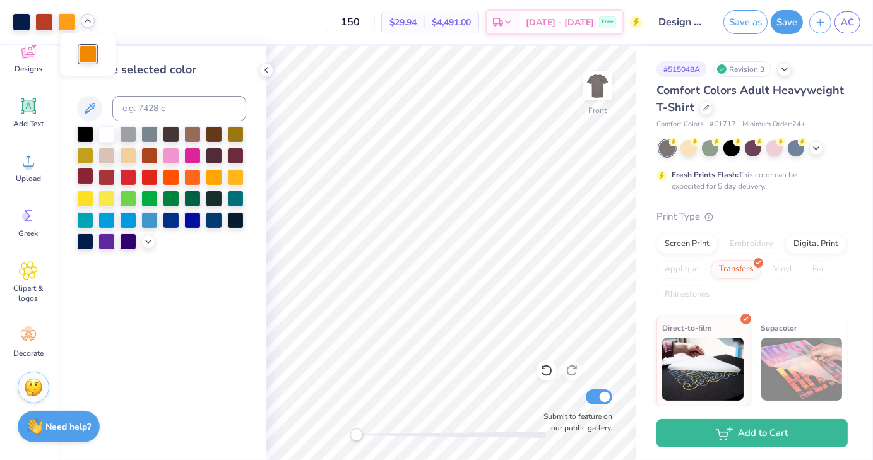
click at [83, 177] on div at bounding box center [85, 176] width 16 height 16
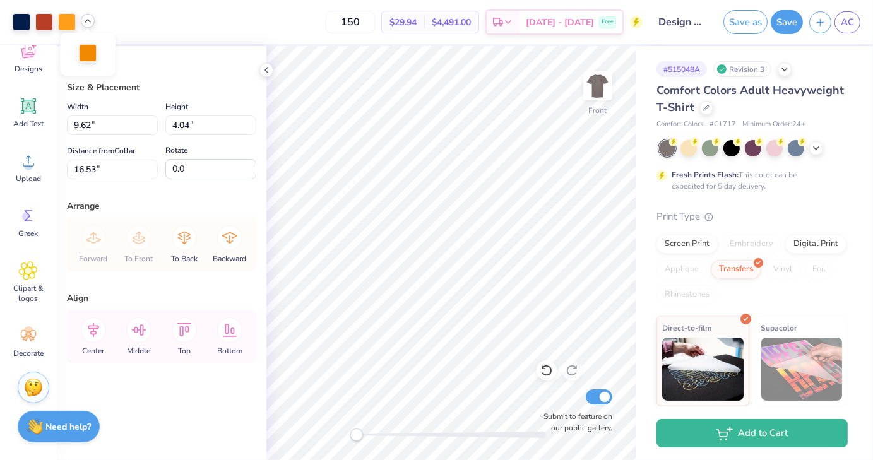
click at [97, 59] on div at bounding box center [88, 53] width 18 height 18
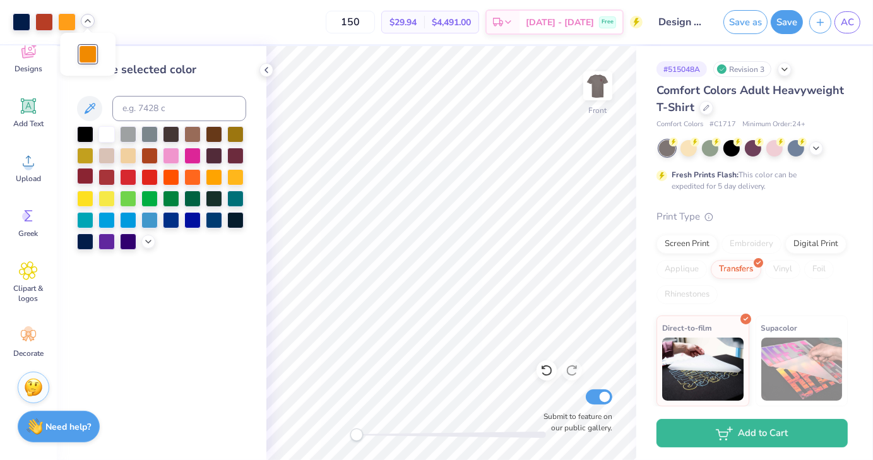
click at [85, 177] on div at bounding box center [85, 176] width 16 height 16
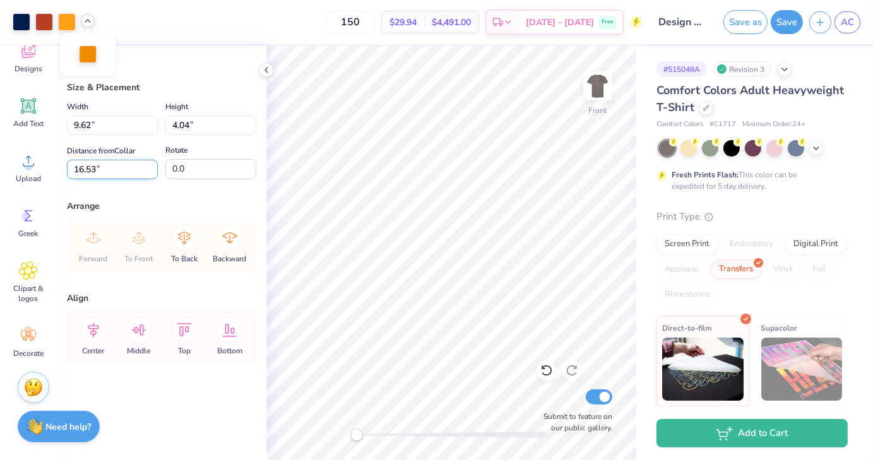
click at [105, 168] on input "16.53" at bounding box center [112, 170] width 91 height 20
click at [174, 190] on div "Size & Placement Width 9.62 9.62 " Height 4.04 4.04 " Distance from Collar 16.5…" at bounding box center [161, 253] width 209 height 414
click at [186, 332] on icon at bounding box center [184, 329] width 25 height 25
click at [95, 329] on icon at bounding box center [93, 329] width 25 height 25
click at [235, 334] on icon at bounding box center [229, 329] width 25 height 25
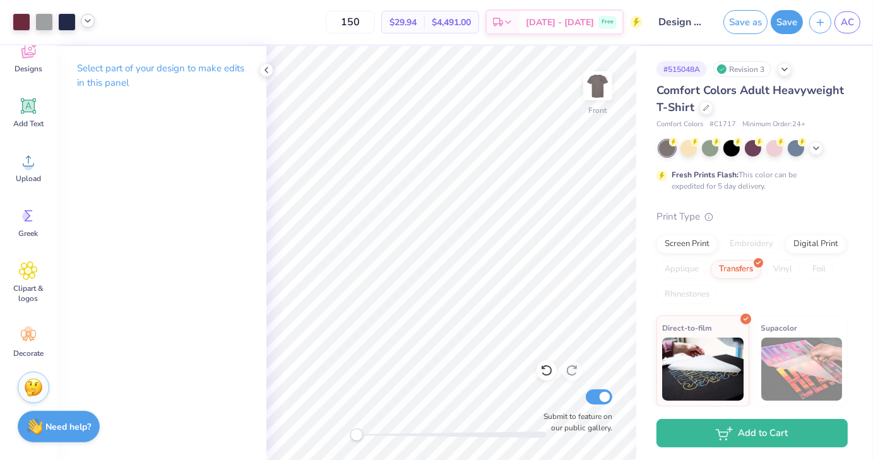
click at [519, 433] on div "Front Submit to feature on our public gallery." at bounding box center [451, 253] width 370 height 414
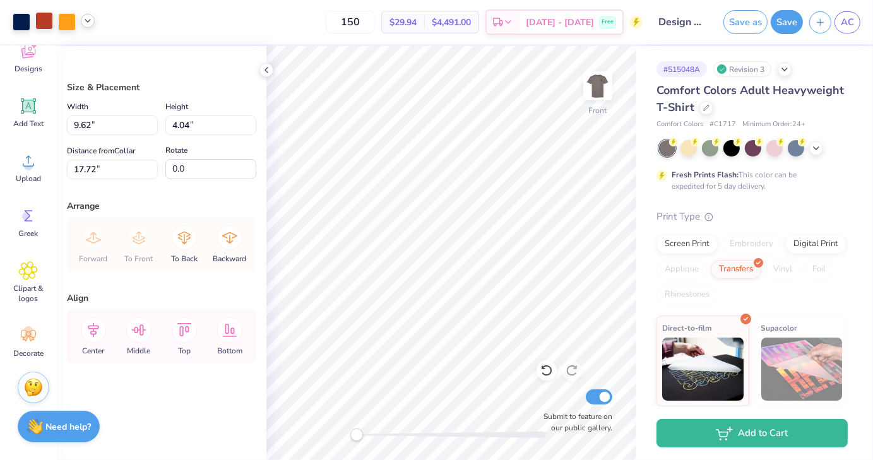
click at [47, 20] on div at bounding box center [44, 21] width 18 height 18
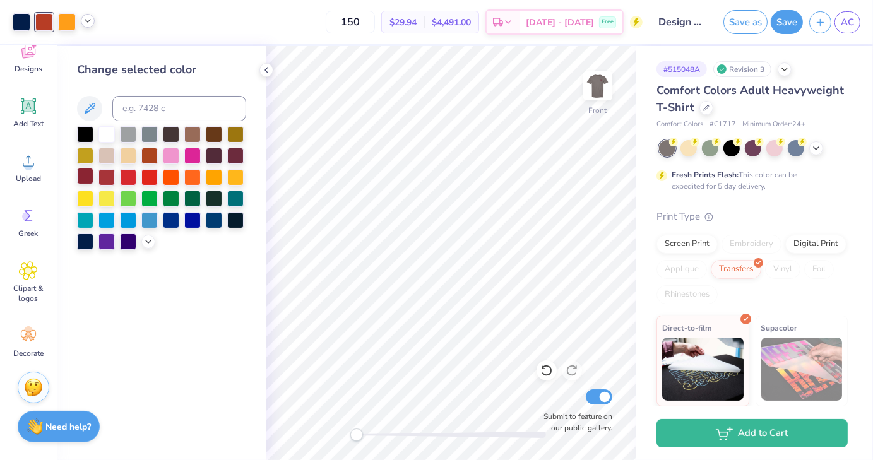
click at [86, 174] on div at bounding box center [85, 176] width 16 height 16
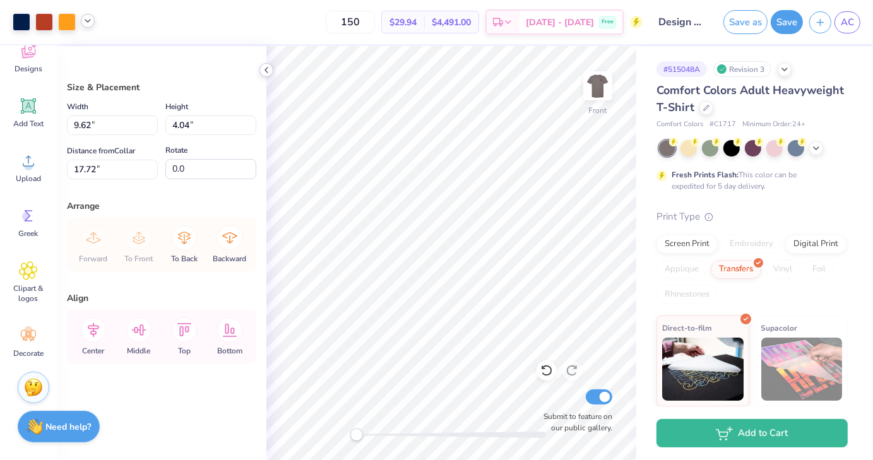
click at [269, 68] on icon at bounding box center [266, 70] width 10 height 10
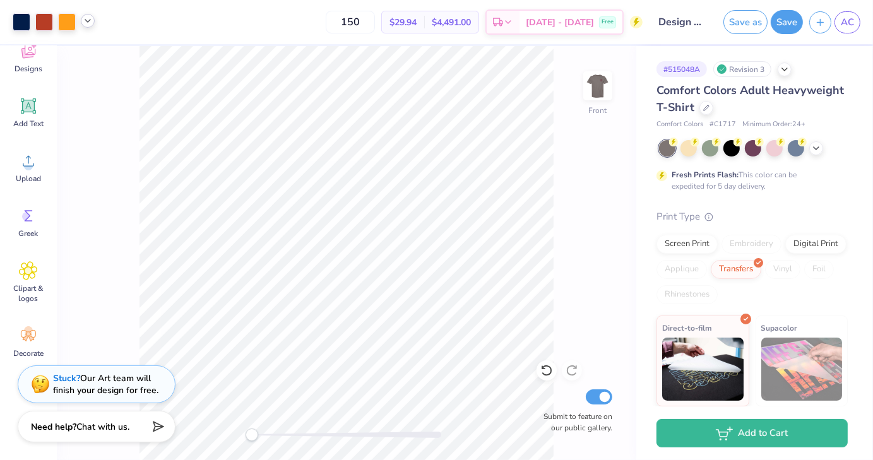
click at [91, 20] on icon at bounding box center [88, 21] width 10 height 10
click at [90, 57] on div at bounding box center [88, 53] width 18 height 18
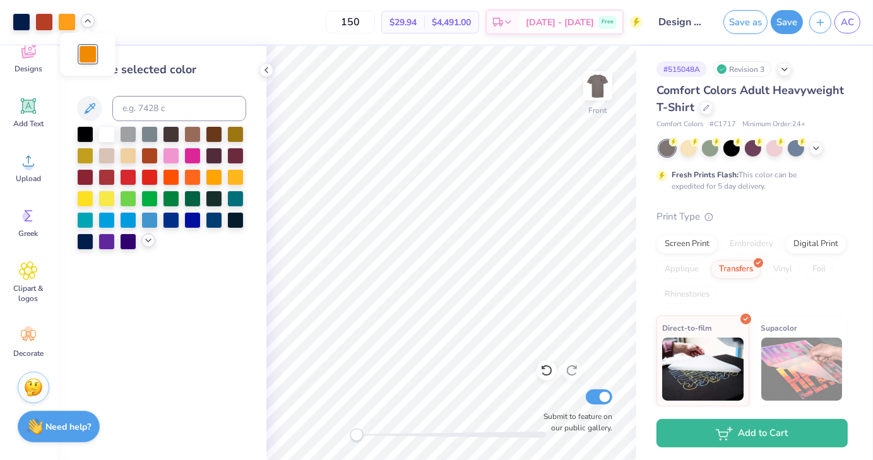
click at [149, 240] on icon at bounding box center [148, 240] width 10 height 10
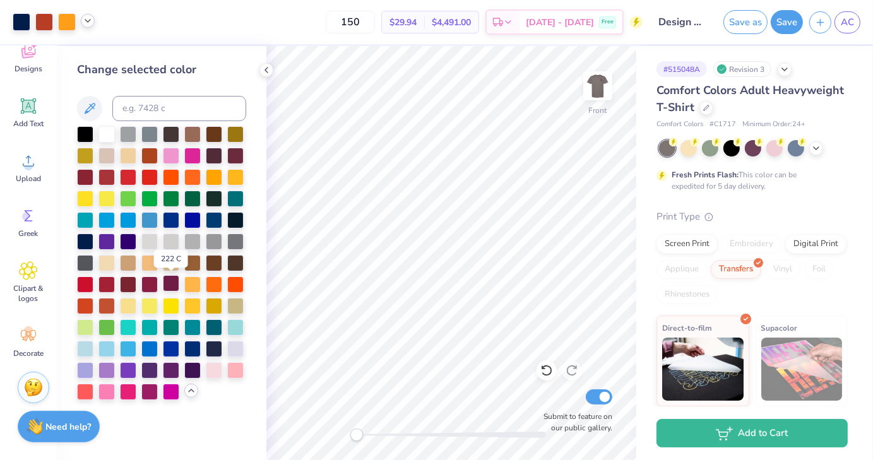
click at [174, 285] on div at bounding box center [171, 283] width 16 height 16
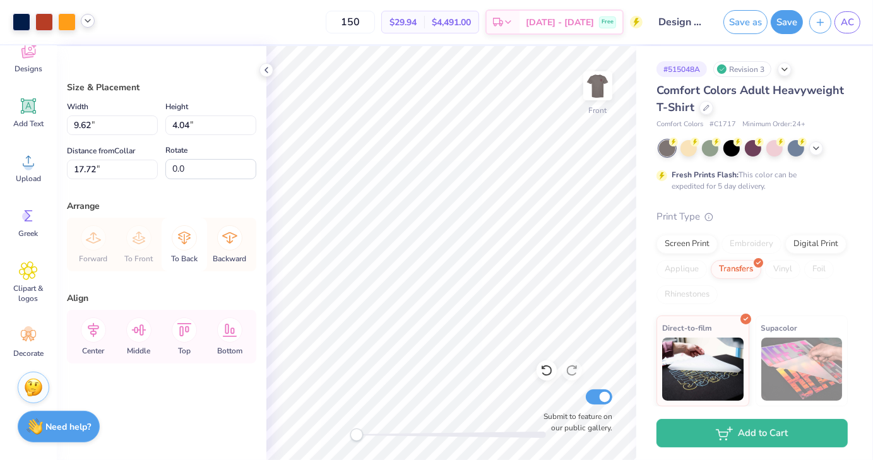
click at [186, 250] on div "To Back" at bounding box center [184, 245] width 45 height 54
click at [130, 244] on icon at bounding box center [138, 237] width 25 height 25
click at [47, 412] on div "Need help? Chat with us." at bounding box center [59, 425] width 82 height 32
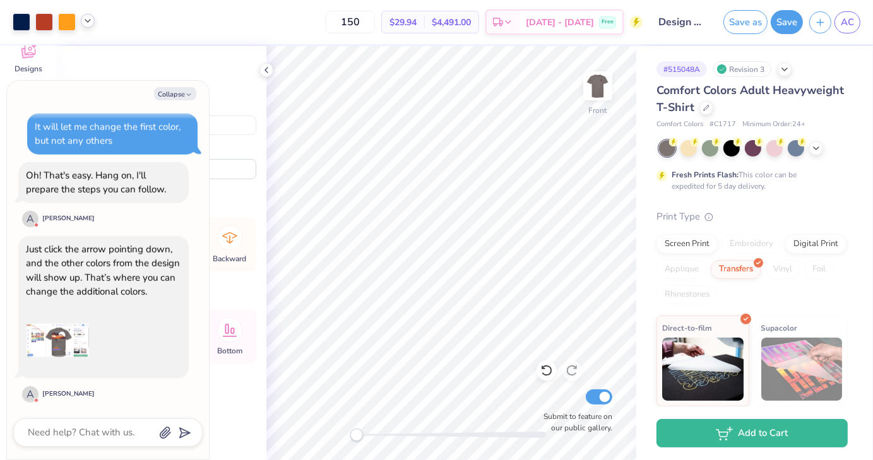
click at [47, 337] on img at bounding box center [57, 340] width 63 height 63
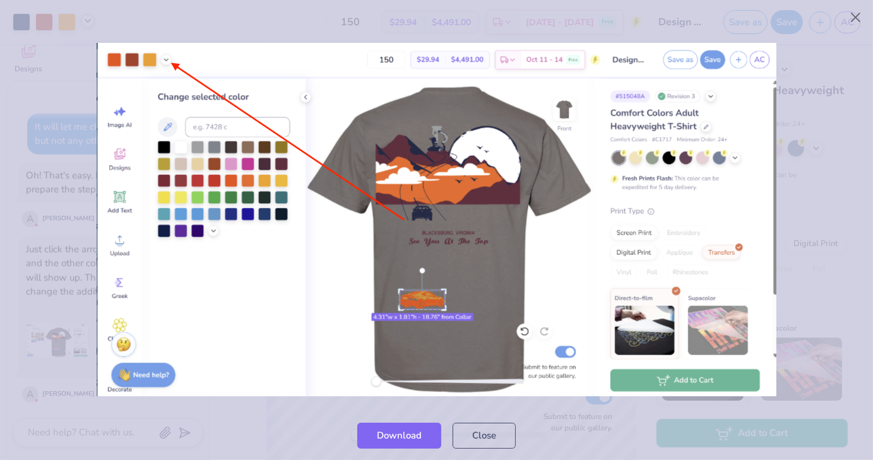
click at [65, 294] on div at bounding box center [436, 219] width 873 height 382
click at [818, 115] on div at bounding box center [436, 219] width 873 height 382
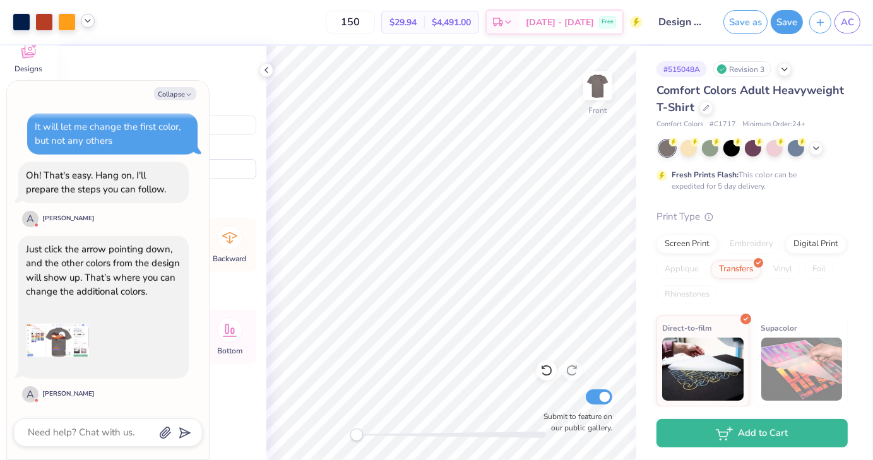
click at [95, 21] on div "Art colors 150 $29.94 Per Item $4,491.00 Total Est. Delivery [DATE] - [DATE] Fr…" at bounding box center [436, 22] width 873 height 44
click at [89, 23] on icon at bounding box center [88, 21] width 10 height 10
click at [90, 57] on div at bounding box center [88, 53] width 18 height 18
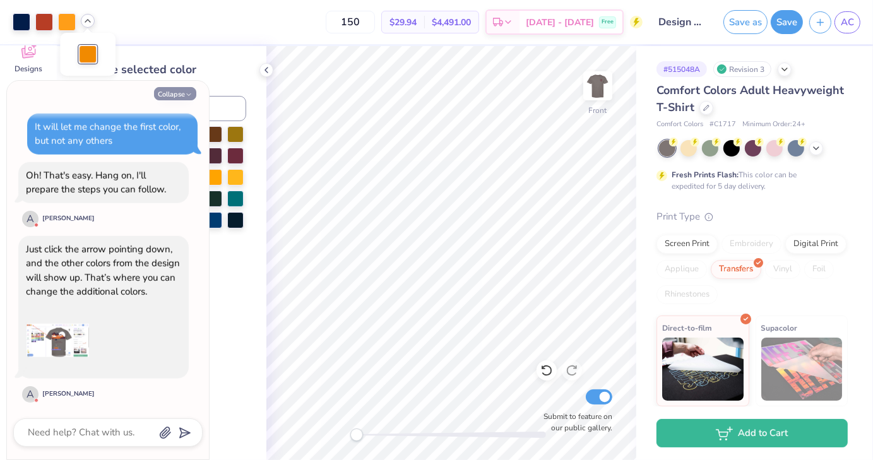
click at [175, 98] on button "Collapse" at bounding box center [175, 93] width 42 height 13
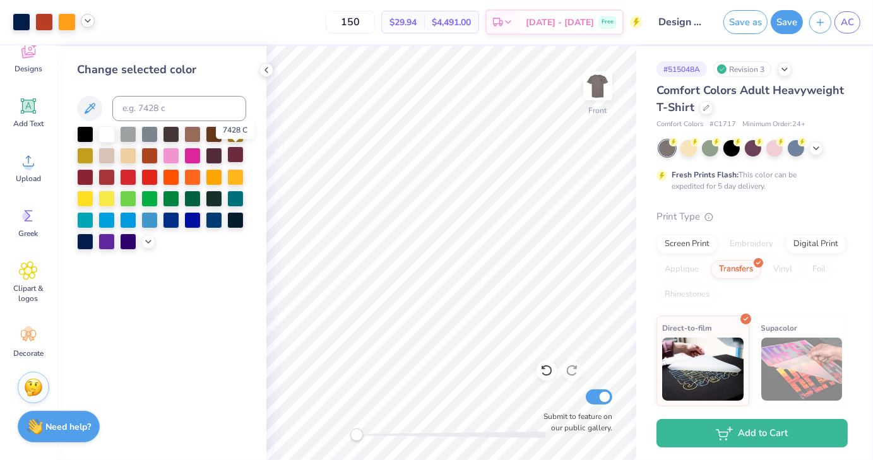
click at [233, 158] on div at bounding box center [235, 154] width 16 height 16
click at [83, 21] on icon at bounding box center [88, 21] width 10 height 10
click at [85, 59] on div at bounding box center [88, 53] width 18 height 18
click at [83, 61] on div at bounding box center [88, 54] width 18 height 18
click at [66, 22] on div at bounding box center [67, 21] width 18 height 18
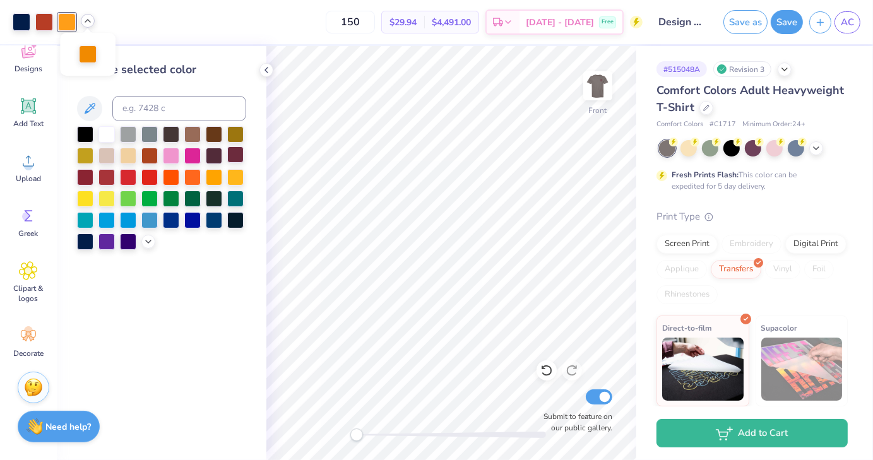
click at [235, 155] on div at bounding box center [235, 154] width 16 height 16
click at [265, 74] on icon at bounding box center [266, 70] width 10 height 10
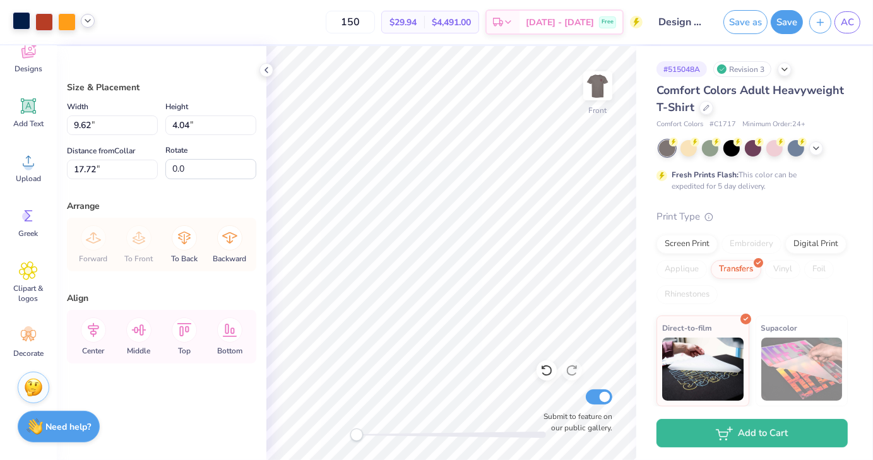
click at [21, 24] on div at bounding box center [22, 21] width 18 height 18
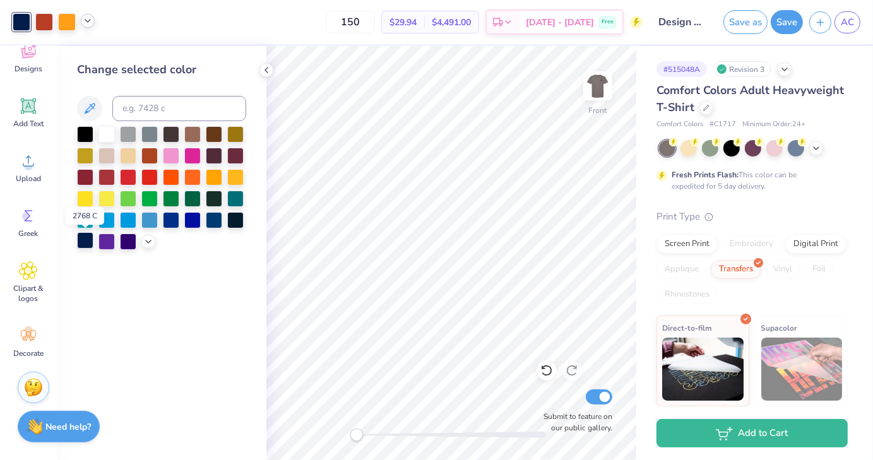
click at [86, 242] on div at bounding box center [85, 240] width 16 height 16
click at [238, 152] on div at bounding box center [235, 154] width 16 height 16
click at [86, 236] on div at bounding box center [85, 240] width 16 height 16
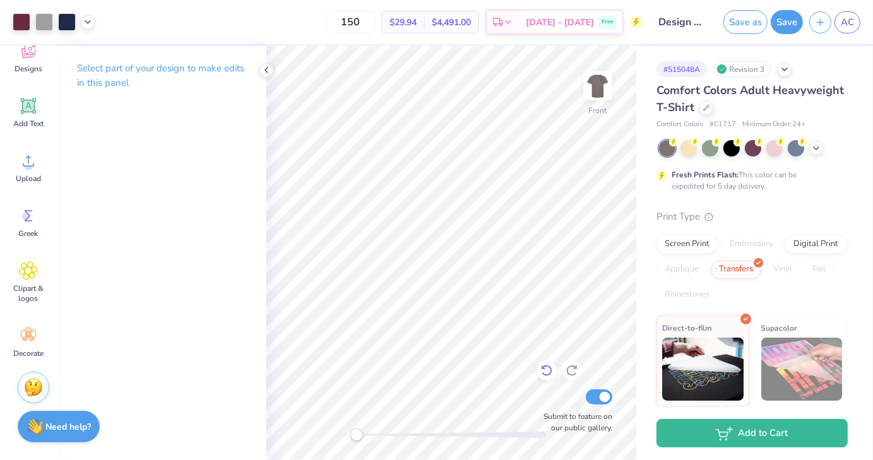
click at [548, 372] on div "Front Submit to feature on our public gallery." at bounding box center [451, 253] width 370 height 414
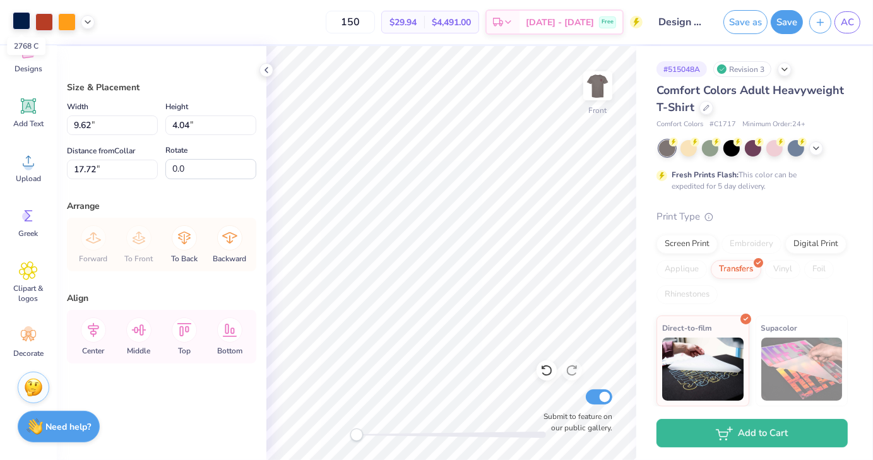
click at [26, 28] on div at bounding box center [22, 21] width 18 height 18
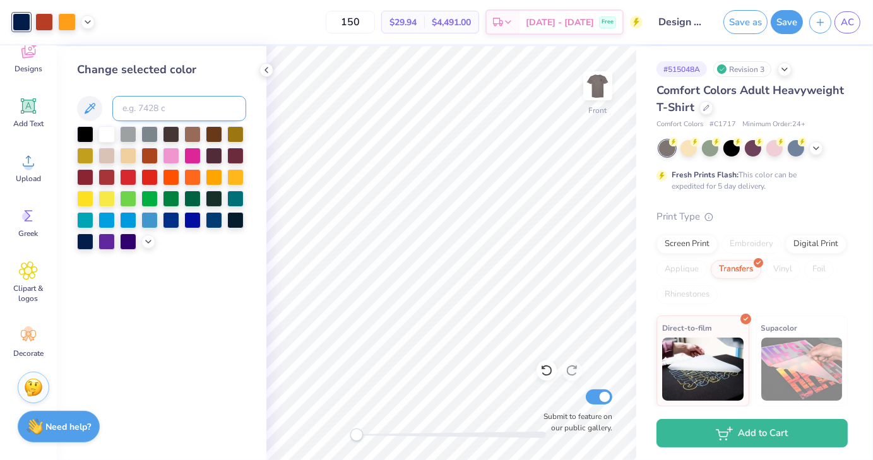
click at [177, 109] on input at bounding box center [179, 108] width 134 height 25
click at [48, 23] on div at bounding box center [44, 21] width 18 height 18
click at [96, 112] on icon at bounding box center [89, 108] width 15 height 15
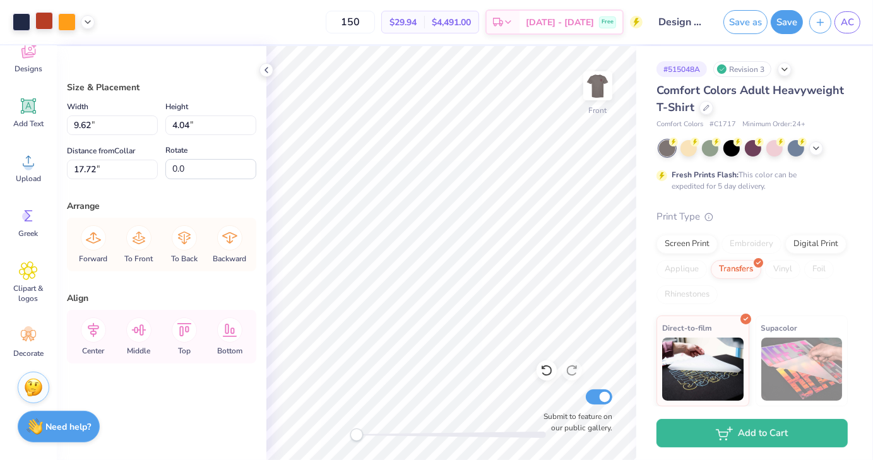
click at [49, 15] on div at bounding box center [44, 21] width 18 height 18
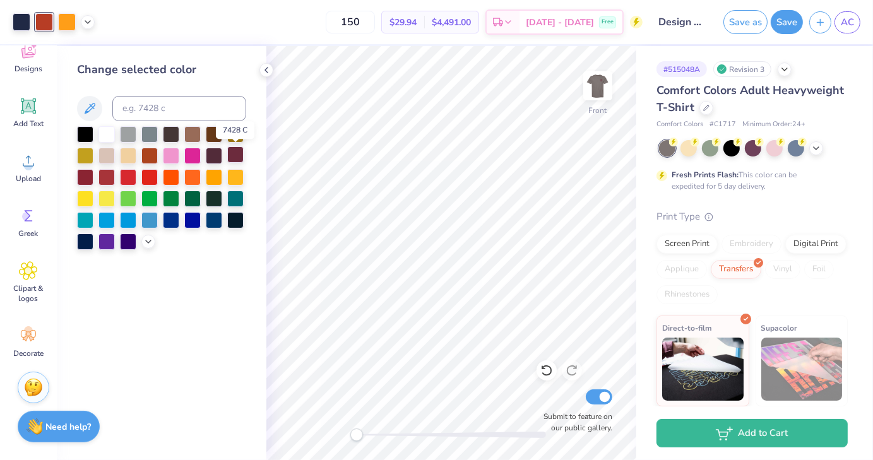
click at [235, 157] on div at bounding box center [235, 154] width 16 height 16
click at [67, 16] on div at bounding box center [67, 21] width 18 height 18
click at [237, 161] on div at bounding box center [235, 154] width 16 height 16
click at [71, 15] on div at bounding box center [67, 21] width 18 height 18
click at [85, 245] on div at bounding box center [85, 240] width 16 height 16
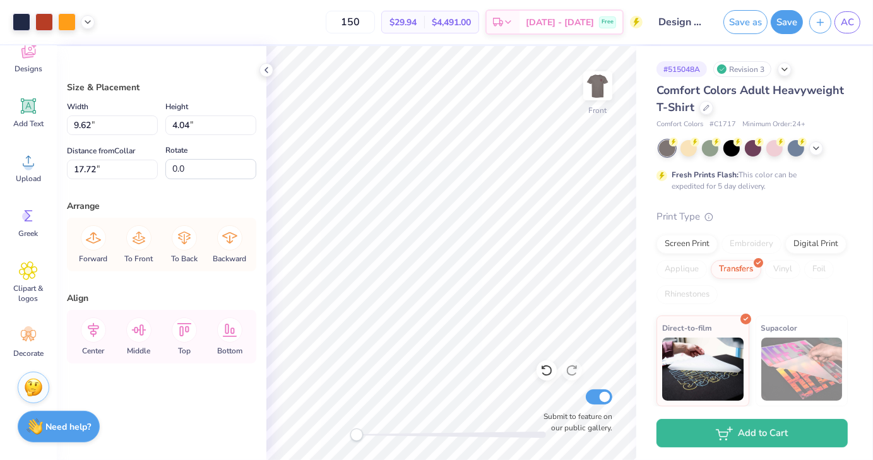
click at [162, 57] on div "Size & Placement Width 9.62 9.62 " Height 4.04 4.04 " Distance from Collar 17.7…" at bounding box center [161, 253] width 209 height 414
click at [266, 73] on icon at bounding box center [266, 70] width 10 height 10
click at [45, 22] on div at bounding box center [44, 21] width 18 height 18
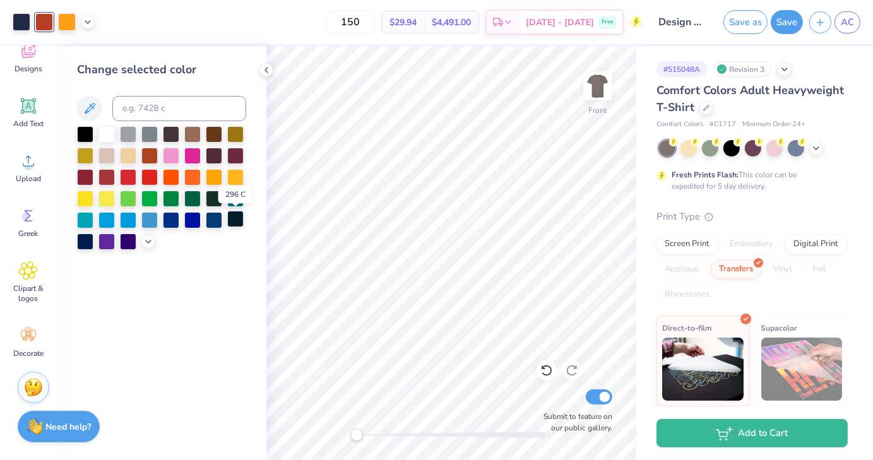
click at [242, 225] on div at bounding box center [235, 219] width 16 height 16
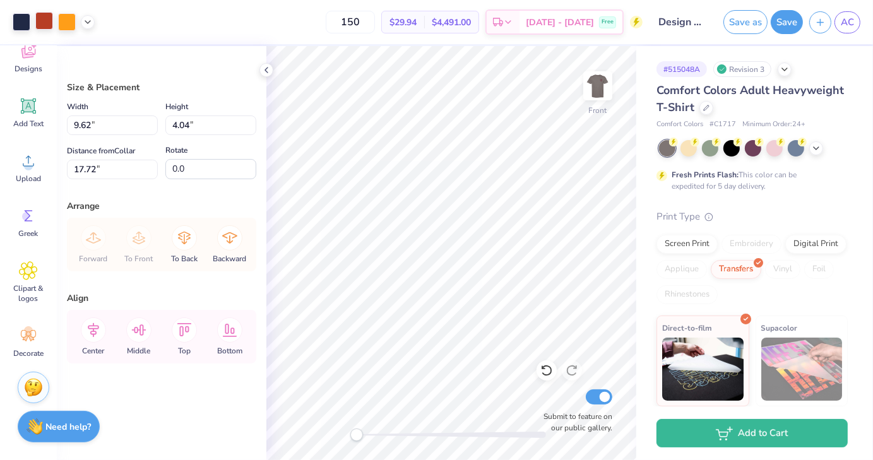
click at [36, 24] on div at bounding box center [44, 21] width 18 height 18
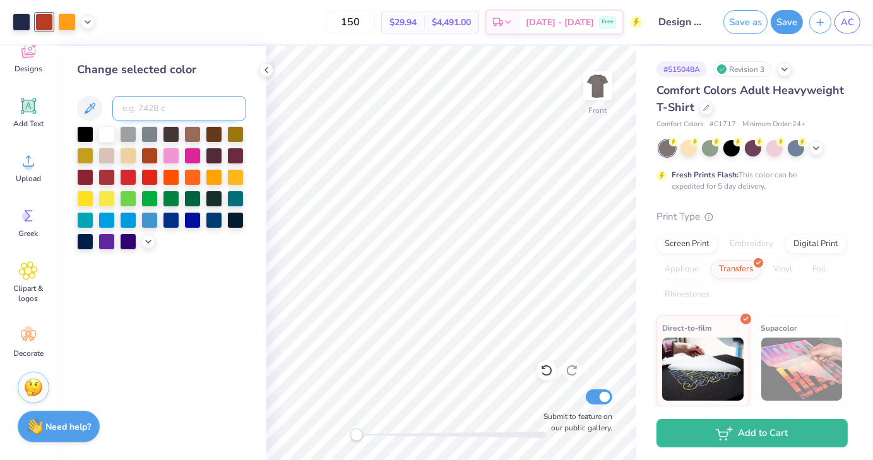
click at [149, 112] on input at bounding box center [179, 108] width 134 height 25
click at [105, 134] on div at bounding box center [106, 133] width 16 height 16
click at [151, 105] on input at bounding box center [179, 108] width 134 height 25
click at [47, 23] on div at bounding box center [44, 21] width 18 height 18
click at [93, 20] on div at bounding box center [88, 21] width 14 height 14
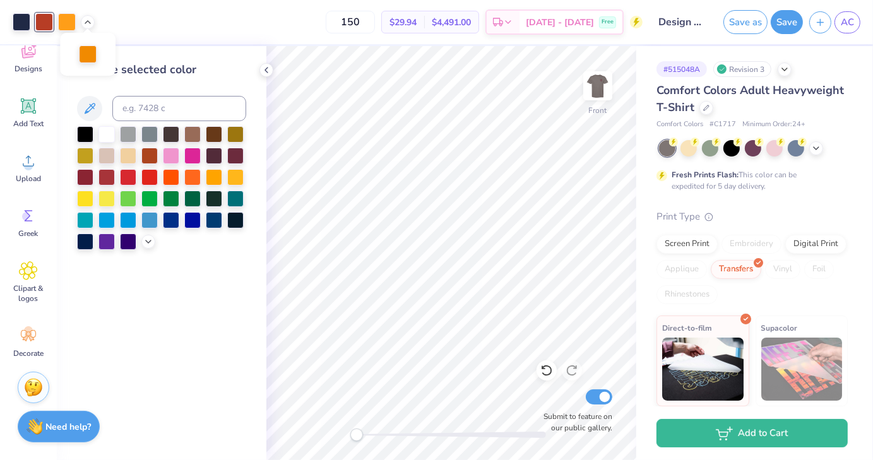
click at [93, 39] on div at bounding box center [88, 54] width 56 height 43
click at [81, 57] on div at bounding box center [88, 53] width 18 height 18
click at [239, 223] on div at bounding box center [235, 219] width 16 height 16
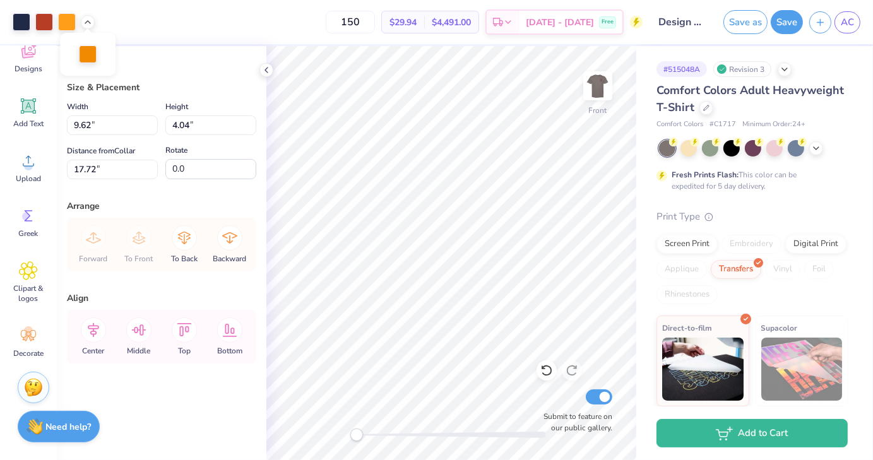
click at [90, 64] on div at bounding box center [88, 54] width 56 height 43
click at [90, 54] on div at bounding box center [88, 53] width 18 height 18
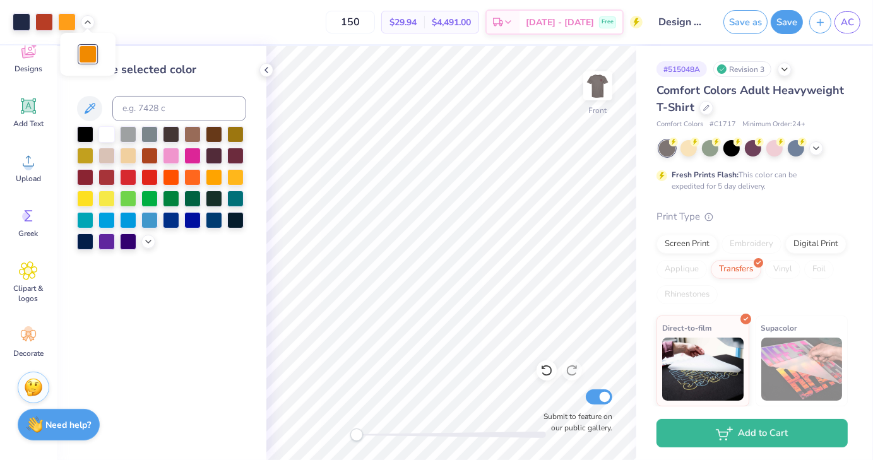
click at [77, 421] on strong "Need help?" at bounding box center [68, 425] width 45 height 12
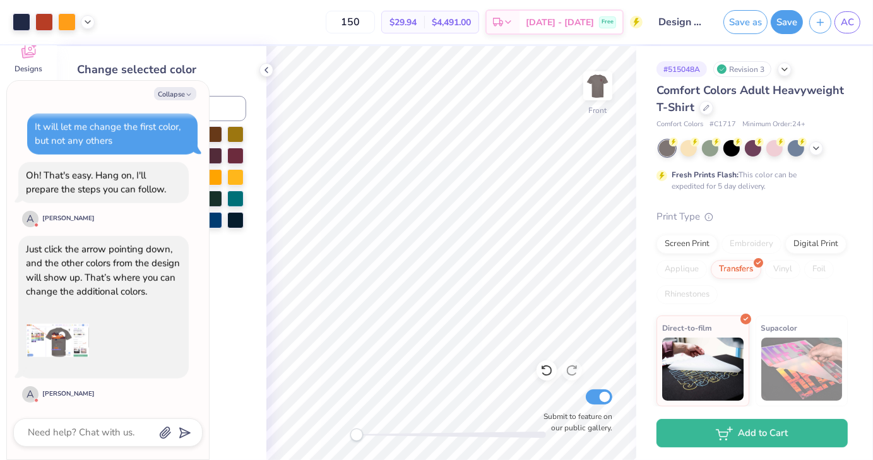
click at [84, 421] on div at bounding box center [107, 432] width 189 height 28
click at [86, 430] on textarea at bounding box center [90, 432] width 128 height 17
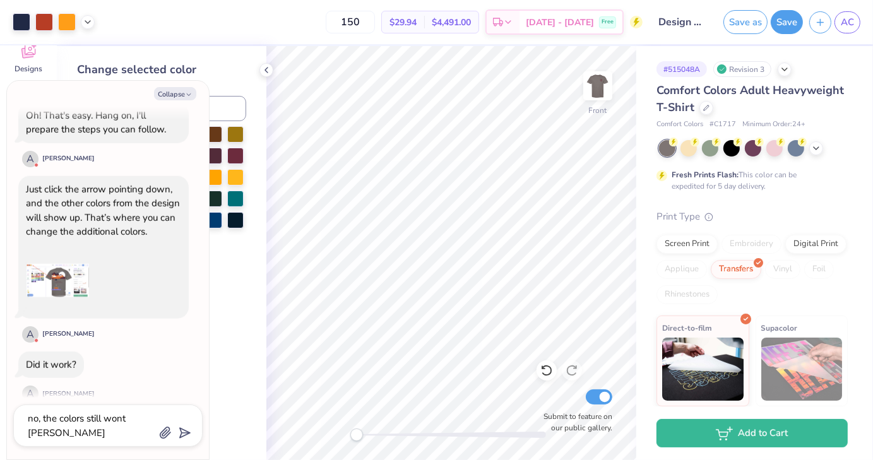
scroll to position [1131, 0]
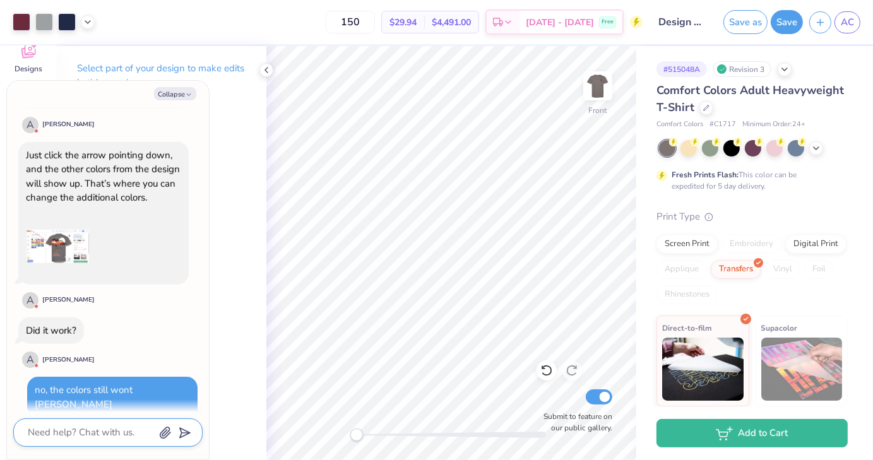
click at [86, 430] on textarea at bounding box center [90, 432] width 128 height 17
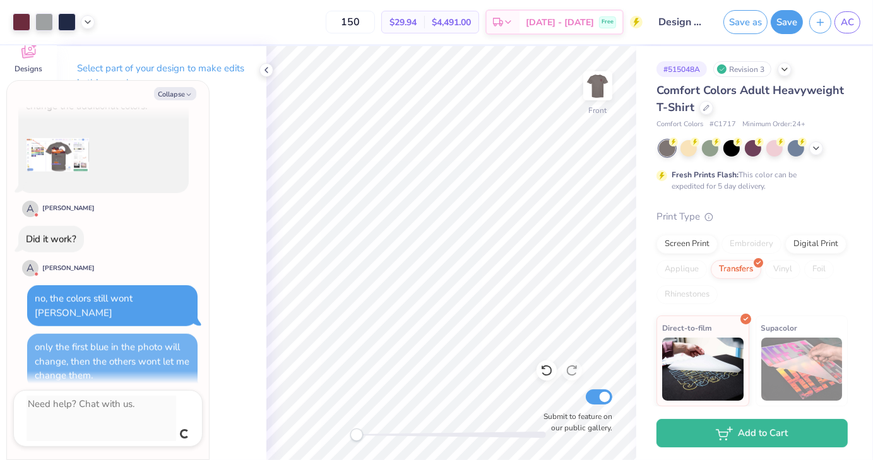
scroll to position [1194, 0]
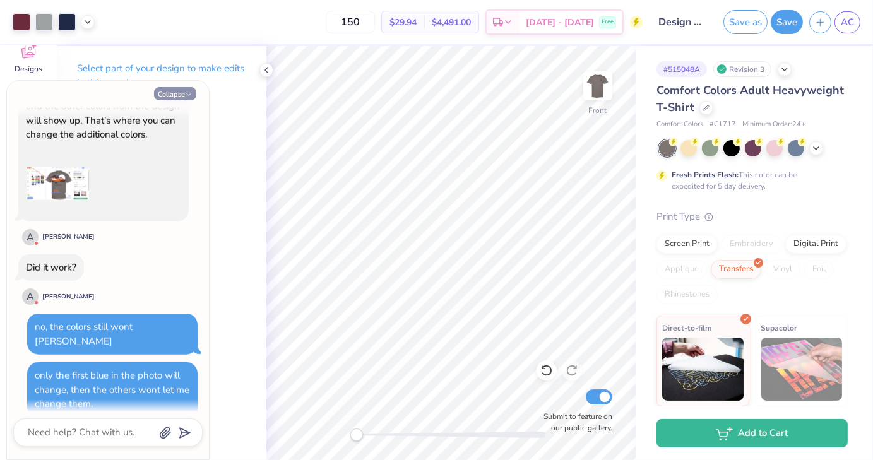
click at [175, 95] on button "Collapse" at bounding box center [175, 93] width 42 height 13
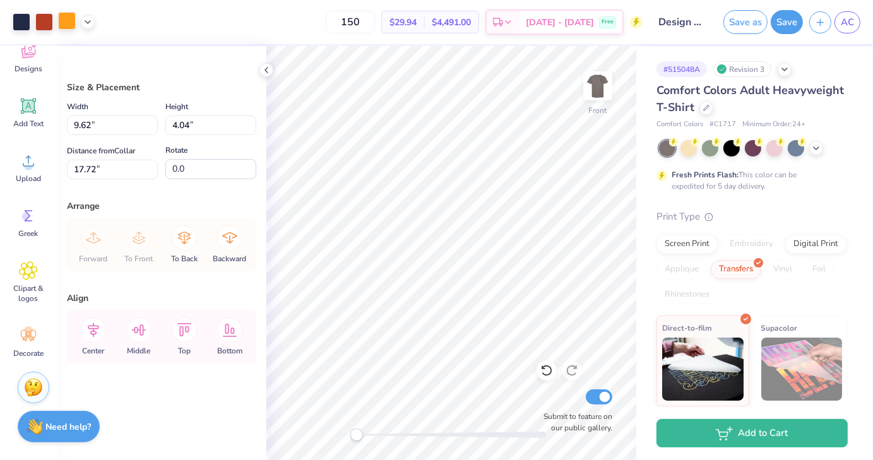
click at [70, 25] on div at bounding box center [67, 21] width 18 height 18
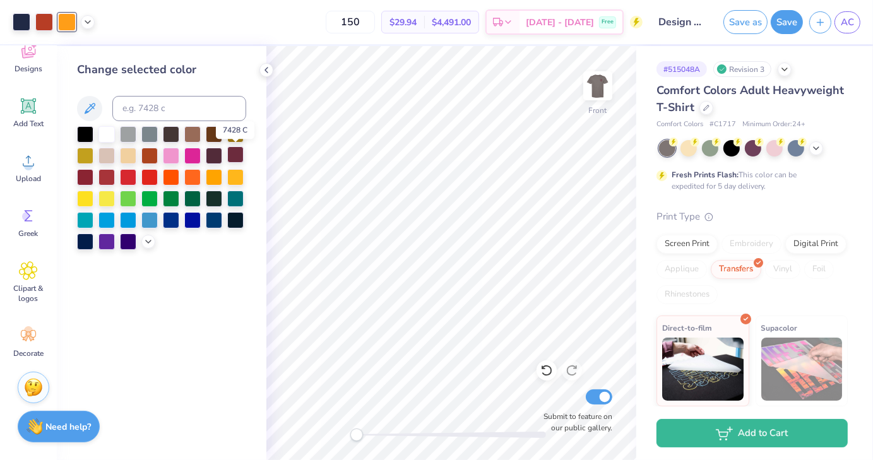
click at [234, 160] on div at bounding box center [235, 154] width 16 height 16
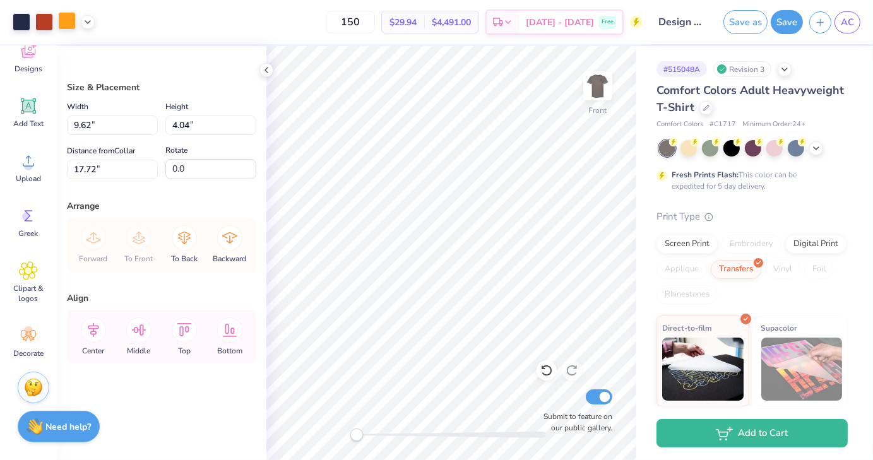
click at [72, 28] on div at bounding box center [67, 21] width 18 height 18
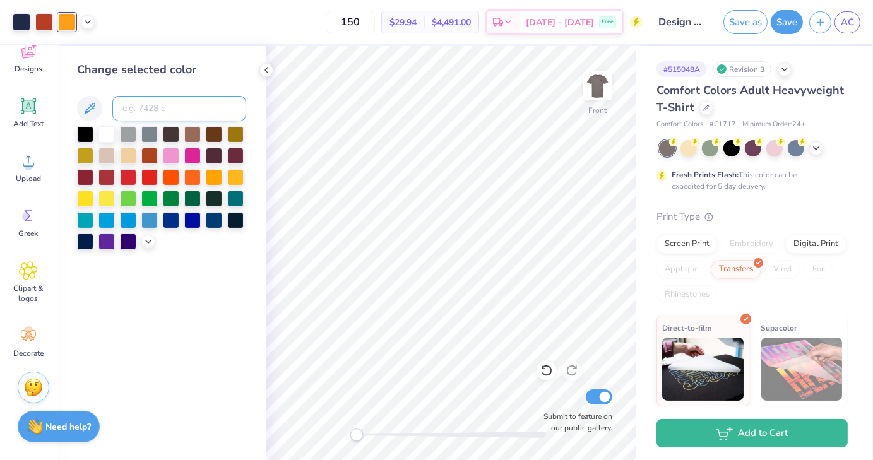
click at [171, 108] on input at bounding box center [179, 108] width 134 height 25
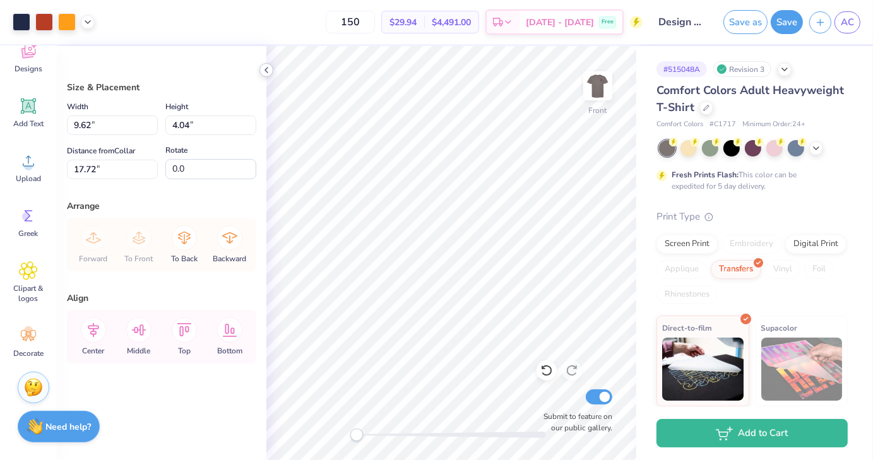
click at [262, 71] on icon at bounding box center [266, 70] width 10 height 10
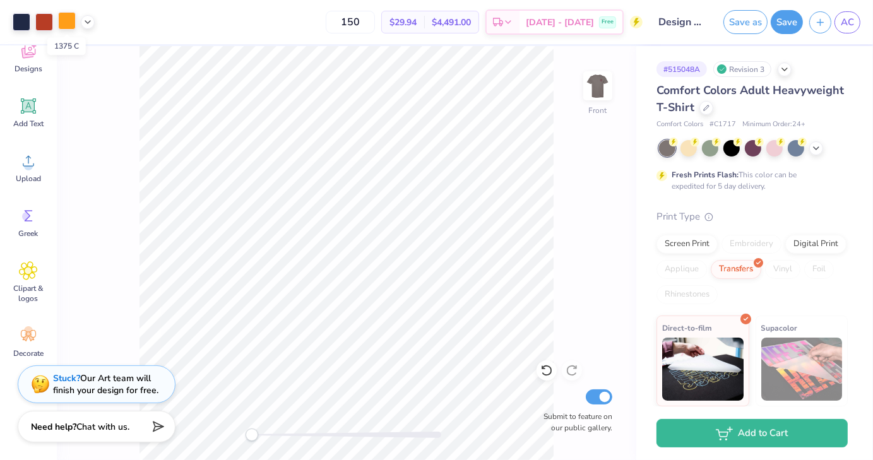
click at [69, 25] on div at bounding box center [67, 21] width 18 height 18
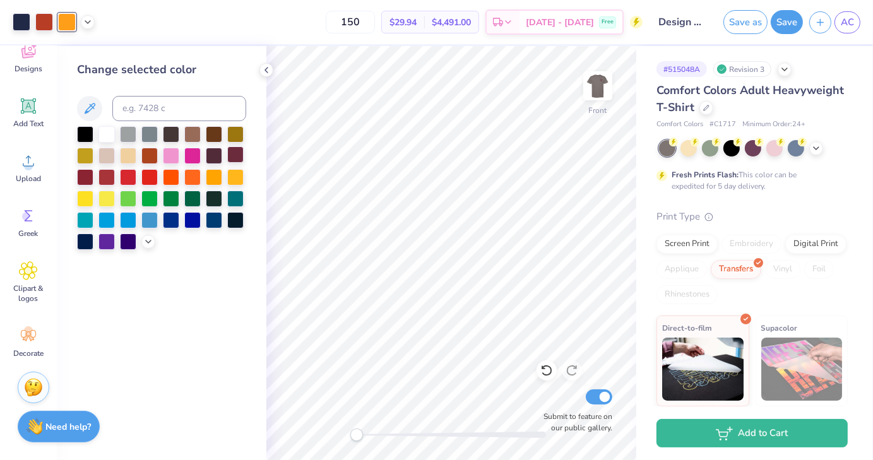
click at [237, 154] on div at bounding box center [235, 154] width 16 height 16
click at [237, 153] on div at bounding box center [235, 154] width 16 height 16
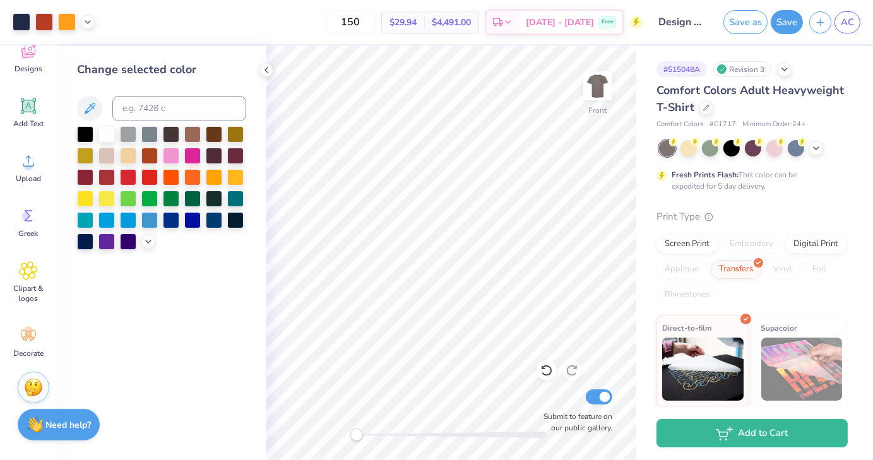
click at [68, 432] on div "Need help? Chat with us." at bounding box center [59, 425] width 82 height 32
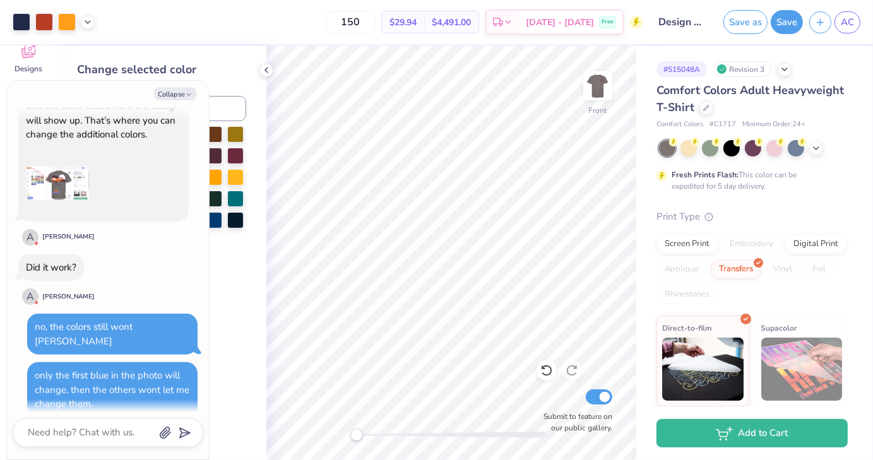
scroll to position [1194, 0]
click at [177, 91] on button "Collapse" at bounding box center [175, 93] width 42 height 13
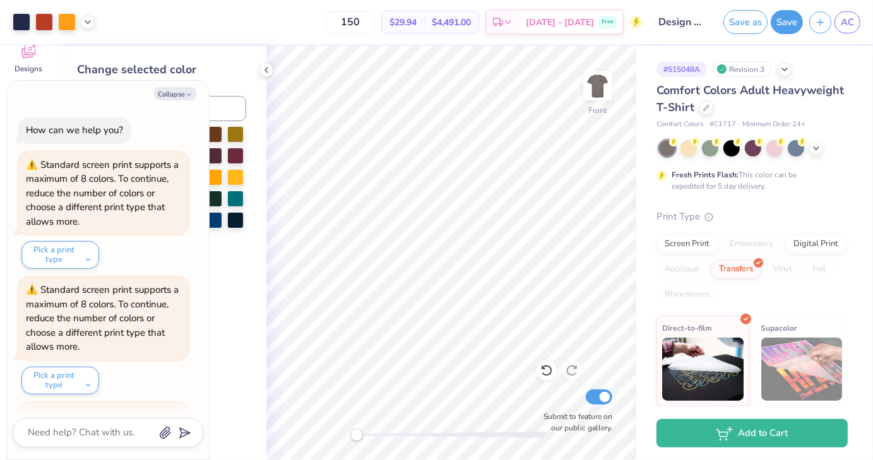
scroll to position [1399, 0]
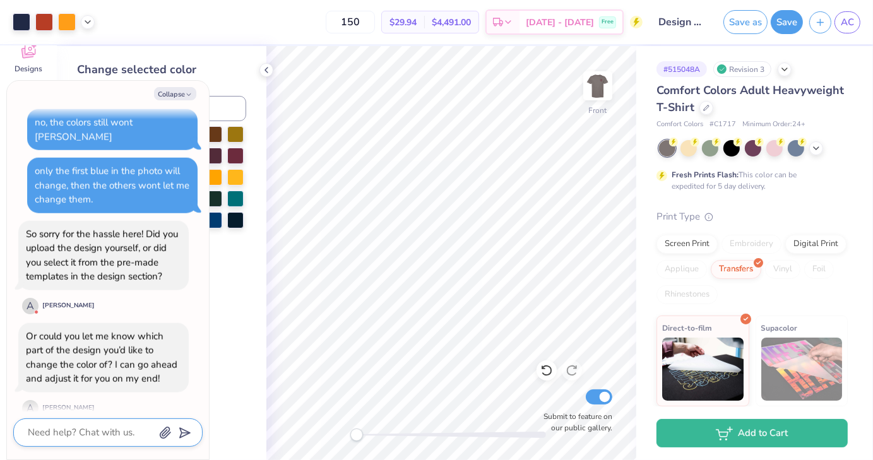
click at [52, 427] on textarea at bounding box center [90, 432] width 128 height 17
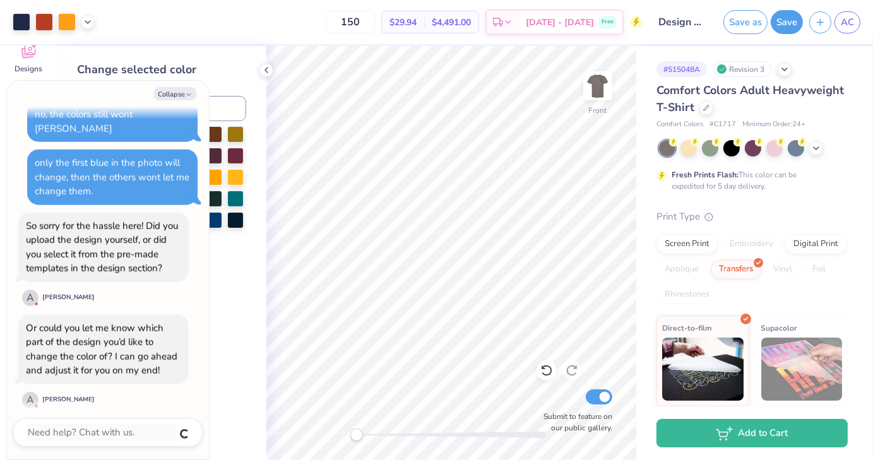
scroll to position [1493, 0]
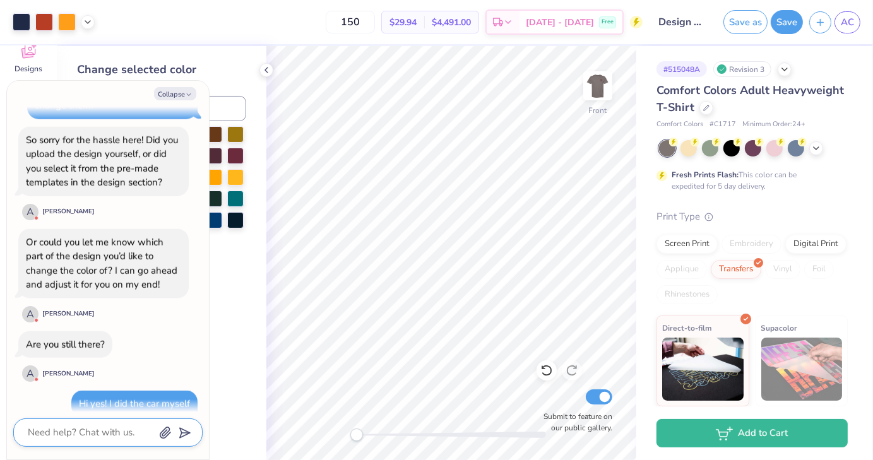
click at [69, 437] on textarea at bounding box center [90, 432] width 128 height 17
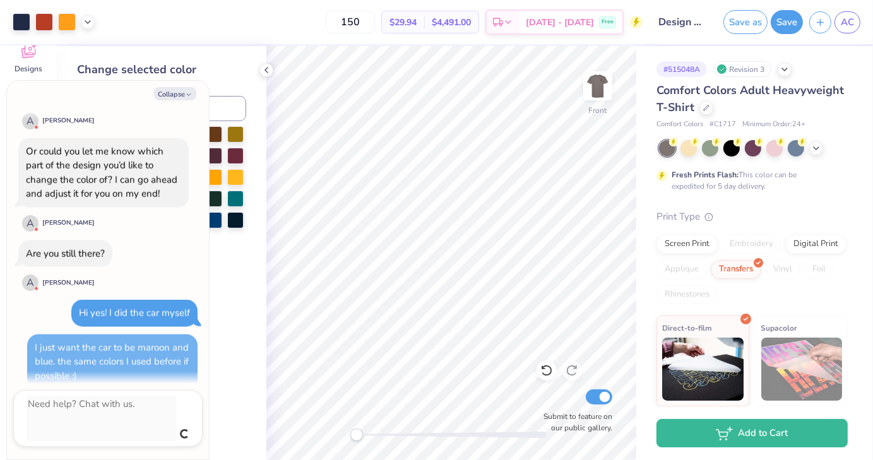
scroll to position [1555, 0]
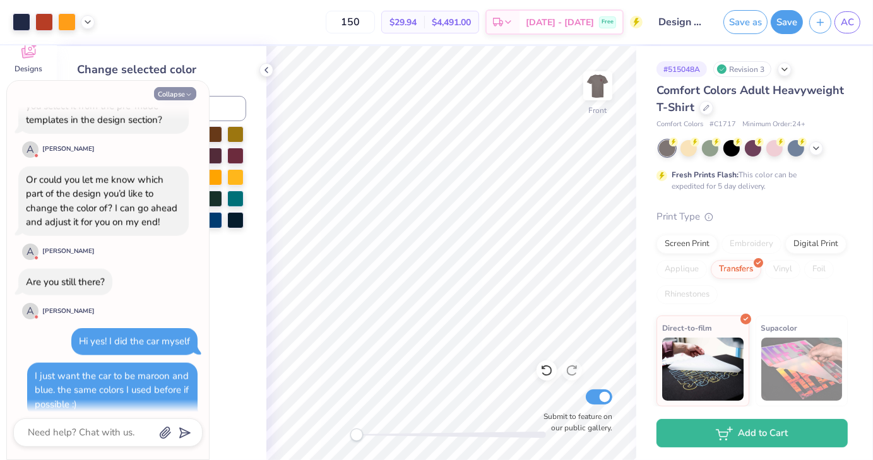
click at [174, 95] on button "Collapse" at bounding box center [175, 93] width 42 height 13
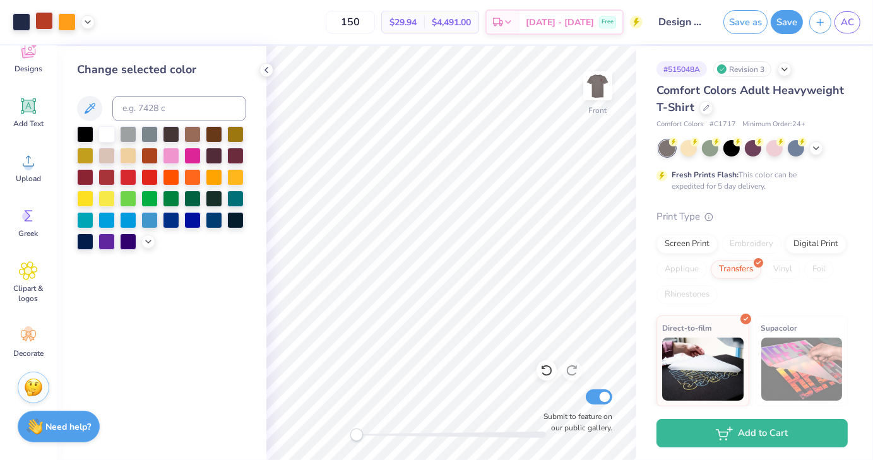
click at [52, 31] on div "Art colors" at bounding box center [47, 22] width 95 height 44
click at [45, 18] on div at bounding box center [44, 21] width 18 height 18
click at [231, 154] on div at bounding box center [235, 154] width 16 height 16
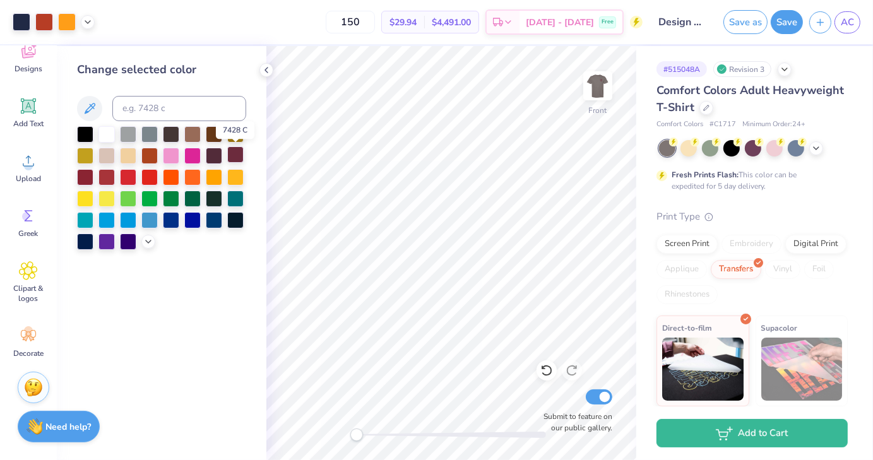
click at [231, 154] on div at bounding box center [235, 154] width 16 height 16
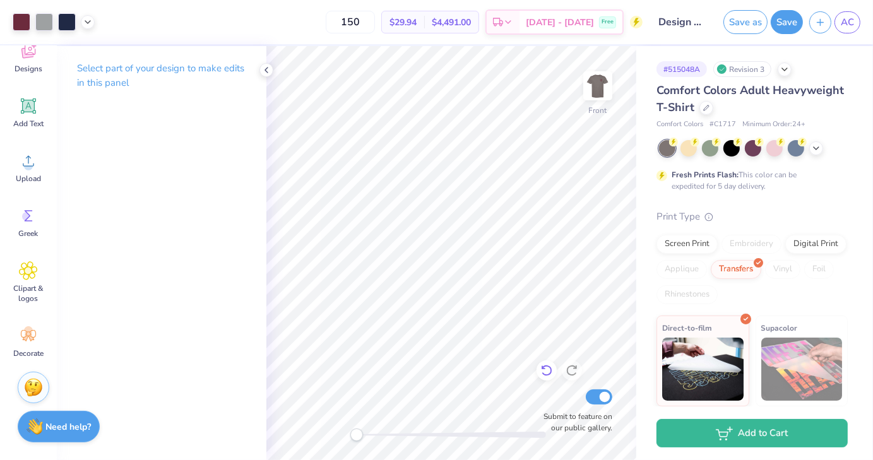
click at [539, 371] on div "Front Submit to feature on our public gallery." at bounding box center [451, 253] width 370 height 414
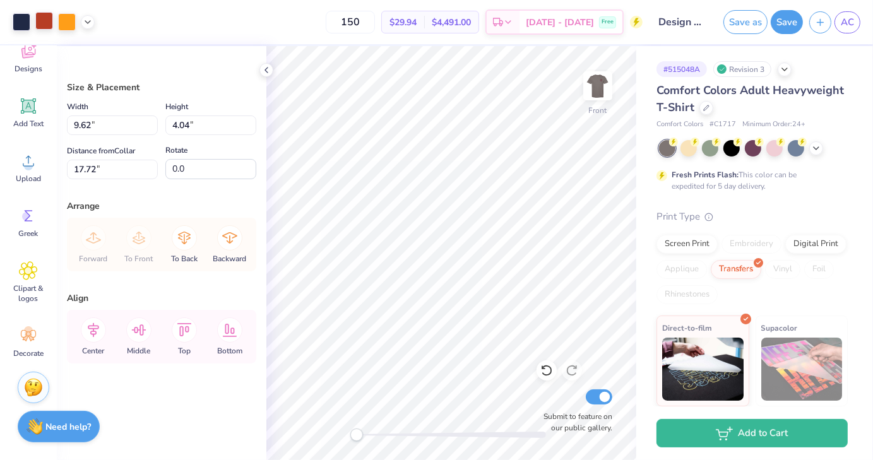
click at [38, 20] on div at bounding box center [44, 21] width 18 height 18
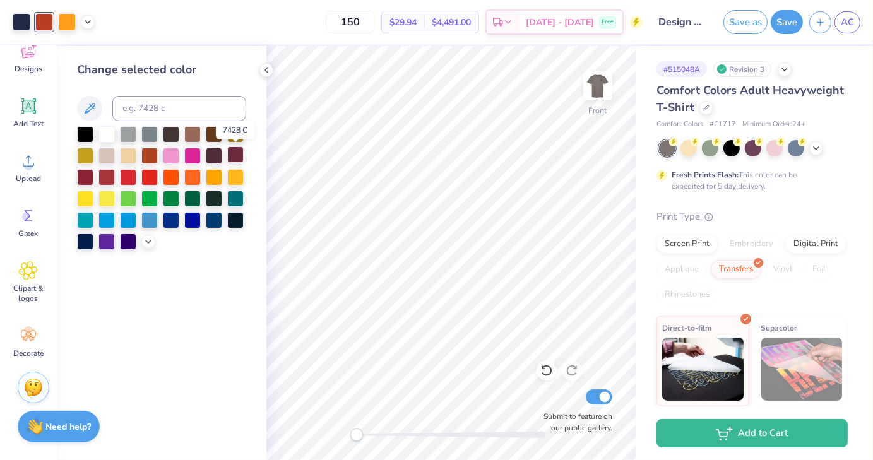
click at [234, 160] on div at bounding box center [235, 154] width 16 height 16
click at [233, 151] on div at bounding box center [235, 154] width 16 height 16
click at [146, 243] on icon at bounding box center [148, 240] width 10 height 10
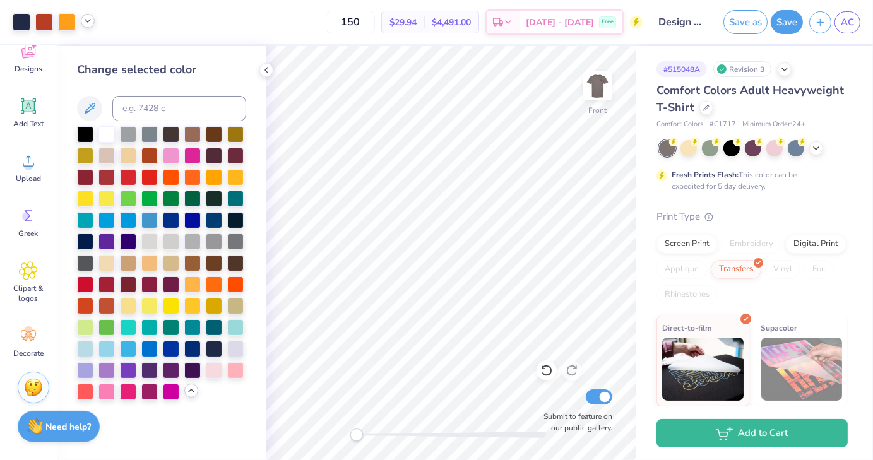
click at [88, 24] on icon at bounding box center [88, 21] width 10 height 10
click at [86, 56] on div at bounding box center [88, 53] width 18 height 18
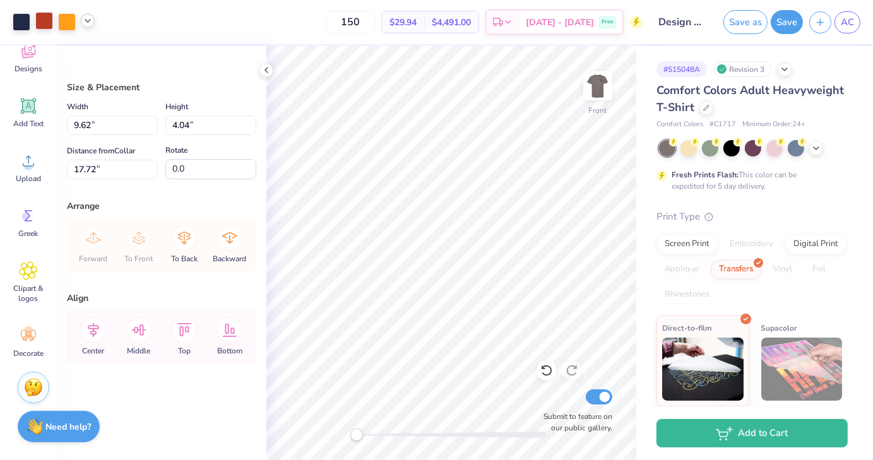
click at [47, 24] on div at bounding box center [44, 21] width 18 height 18
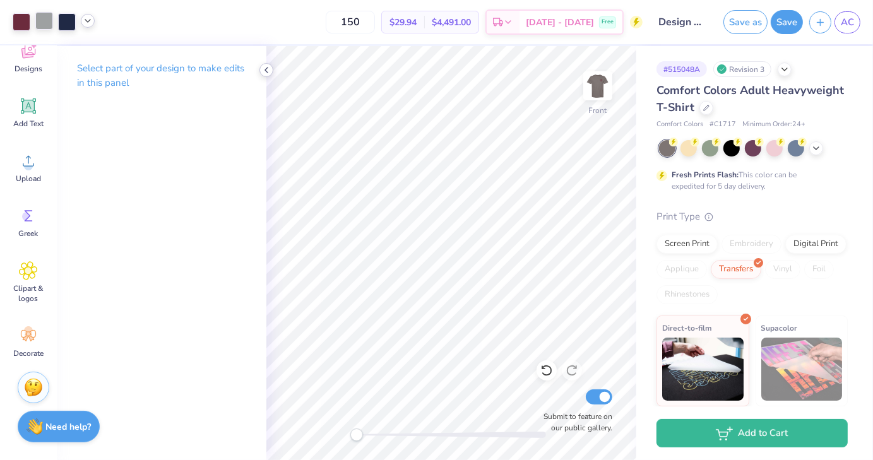
click at [262, 68] on icon at bounding box center [266, 70] width 10 height 10
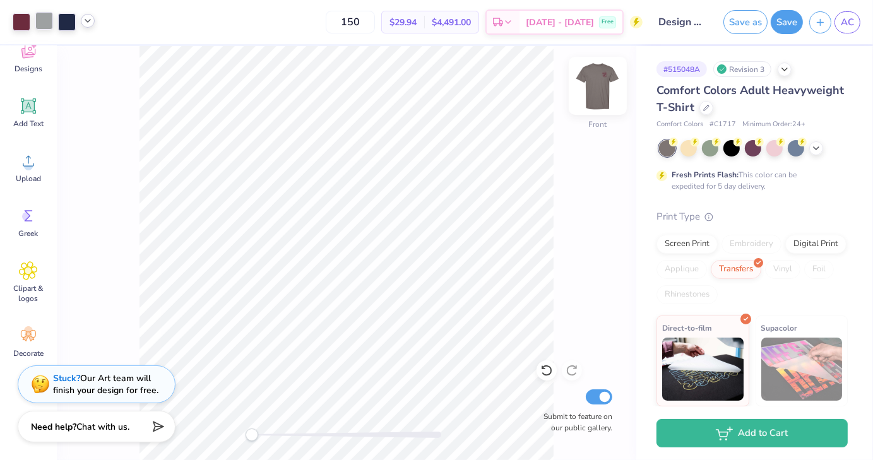
click at [599, 99] on img at bounding box center [597, 86] width 50 height 50
click at [599, 98] on img at bounding box center [597, 85] width 25 height 25
click at [597, 88] on img at bounding box center [597, 86] width 50 height 50
click at [597, 88] on img at bounding box center [597, 85] width 25 height 25
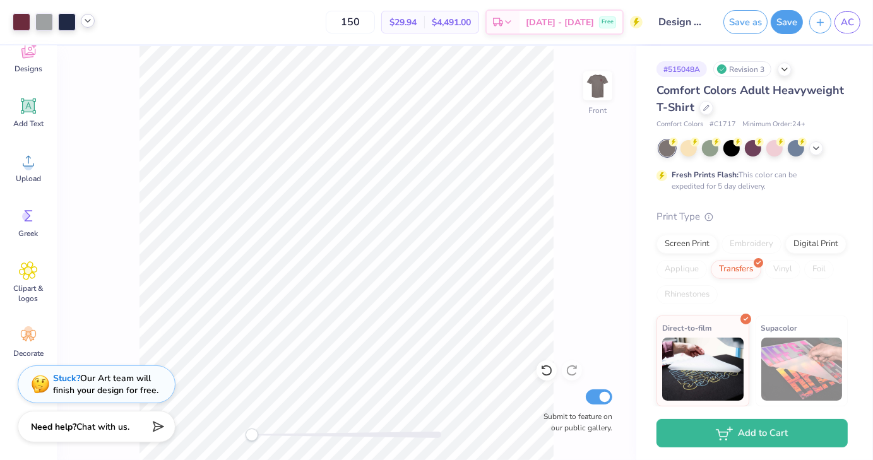
click at [87, 21] on polyline at bounding box center [87, 21] width 5 height 3
click at [175, 58] on div at bounding box center [175, 53] width 18 height 18
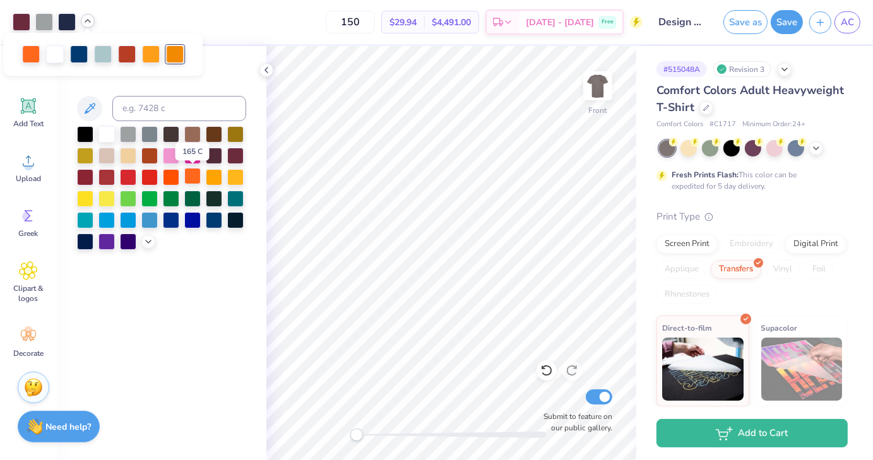
click at [194, 180] on div at bounding box center [192, 176] width 16 height 16
click at [176, 54] on div at bounding box center [175, 53] width 18 height 18
click at [71, 428] on strong "Need help?" at bounding box center [68, 425] width 45 height 12
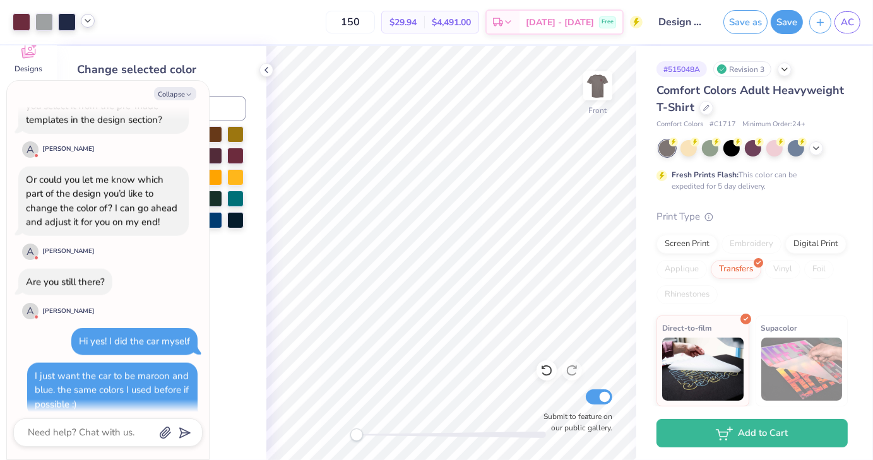
scroll to position [1729, 0]
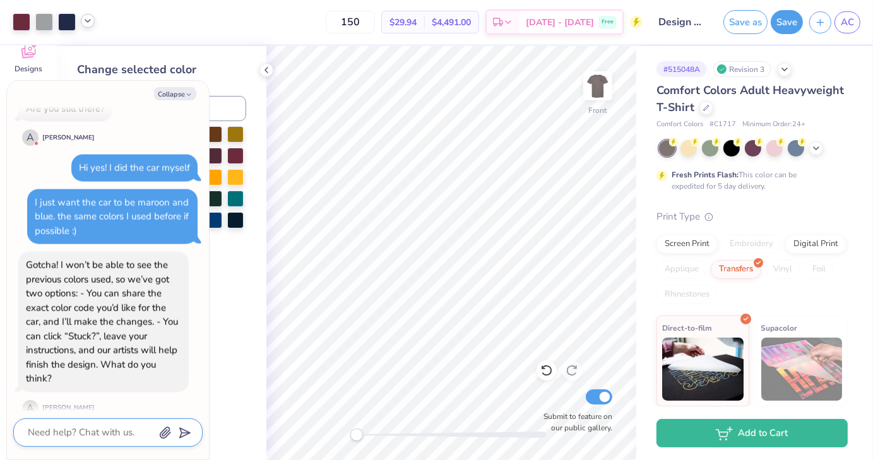
click at [107, 436] on textarea at bounding box center [90, 432] width 128 height 17
click at [189, 95] on icon "button" at bounding box center [189, 95] width 8 height 8
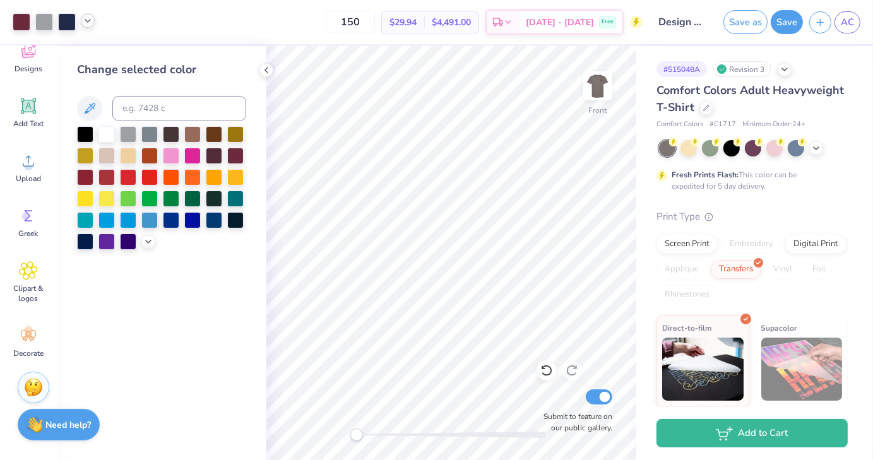
click at [52, 422] on strong "Need help?" at bounding box center [68, 425] width 45 height 12
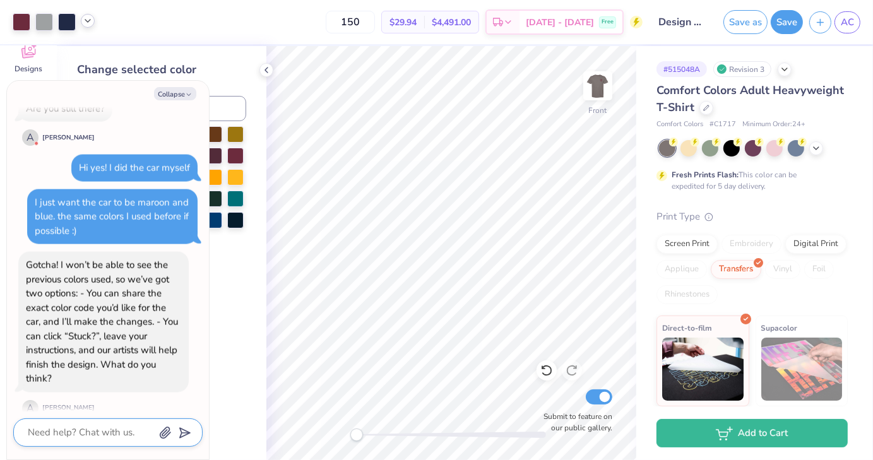
click at [57, 431] on textarea at bounding box center [90, 432] width 128 height 17
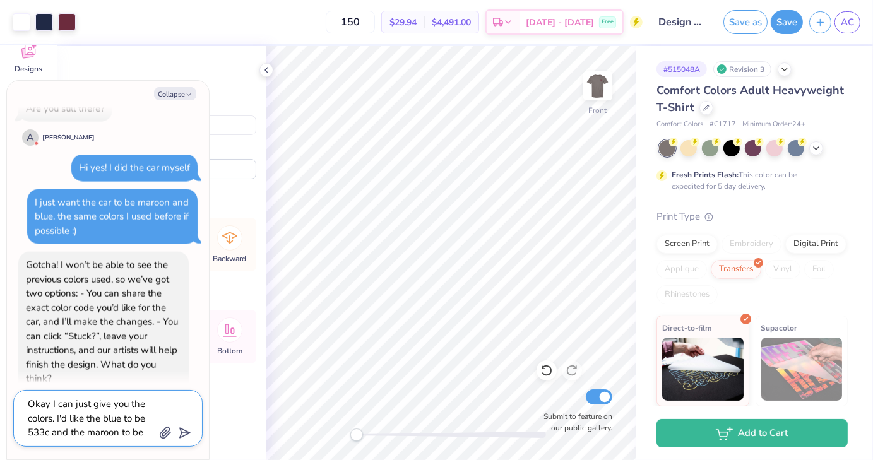
click at [145, 436] on textarea "Okay I can just give you the colors. I'd like the blue to be 533c and the maroo…" at bounding box center [90, 418] width 128 height 45
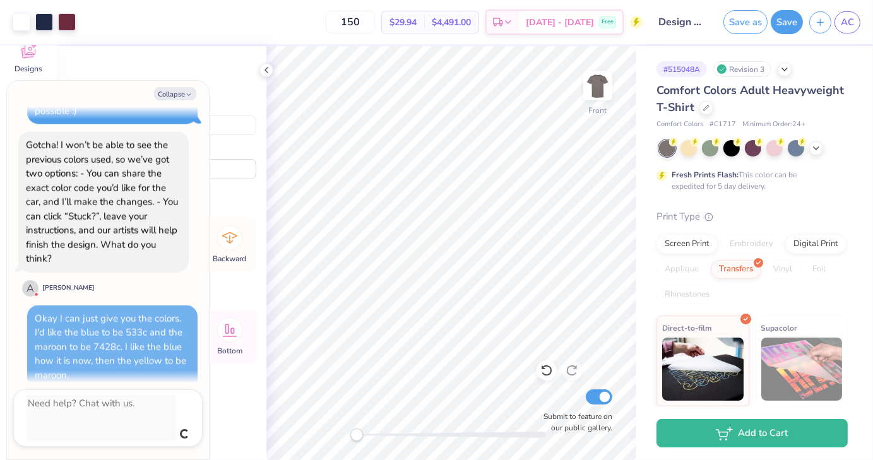
scroll to position [1820, 0]
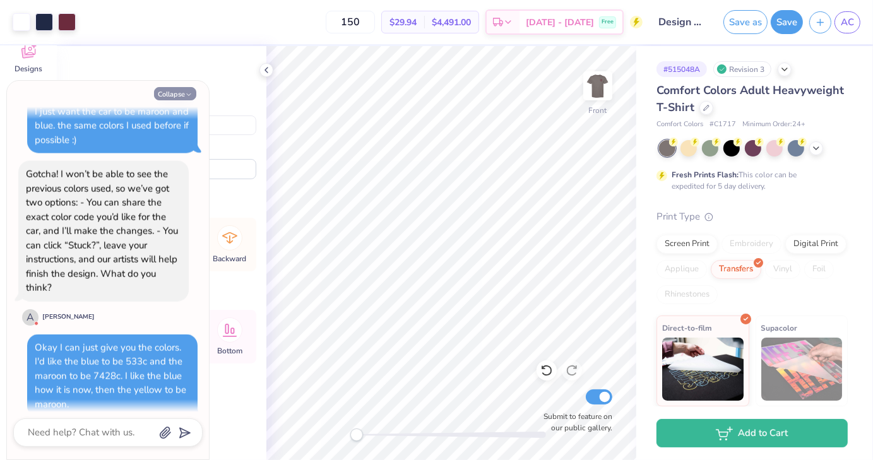
click at [169, 91] on button "Collapse" at bounding box center [175, 93] width 42 height 13
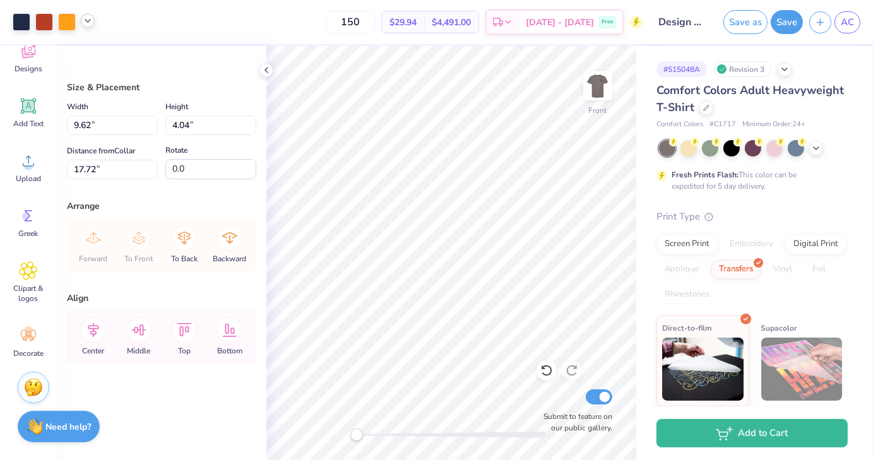
click at [92, 25] on icon at bounding box center [88, 21] width 10 height 10
click at [85, 61] on div at bounding box center [88, 53] width 18 height 18
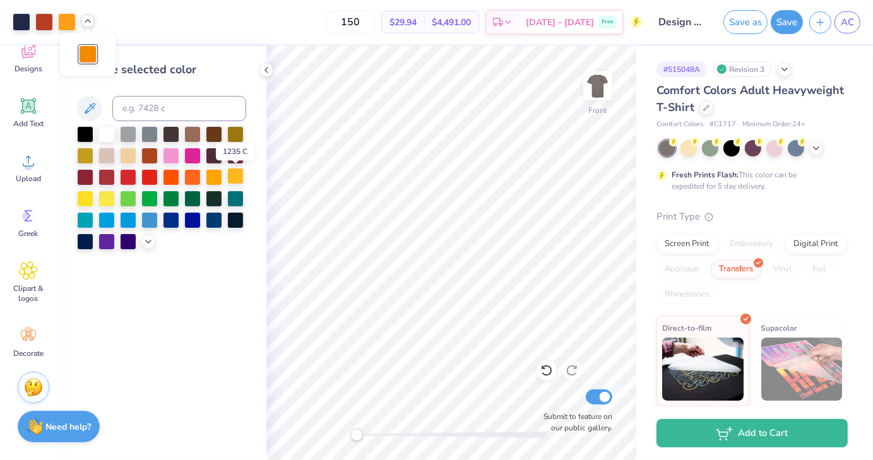
click at [234, 180] on div at bounding box center [235, 176] width 16 height 16
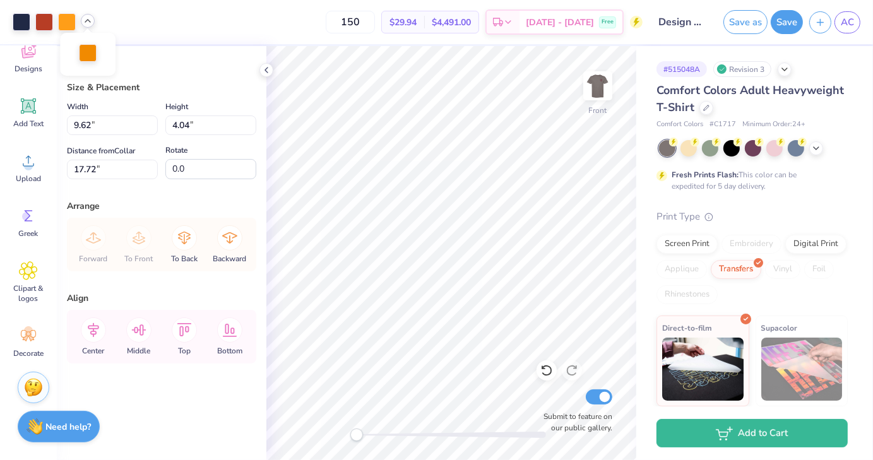
click at [91, 52] on div at bounding box center [88, 53] width 18 height 18
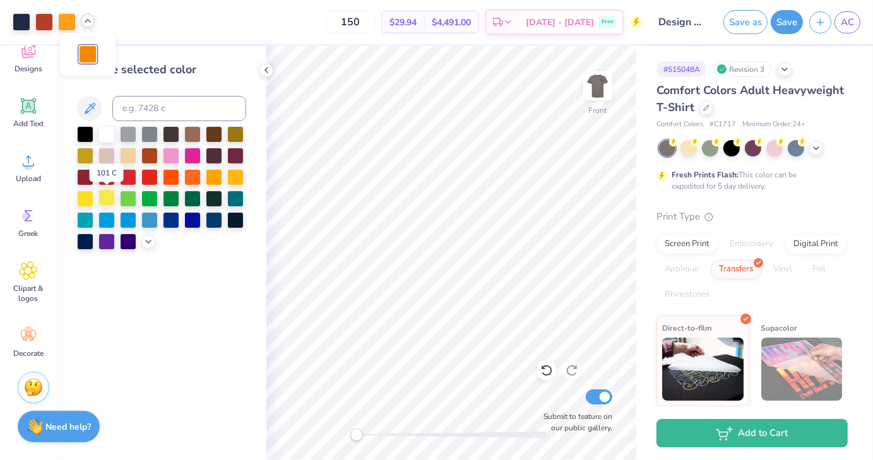
click at [107, 200] on div at bounding box center [106, 197] width 16 height 16
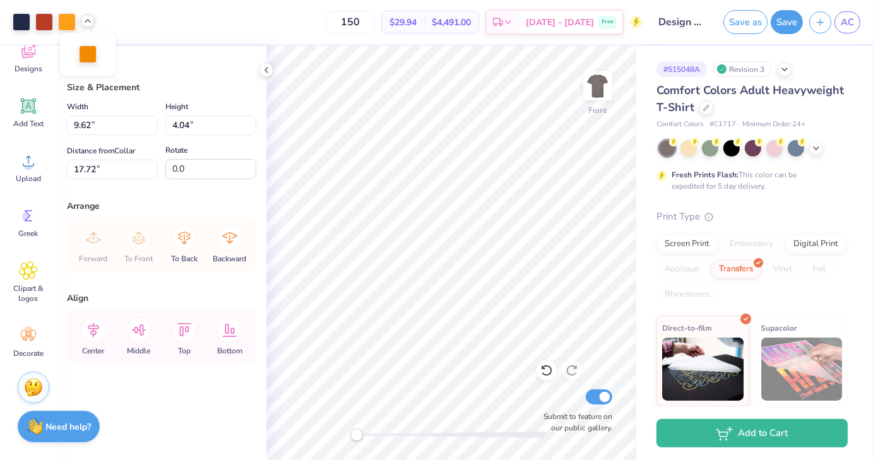
click at [84, 24] on icon at bounding box center [88, 21] width 10 height 10
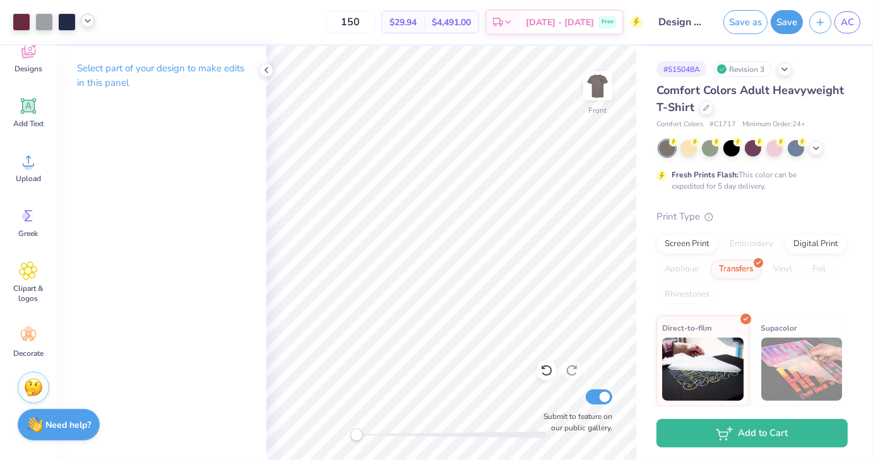
click at [40, 435] on div "Need help? Chat with us." at bounding box center [59, 425] width 82 height 32
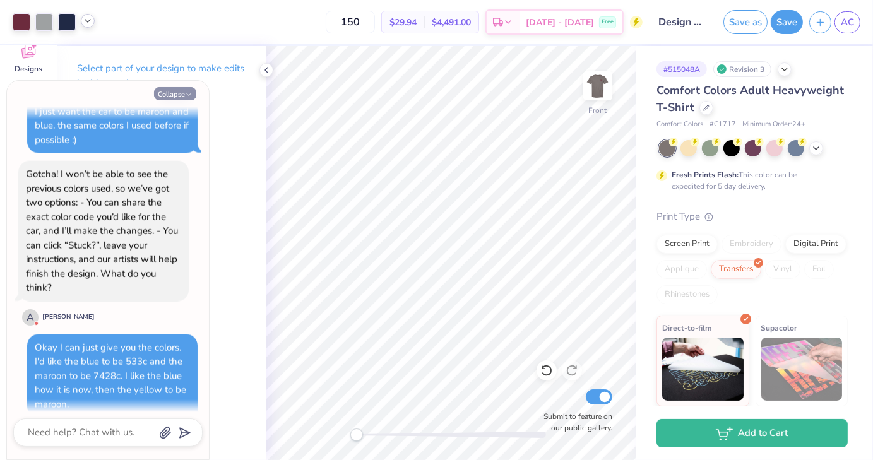
click at [171, 98] on button "Collapse" at bounding box center [175, 93] width 42 height 13
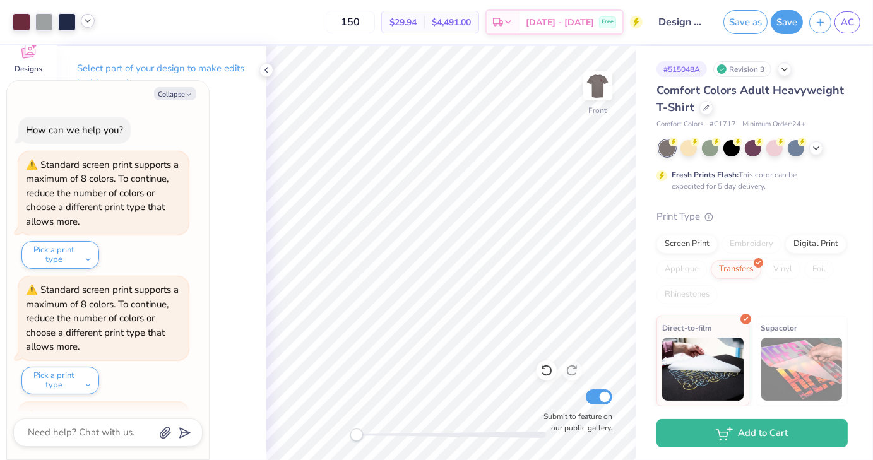
scroll to position [1893, 0]
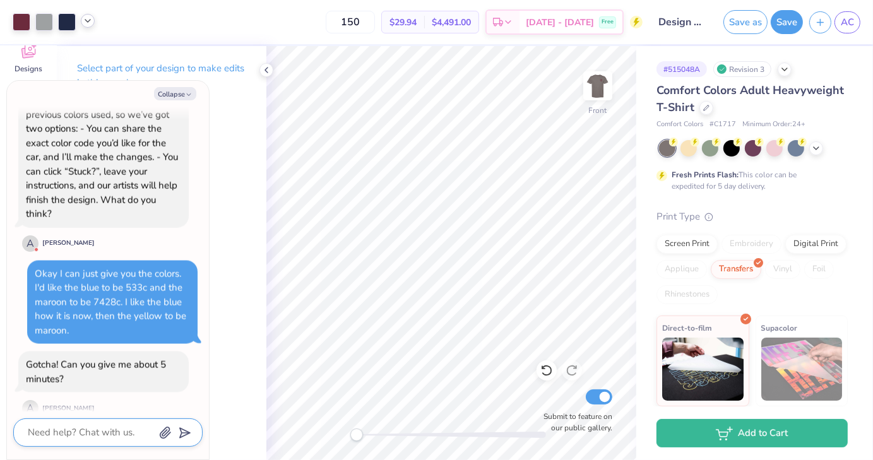
click at [53, 438] on textarea at bounding box center [90, 432] width 128 height 17
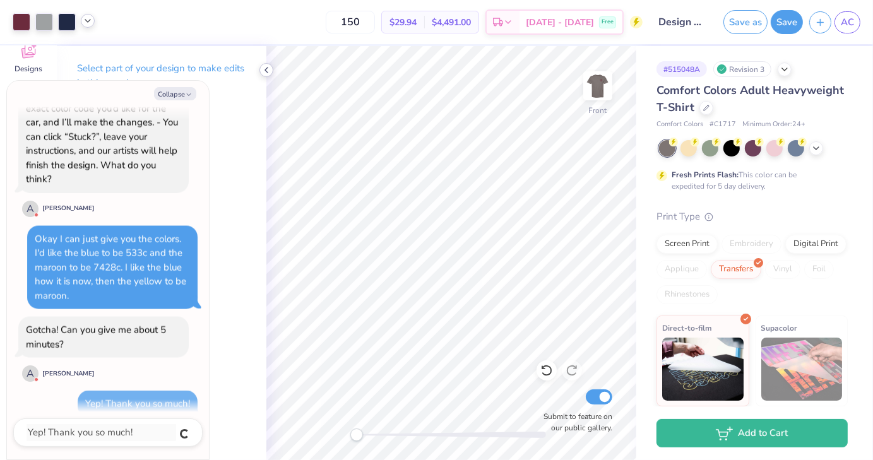
click at [271, 71] on div at bounding box center [266, 70] width 14 height 14
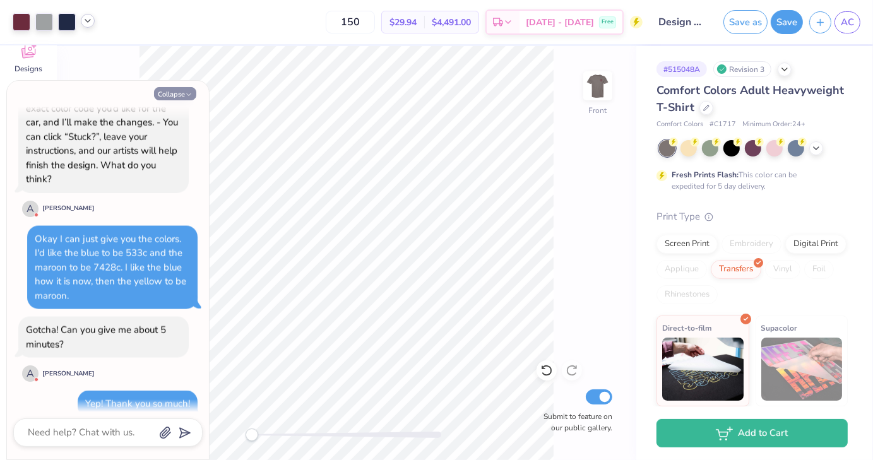
click at [170, 88] on button "Collapse" at bounding box center [175, 93] width 42 height 13
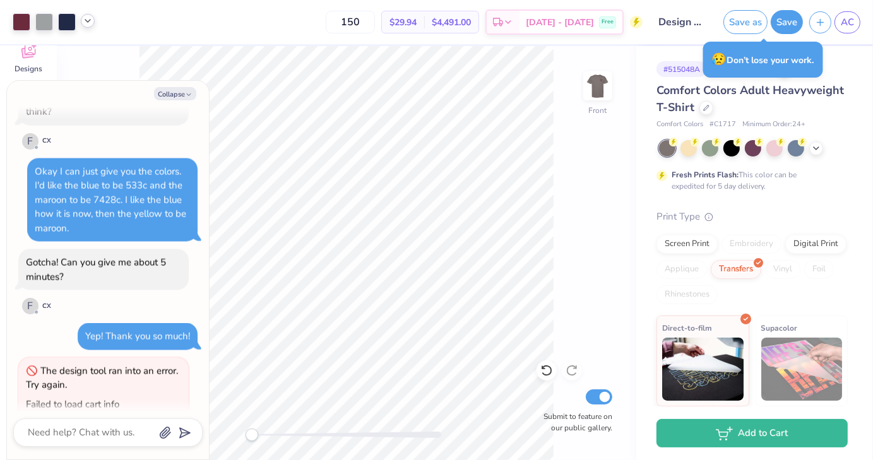
scroll to position [2404, 0]
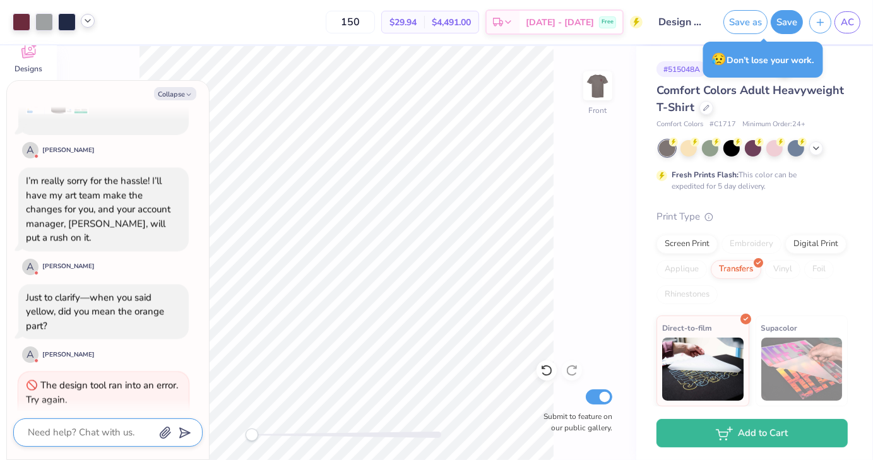
click at [74, 425] on textarea at bounding box center [90, 432] width 128 height 17
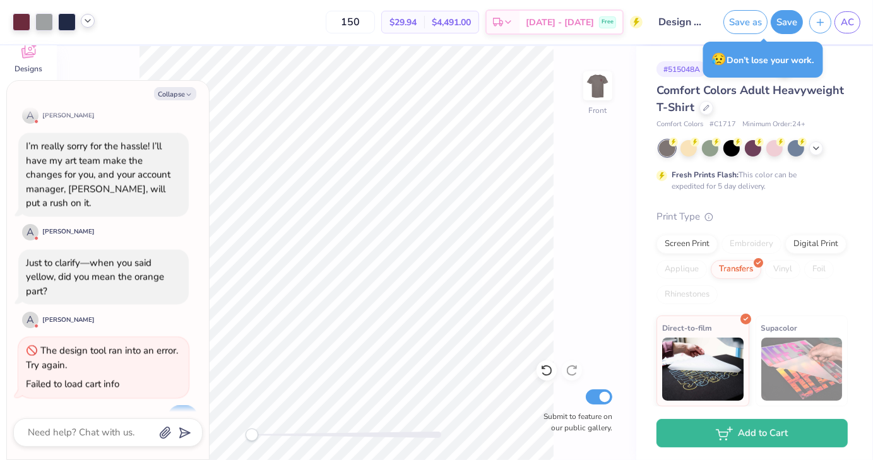
click at [89, 377] on div "Failed to load cart info" at bounding box center [72, 383] width 93 height 13
click at [785, 22] on button "Save" at bounding box center [786, 20] width 32 height 24
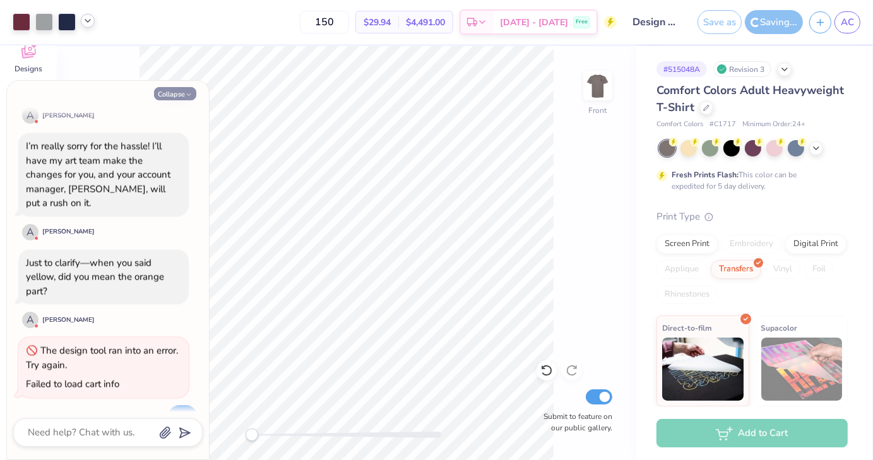
click at [175, 98] on button "Collapse" at bounding box center [175, 93] width 42 height 13
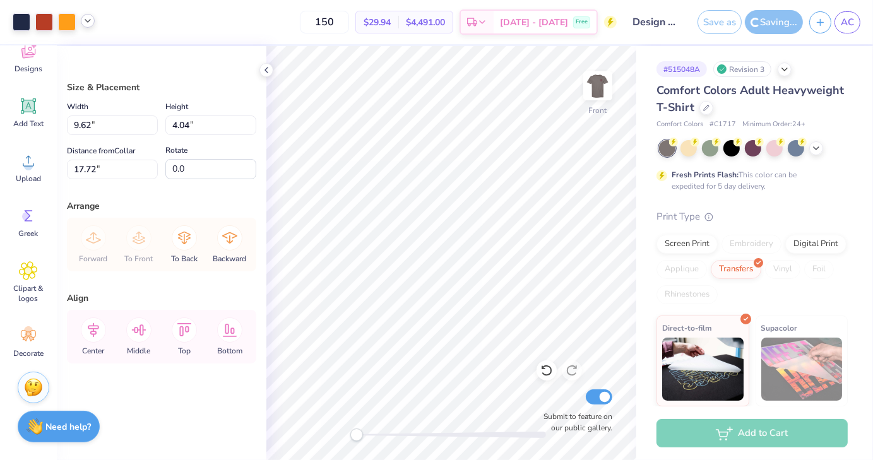
click at [94, 21] on div at bounding box center [88, 21] width 14 height 14
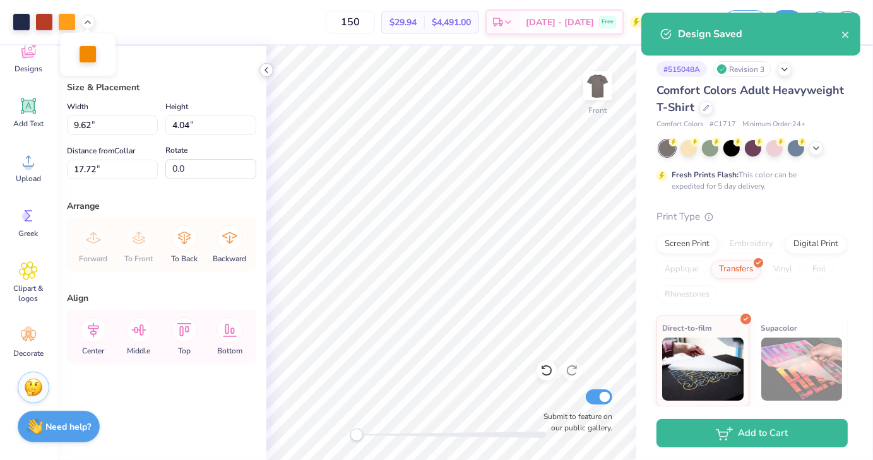
click at [264, 69] on icon at bounding box center [266, 70] width 10 height 10
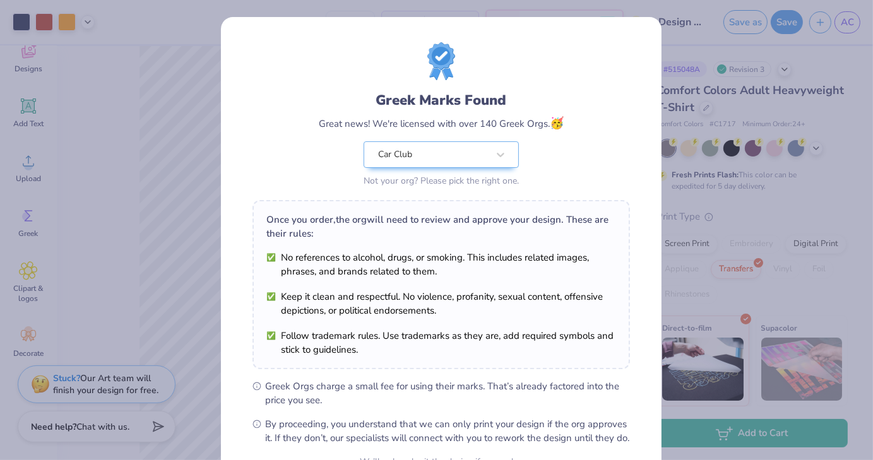
scroll to position [129, 0]
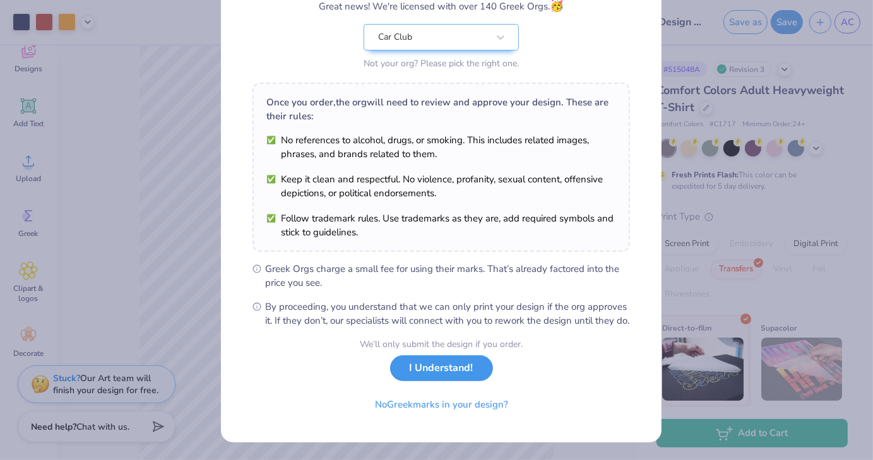
click at [452, 369] on button "I Understand!" at bounding box center [441, 368] width 103 height 26
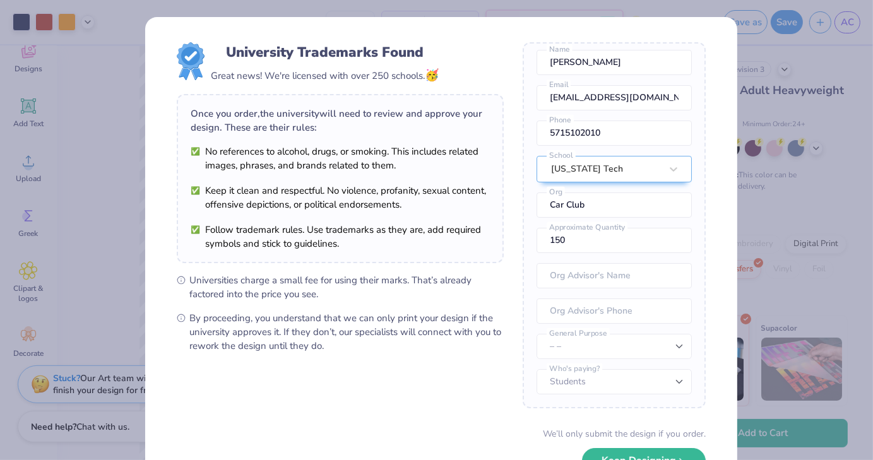
scroll to position [88, 0]
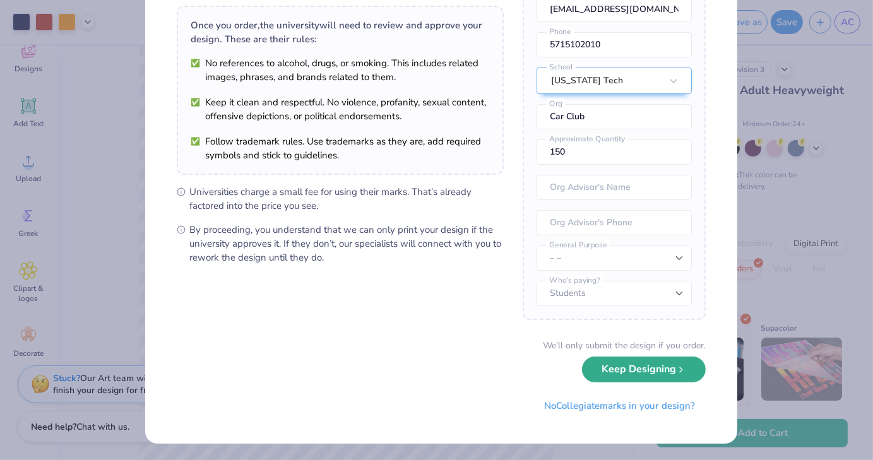
click at [630, 369] on button "Keep Designing" at bounding box center [644, 369] width 124 height 26
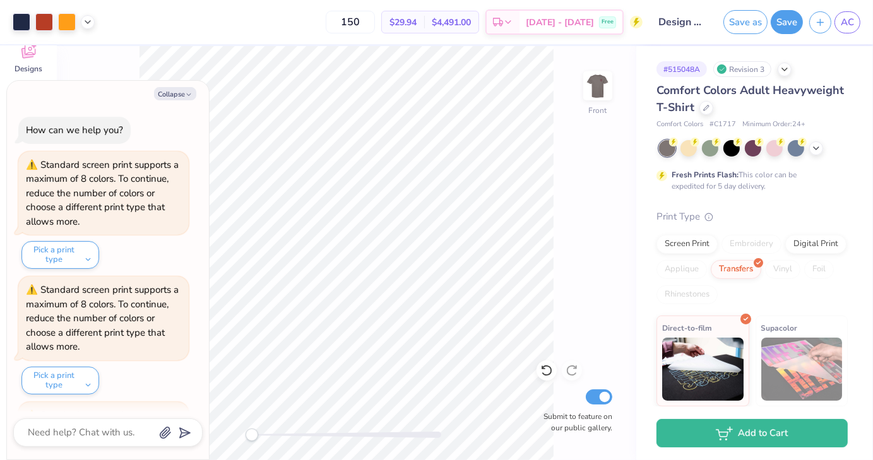
scroll to position [2512, 0]
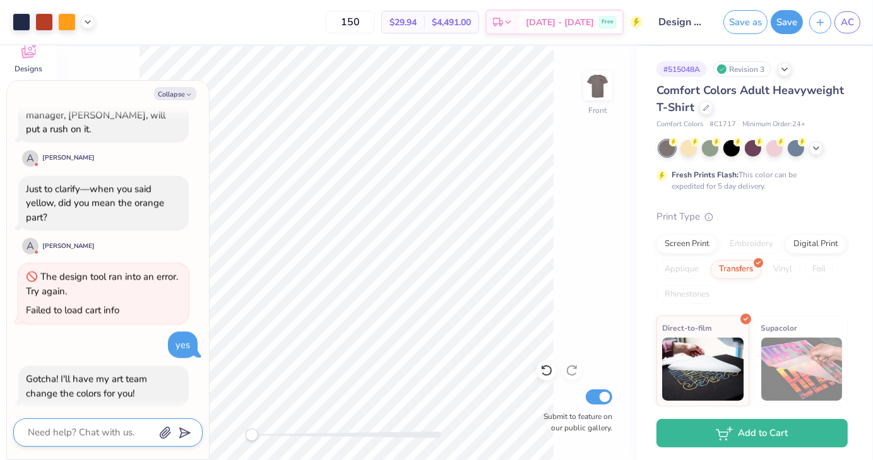
click at [76, 437] on textarea at bounding box center [90, 432] width 128 height 17
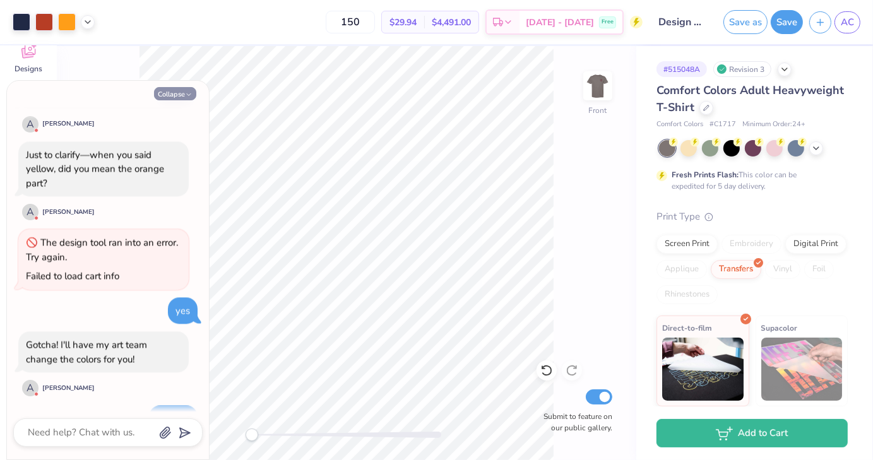
click at [192, 93] on icon "button" at bounding box center [189, 95] width 8 height 8
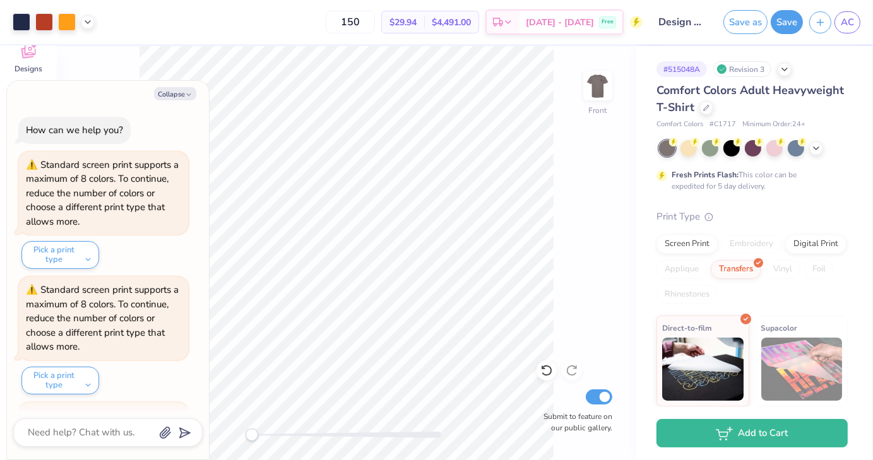
scroll to position [2620, 0]
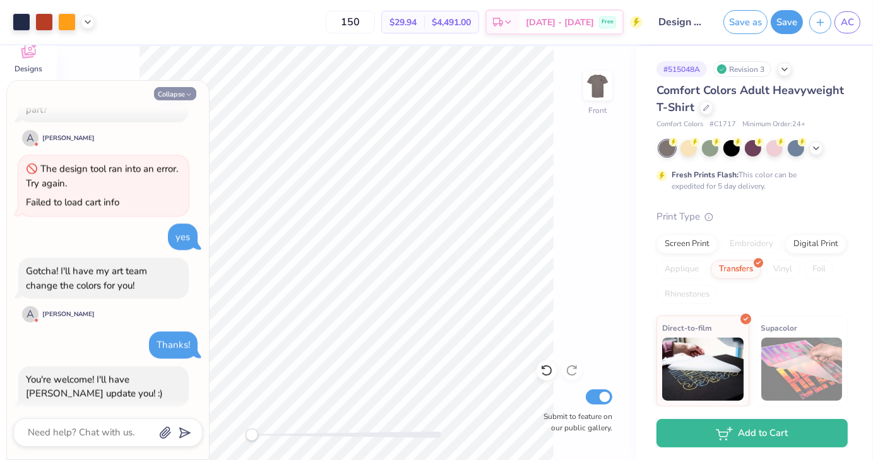
click at [184, 95] on button "Collapse" at bounding box center [175, 93] width 42 height 13
